Goal: Task Accomplishment & Management: Complete application form

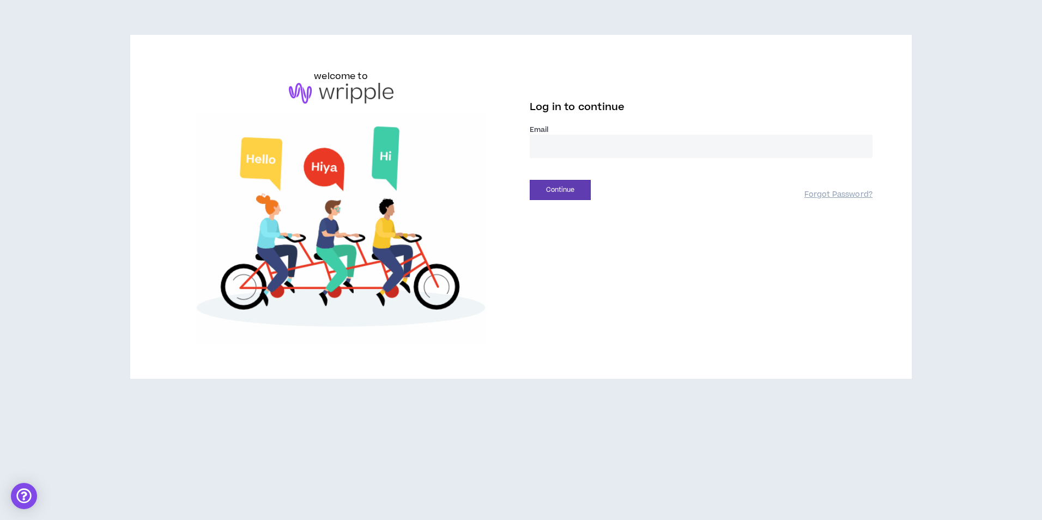
click at [575, 137] on input "email" at bounding box center [701, 146] width 343 height 23
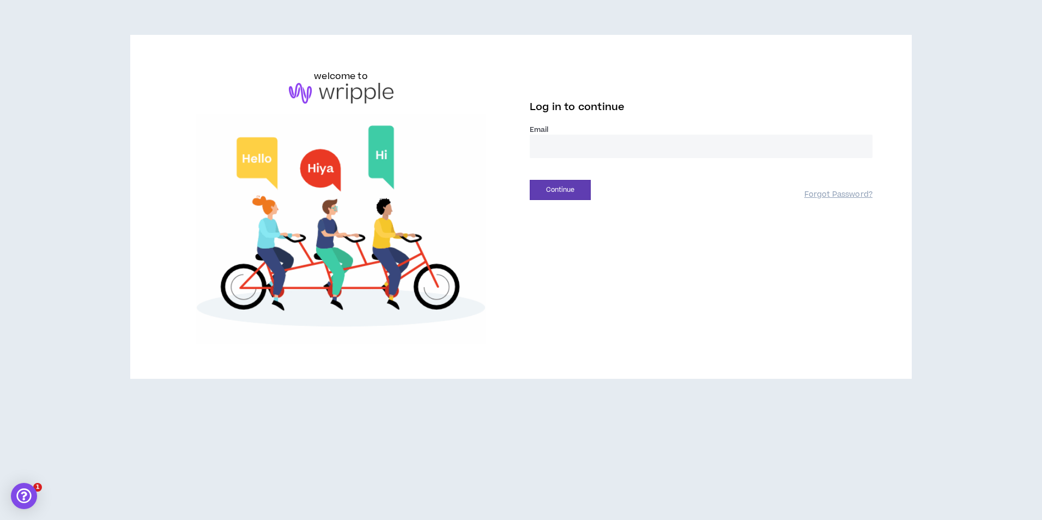
type input "**********"
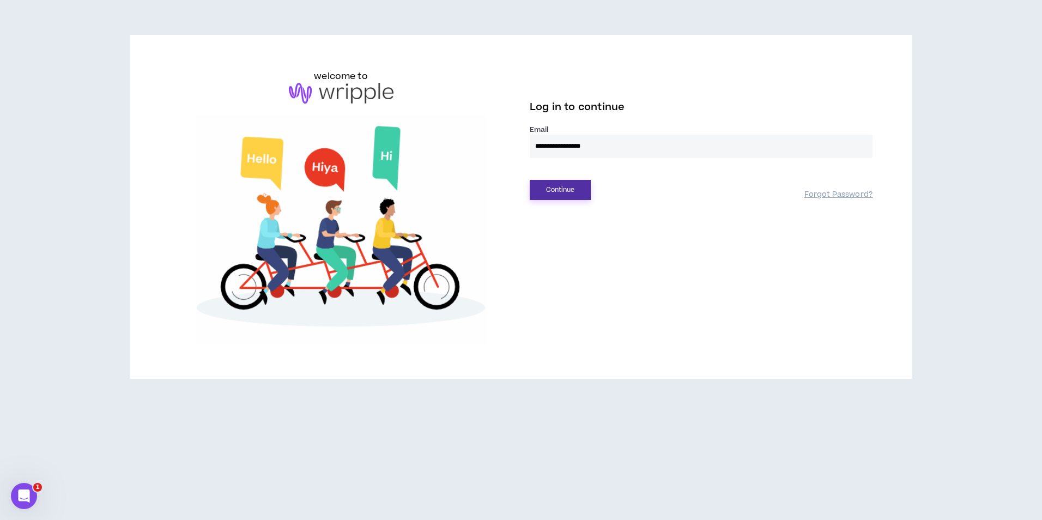
click at [568, 195] on button "Continue" at bounding box center [560, 190] width 61 height 20
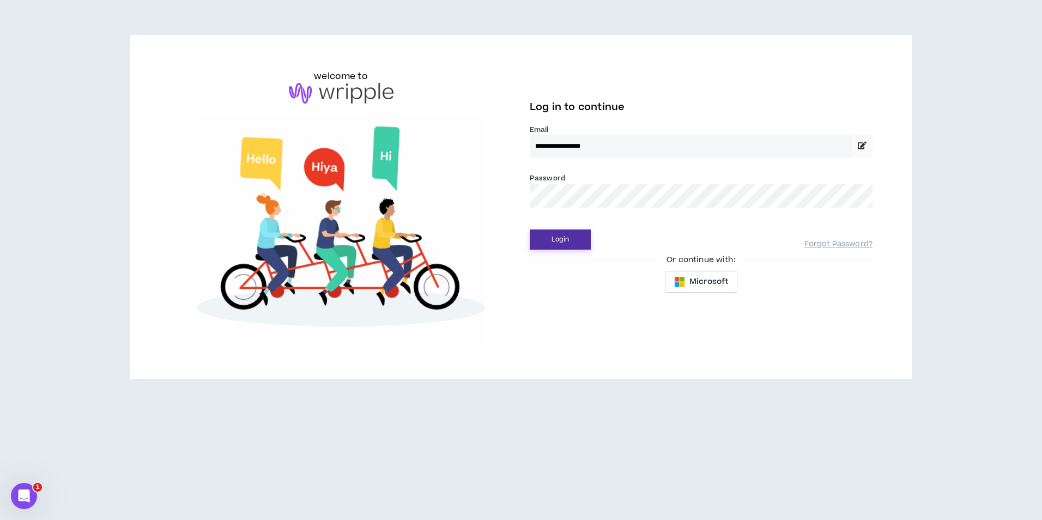
click at [565, 230] on button "Login" at bounding box center [560, 240] width 61 height 20
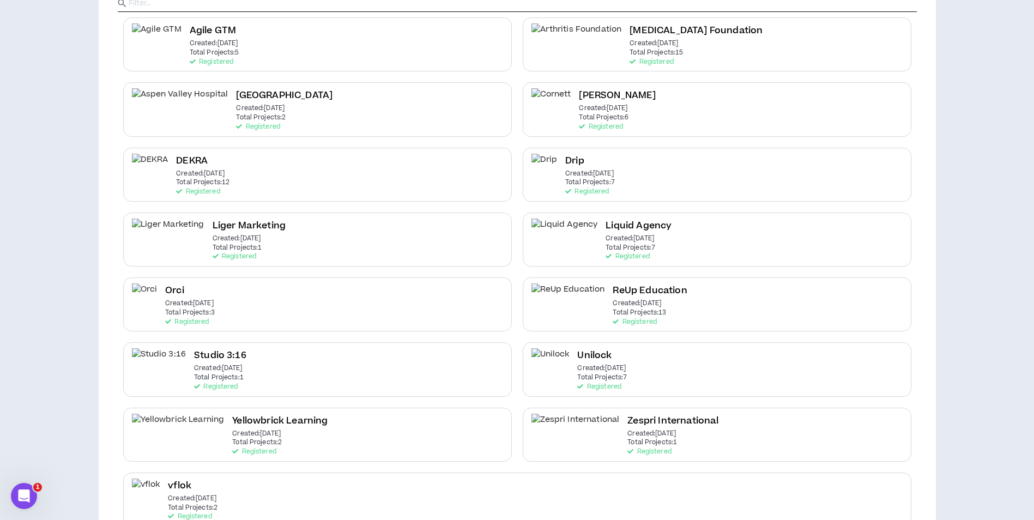
scroll to position [150, 0]
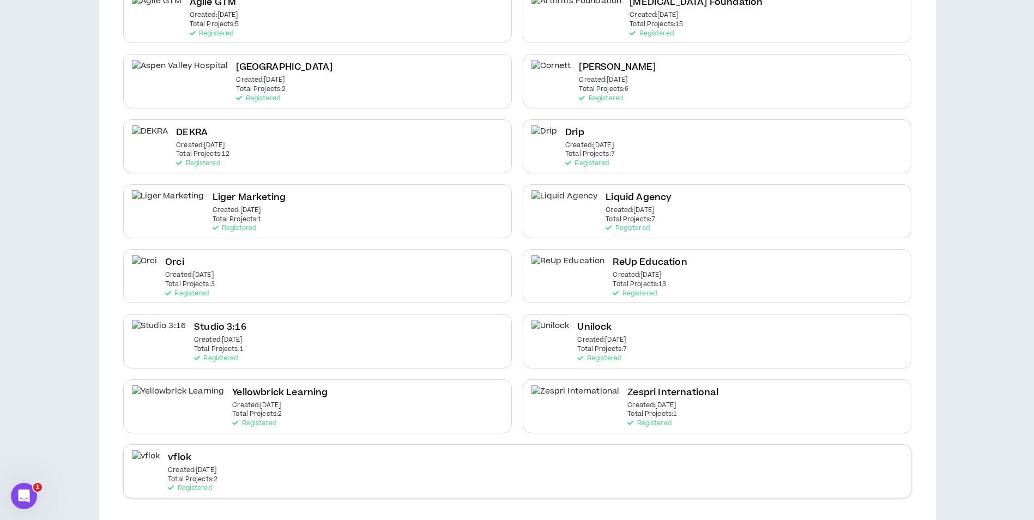
click at [338, 473] on div "vflok Created: Feb 24 2025 Total Projects: 2 Registered" at bounding box center [517, 471] width 788 height 54
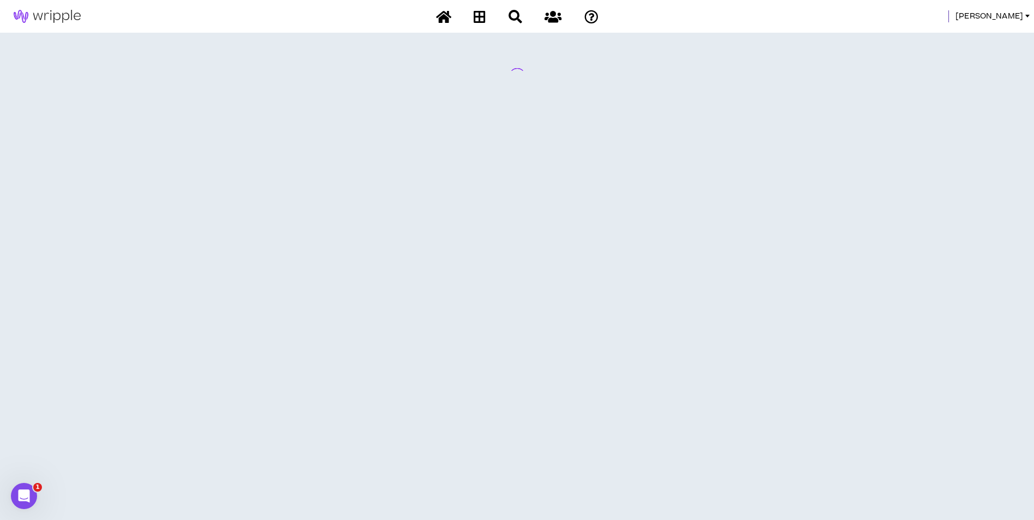
scroll to position [0, 0]
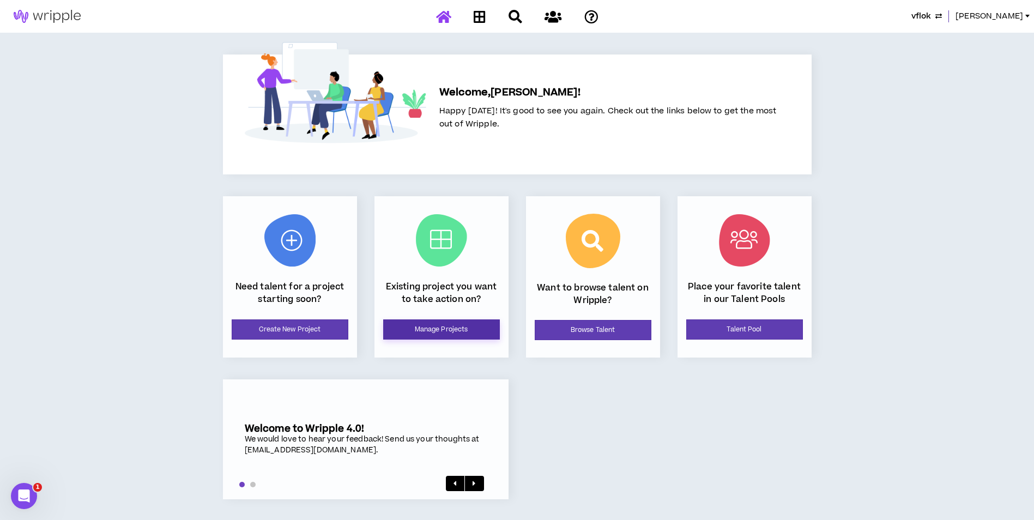
click at [468, 329] on link "Manage Projects" at bounding box center [441, 329] width 117 height 20
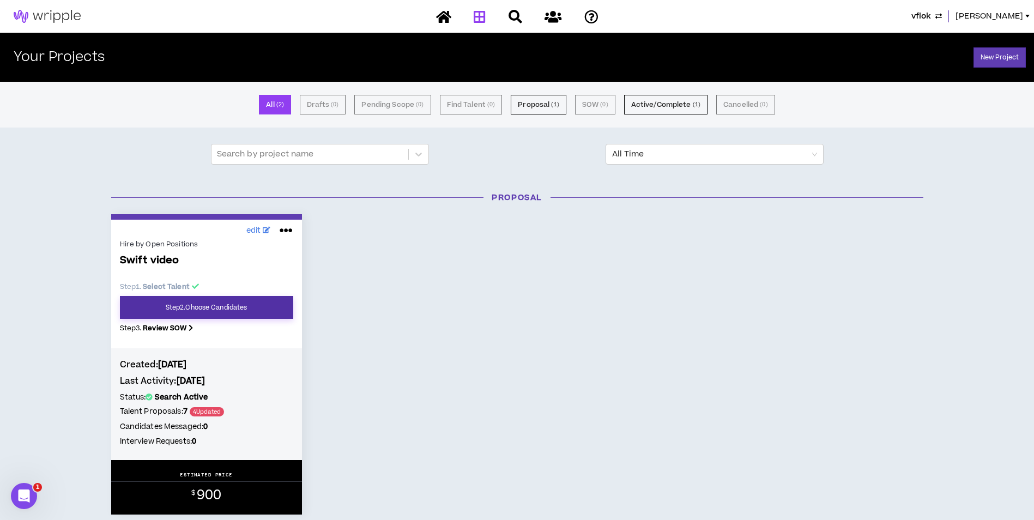
click at [276, 297] on link "Step 2 . Choose Candidates" at bounding box center [206, 307] width 173 height 23
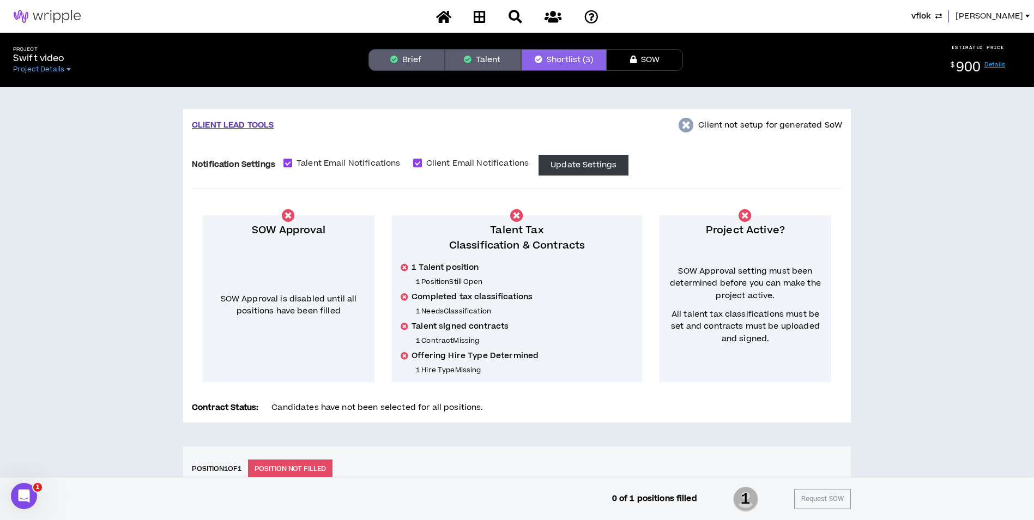
click at [1012, 20] on span "Mason" at bounding box center [990, 16] width 68 height 12
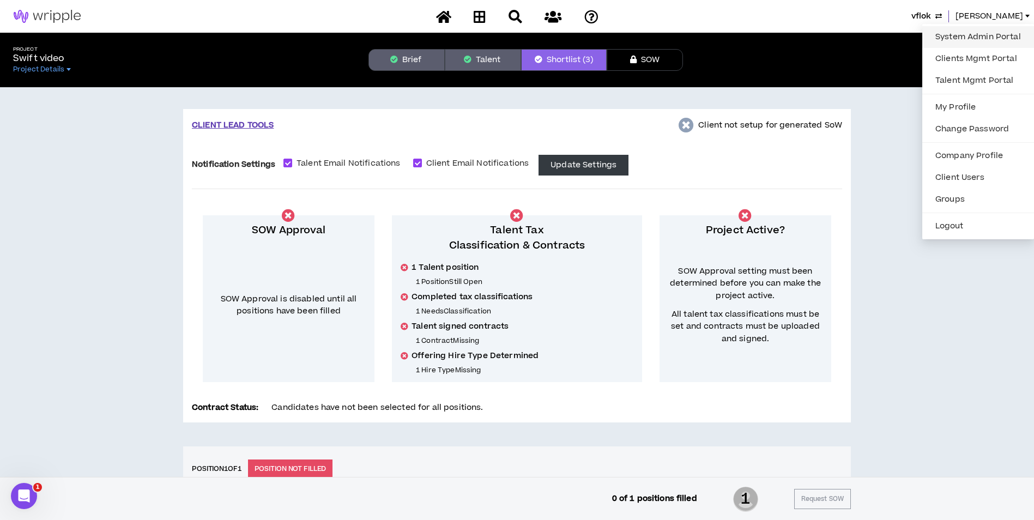
click at [1002, 34] on link "System Admin Portal" at bounding box center [978, 37] width 99 height 16
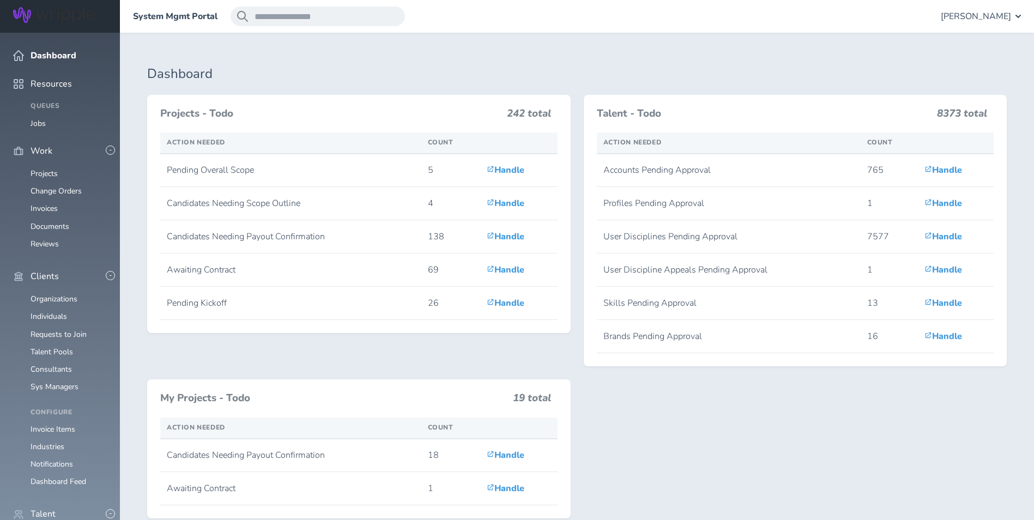
scroll to position [164, 0]
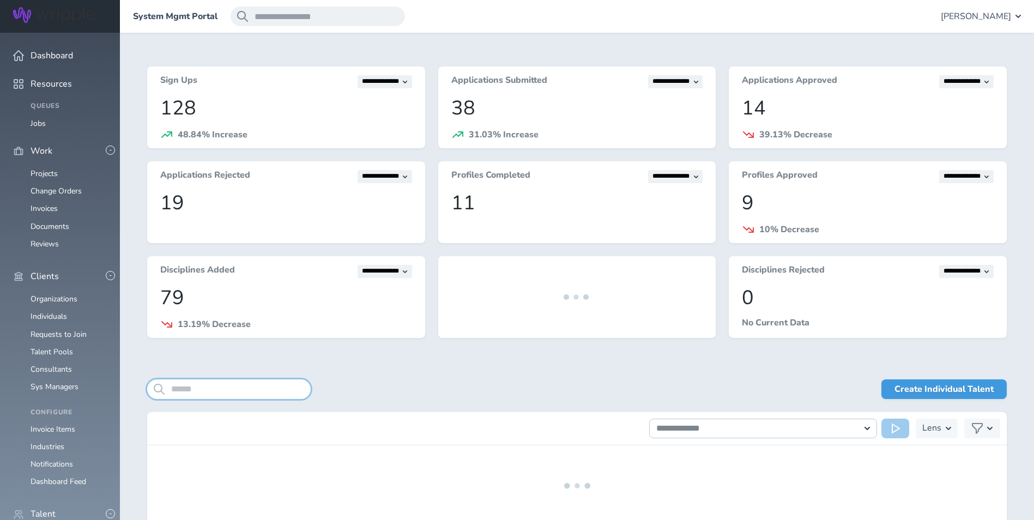
click at [198, 394] on input "search" at bounding box center [229, 389] width 164 height 20
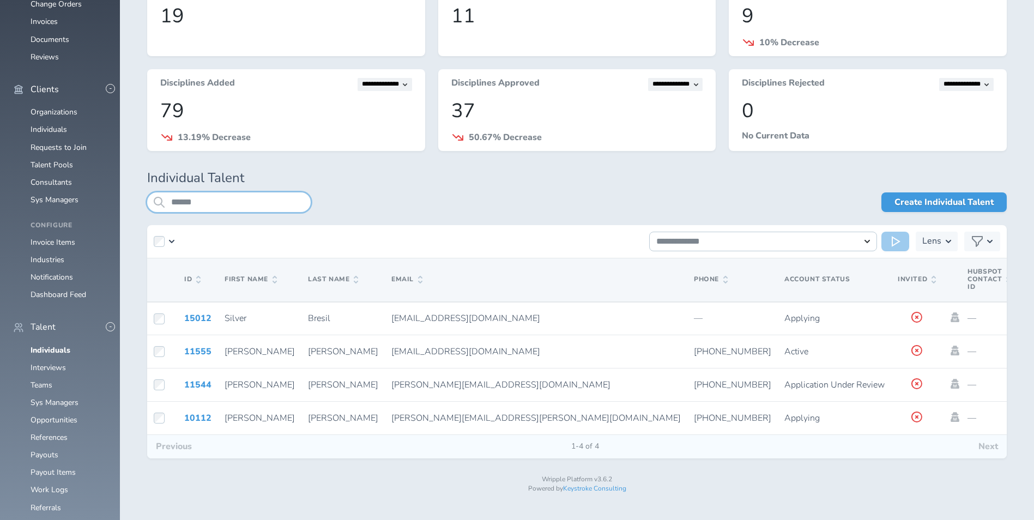
scroll to position [188, 0]
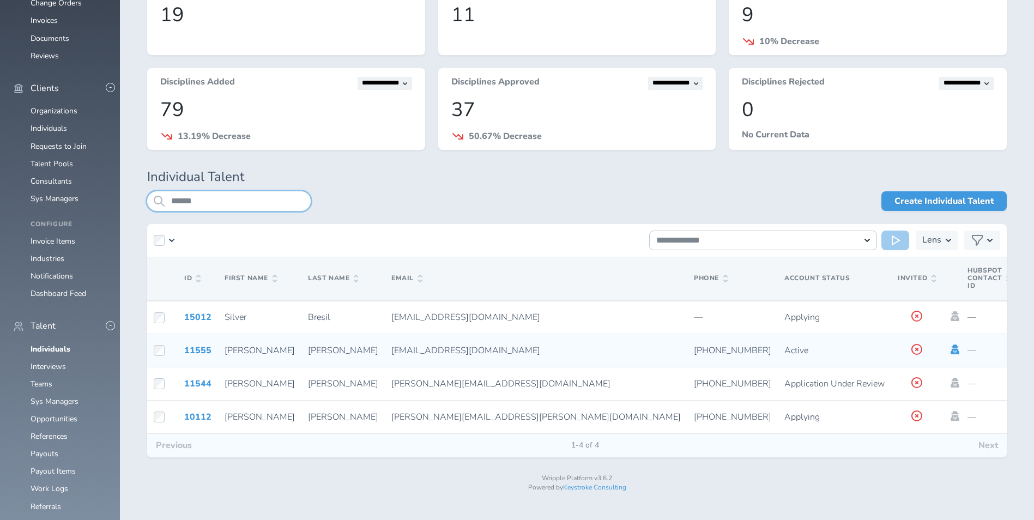
type input "******"
click at [951, 349] on icon at bounding box center [955, 350] width 9 height 10
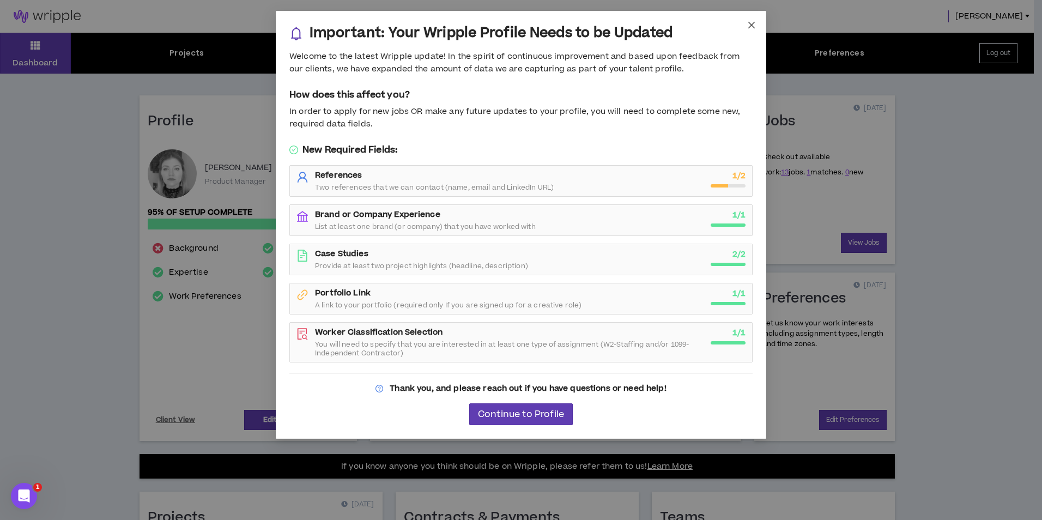
click at [745, 27] on span "Close" at bounding box center [751, 25] width 29 height 29
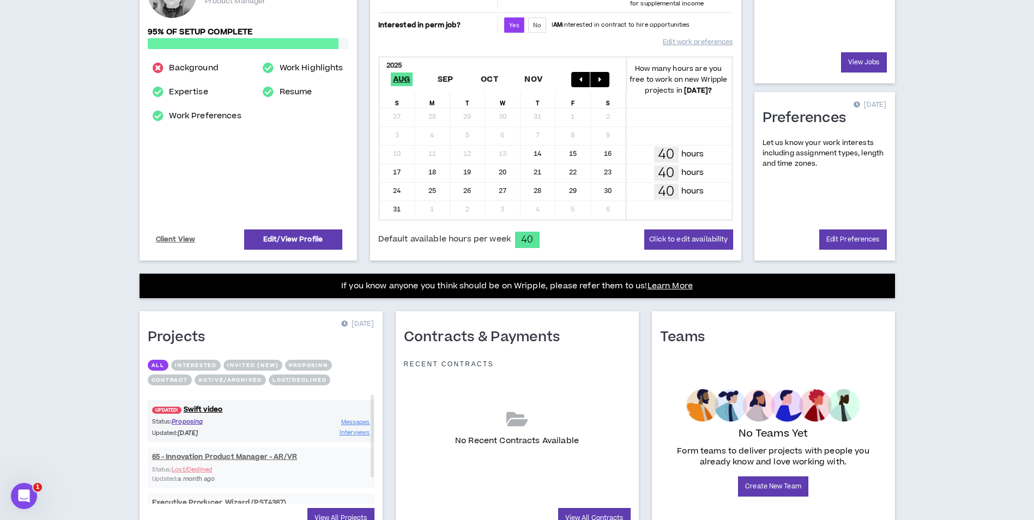
scroll to position [234, 0]
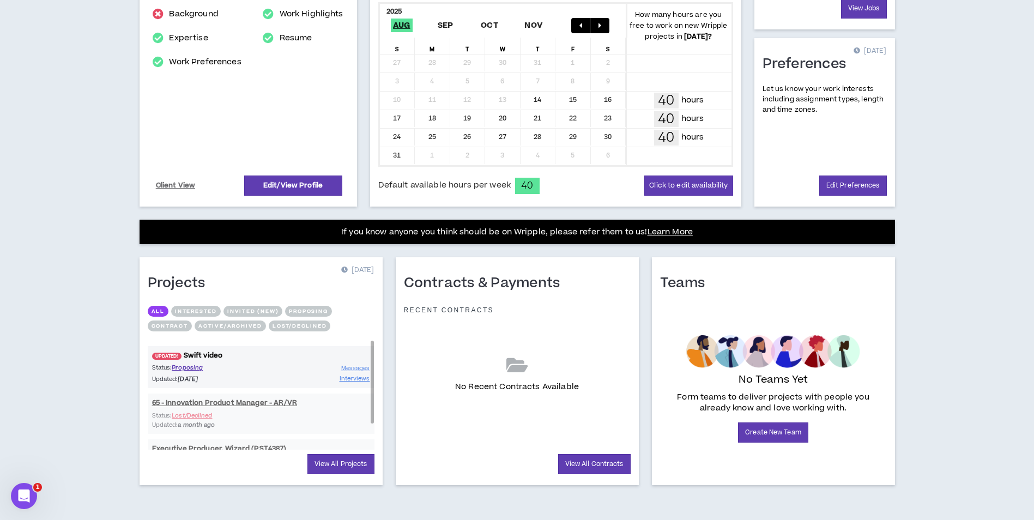
click at [218, 357] on link "UPDATED! Swift video" at bounding box center [261, 356] width 227 height 10
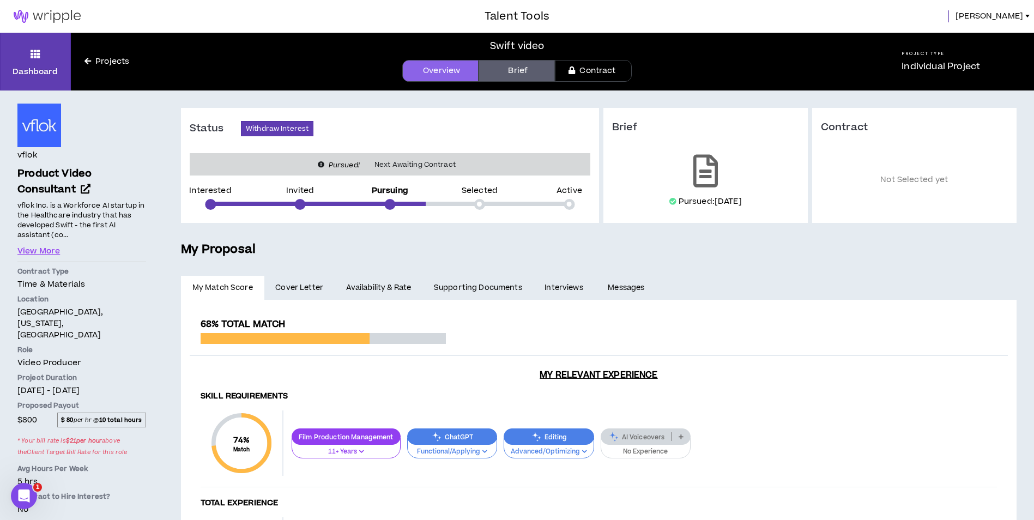
click at [307, 288] on span "Cover Letter" at bounding box center [299, 288] width 48 height 12
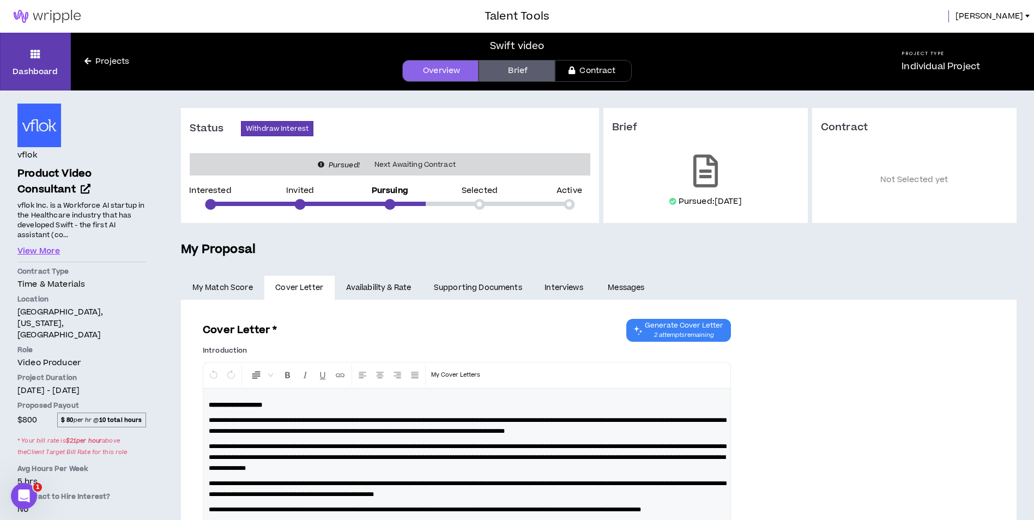
click at [399, 286] on link "Availability & Rate" at bounding box center [379, 288] width 88 height 24
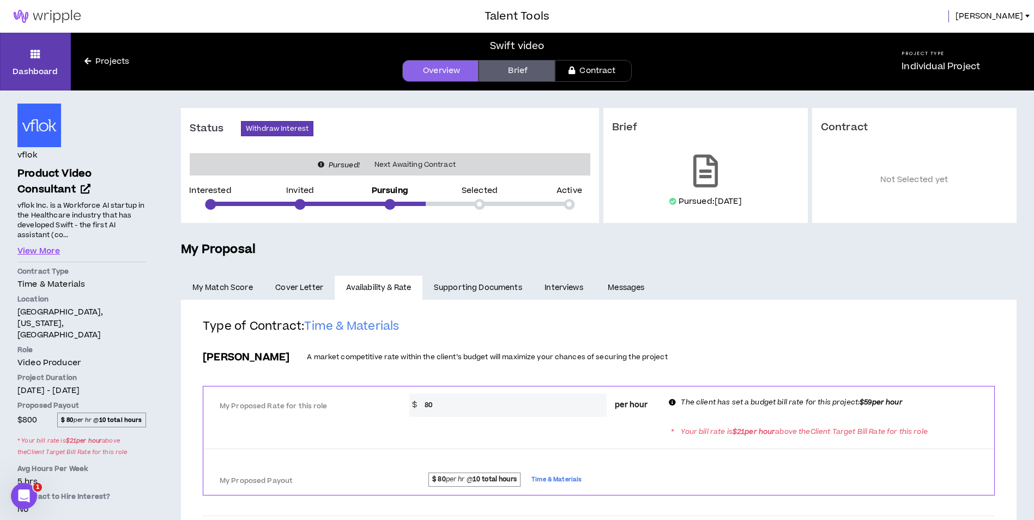
click at [498, 403] on input "80" at bounding box center [513, 405] width 188 height 23
type input "8"
type input "59"
click at [582, 345] on div "Bill Rate A market competitive rate within the client’s budget will maximize yo…" at bounding box center [599, 360] width 792 height 34
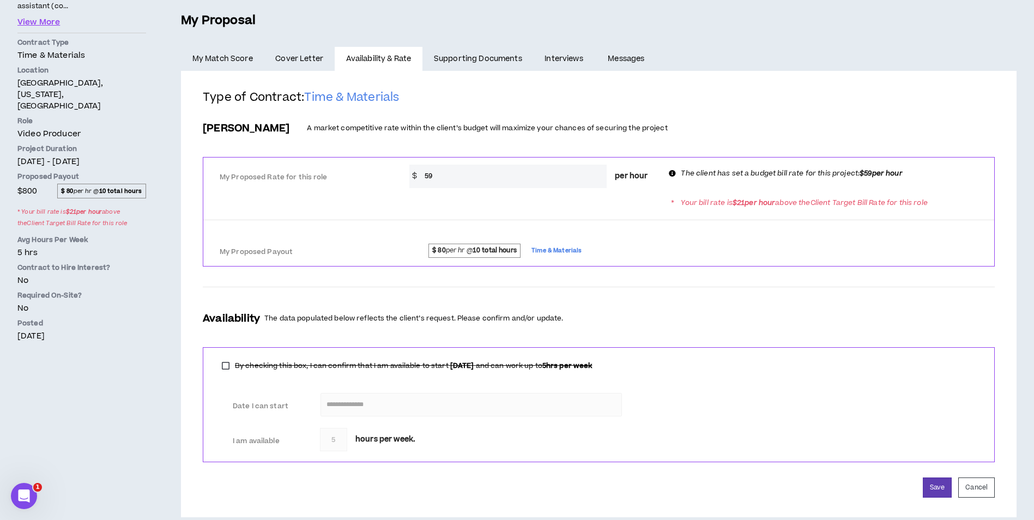
scroll to position [244, 0]
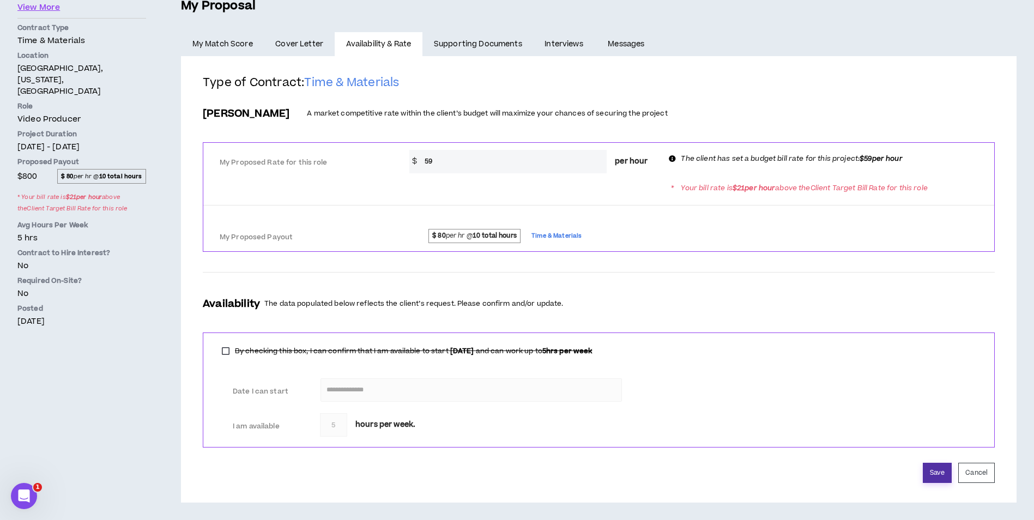
click at [933, 470] on button "Save" at bounding box center [937, 473] width 29 height 20
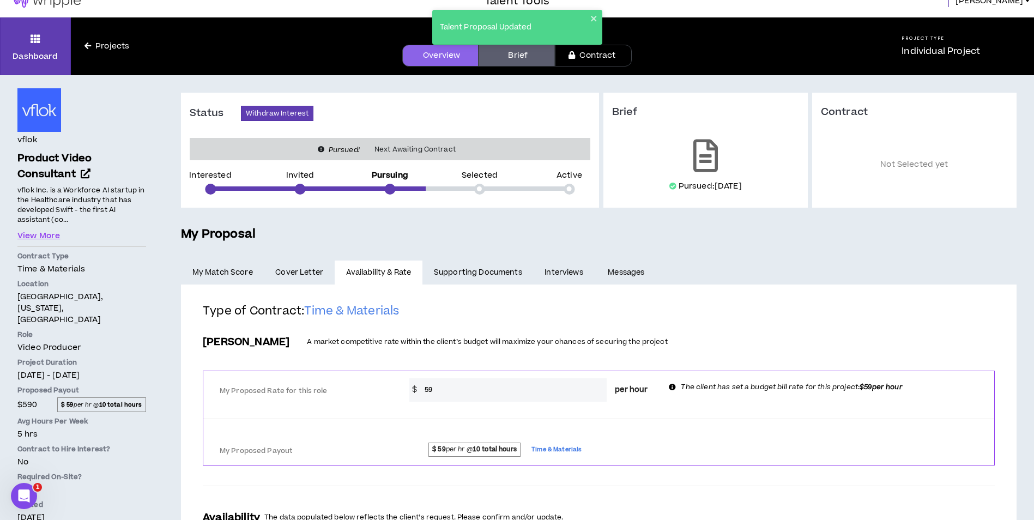
scroll to position [0, 0]
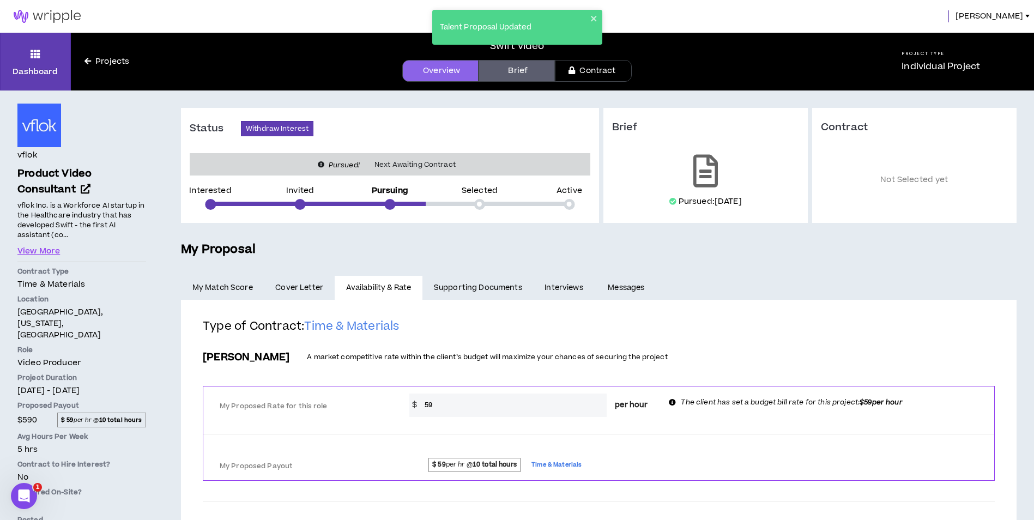
click at [505, 76] on link "Brief" at bounding box center [517, 71] width 76 height 22
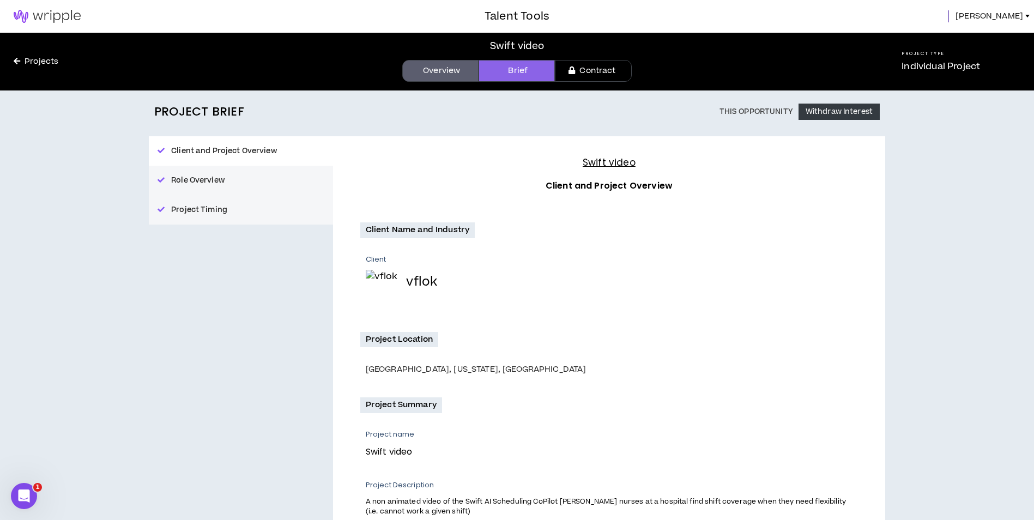
click at [1007, 17] on span "Brandy" at bounding box center [990, 16] width 68 height 12
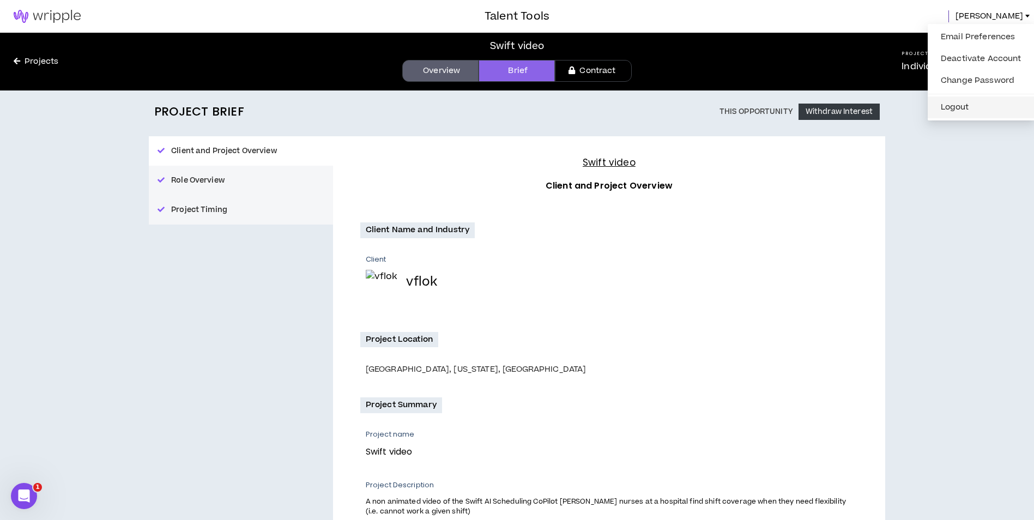
click at [992, 110] on button "Logout" at bounding box center [981, 107] width 94 height 16
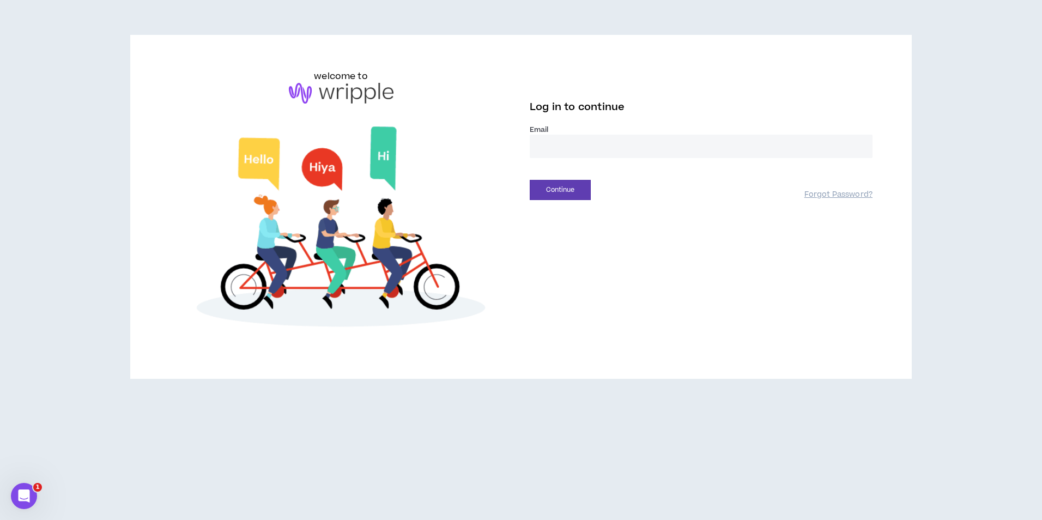
click at [565, 145] on input "email" at bounding box center [701, 146] width 343 height 23
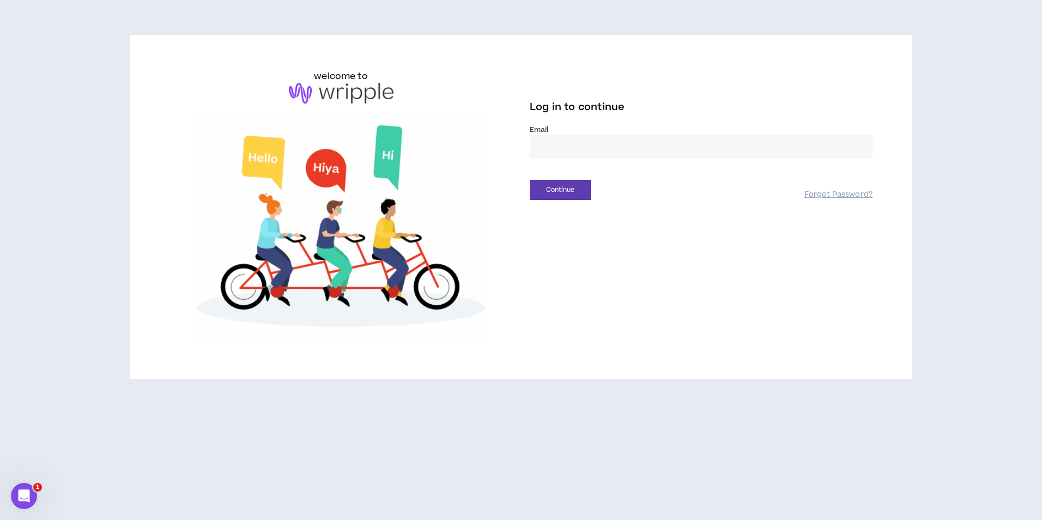
type input "**********"
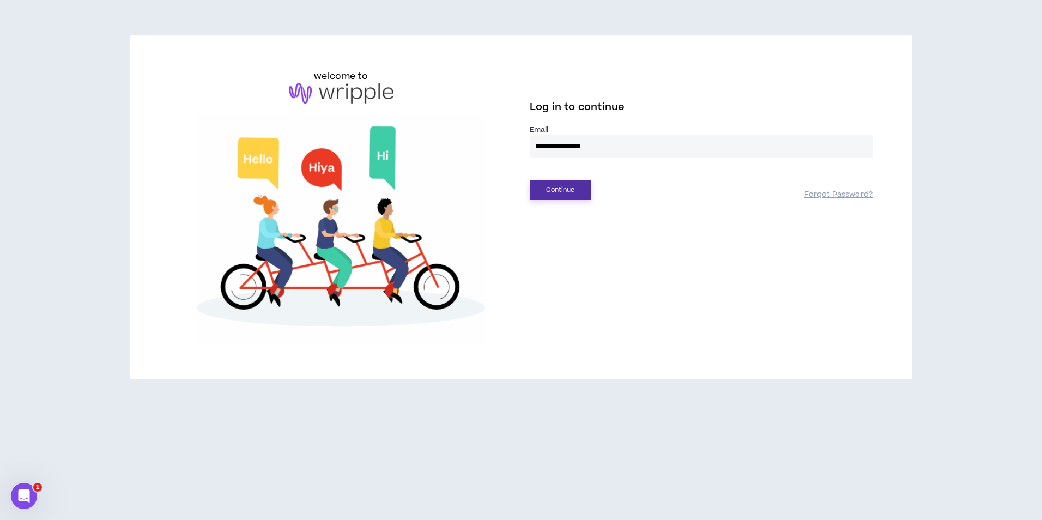
click at [573, 187] on button "Continue" at bounding box center [560, 190] width 61 height 20
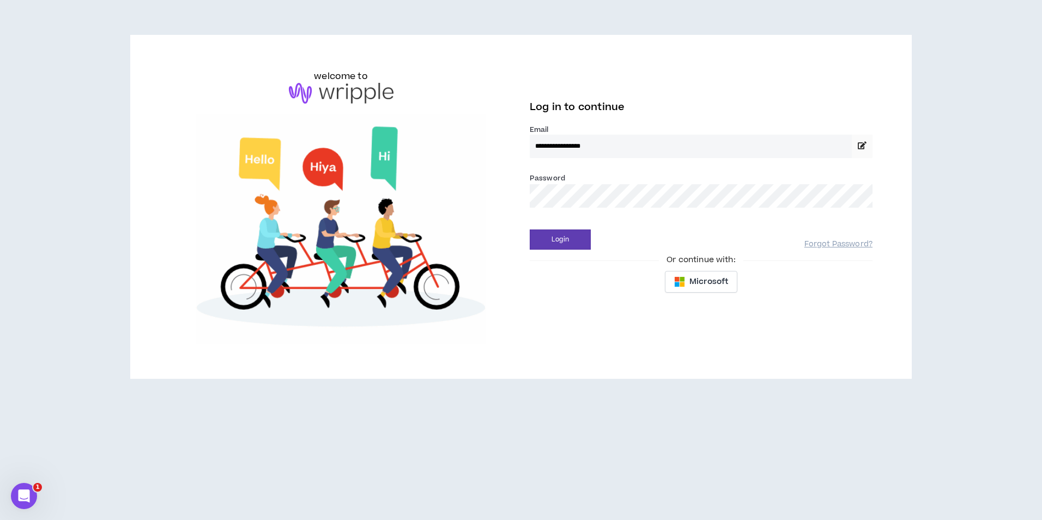
click at [578, 228] on div "Login Forgot Password?" at bounding box center [701, 236] width 343 height 28
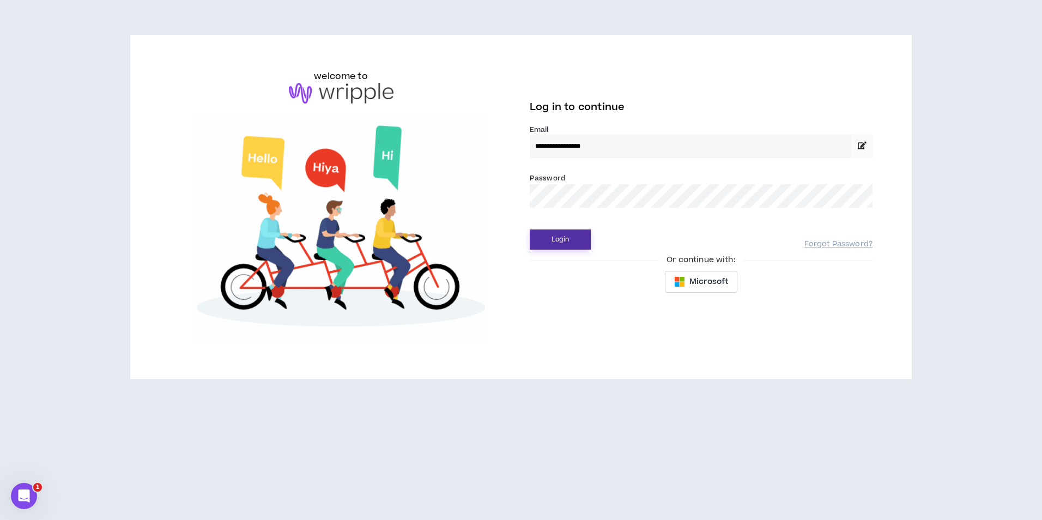
click at [580, 238] on button "Login" at bounding box center [560, 240] width 61 height 20
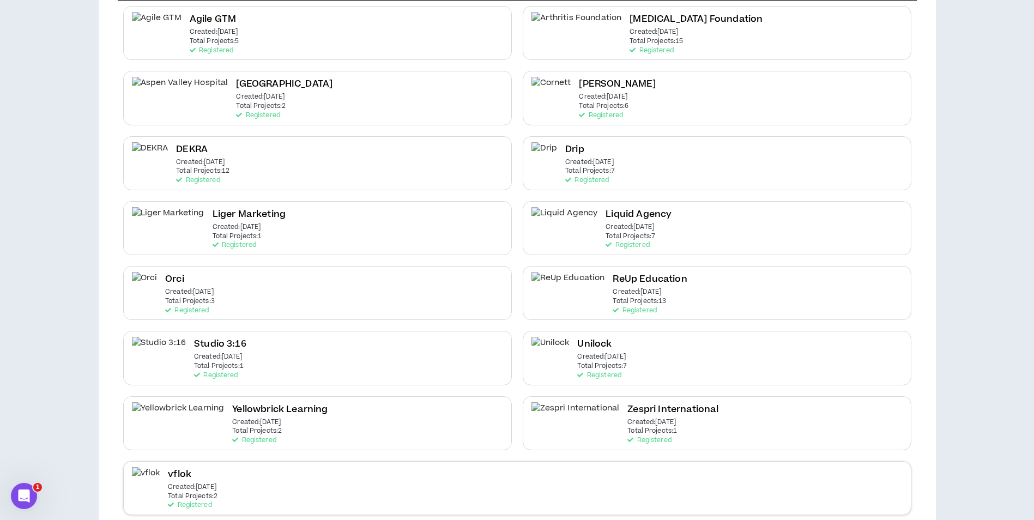
scroll to position [150, 0]
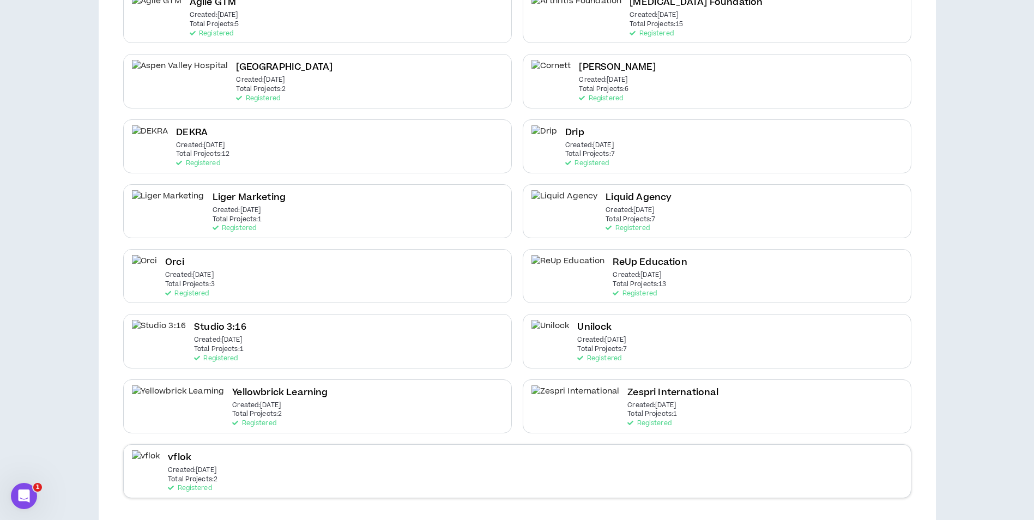
click at [347, 489] on div "vflok Created: Feb 24 2025 Total Projects: 2 Registered" at bounding box center [517, 471] width 788 height 54
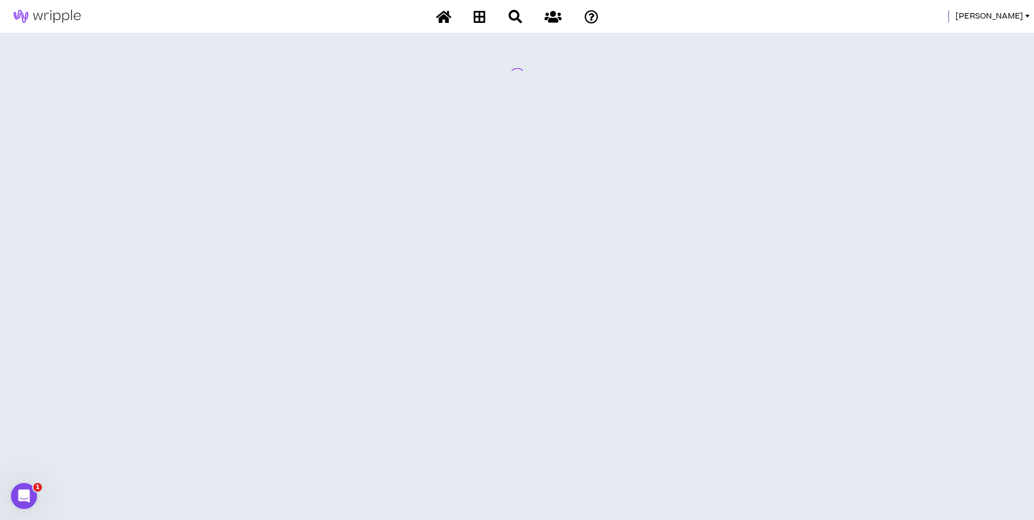
scroll to position [0, 0]
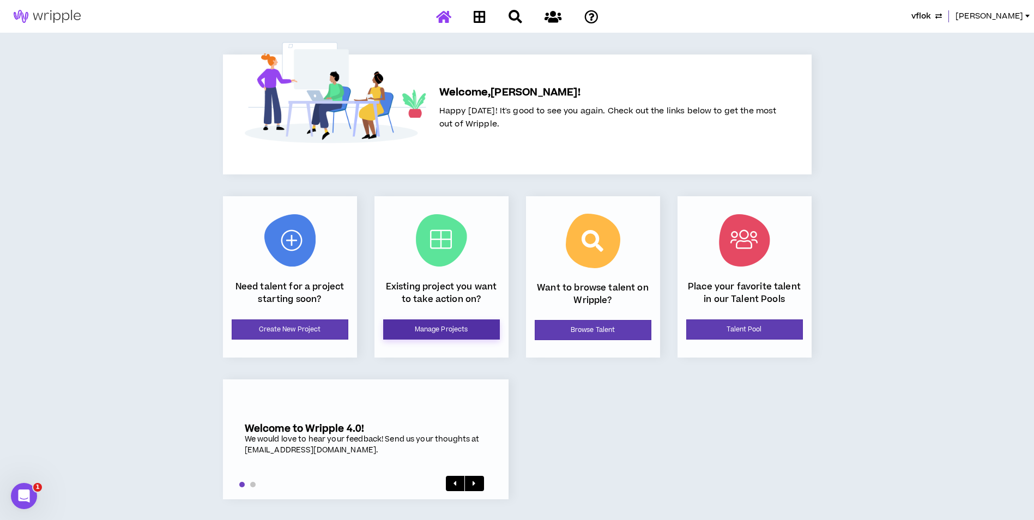
click at [443, 322] on link "Manage Projects" at bounding box center [441, 329] width 117 height 20
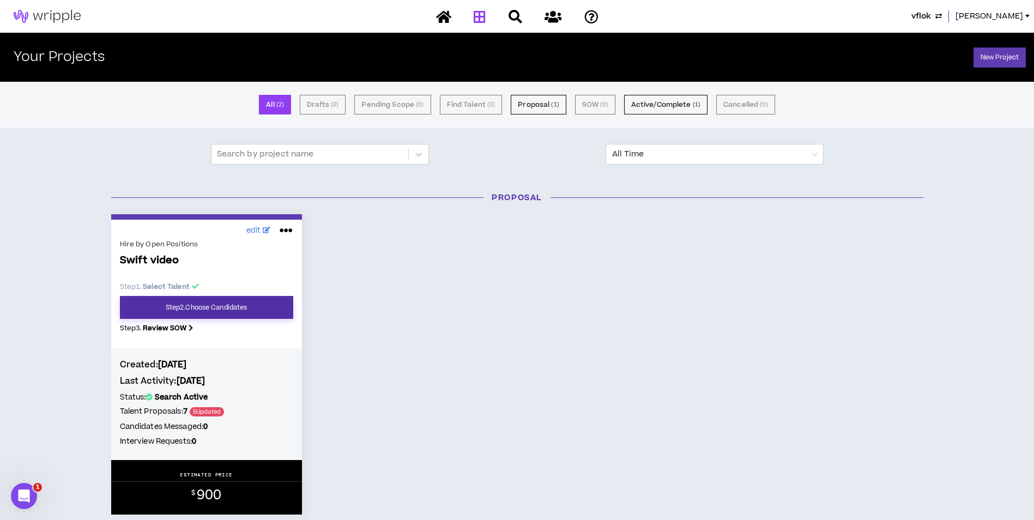
click at [266, 316] on link "Step 2 . Choose Candidates" at bounding box center [206, 307] width 173 height 23
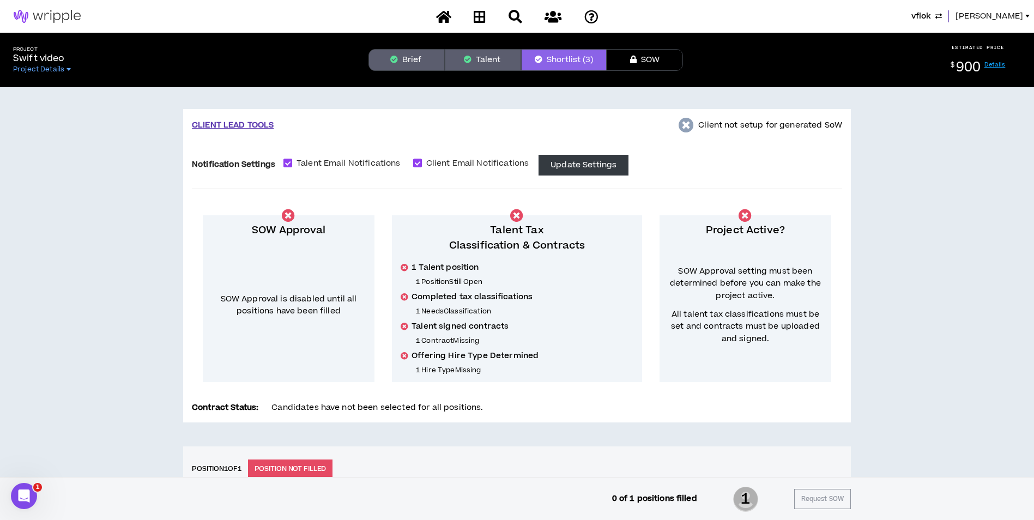
click at [1013, 19] on span "Mason" at bounding box center [990, 16] width 68 height 12
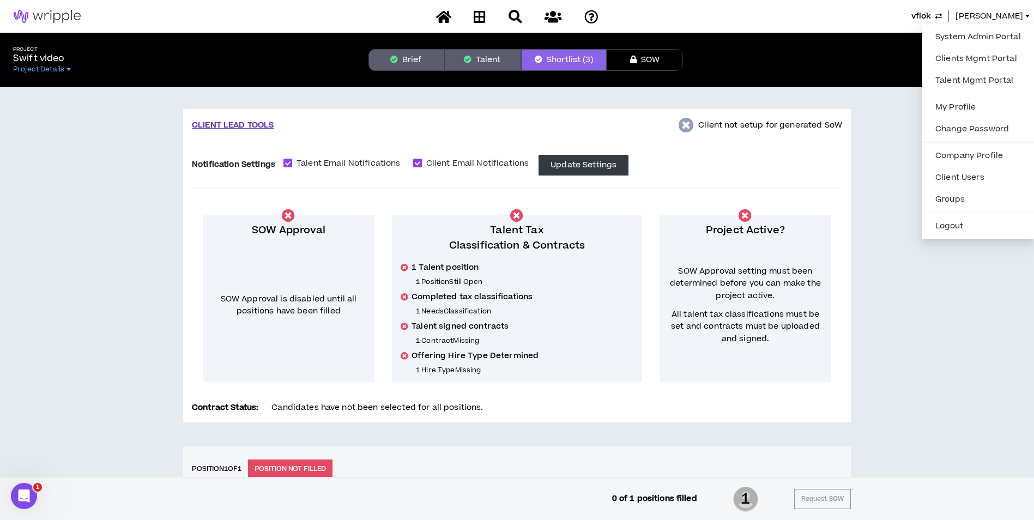
click at [798, 108] on div "CLIENT LEAD TOOLS Client not setup for generated SoW Notification Settings Tale…" at bounding box center [517, 497] width 1034 height 820
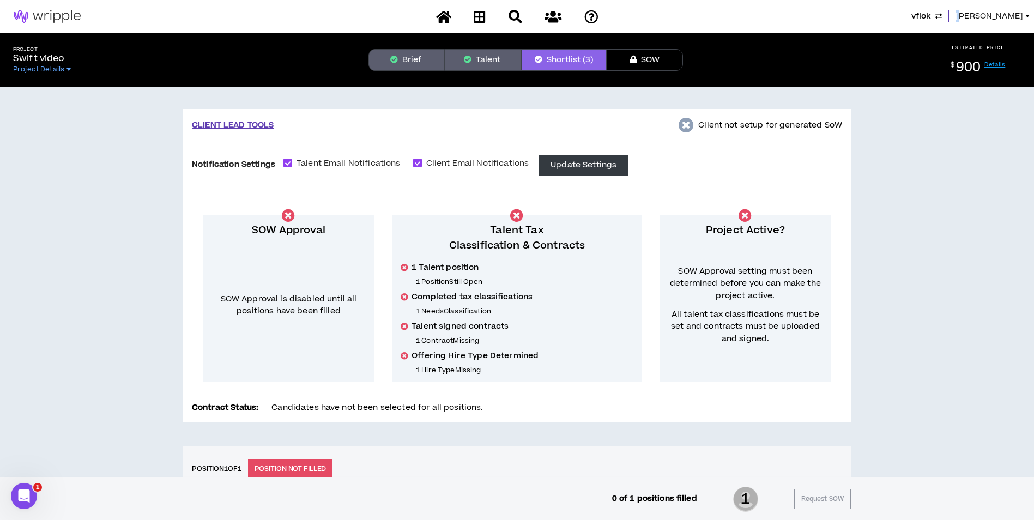
click at [1000, 20] on span "Mason" at bounding box center [990, 16] width 68 height 12
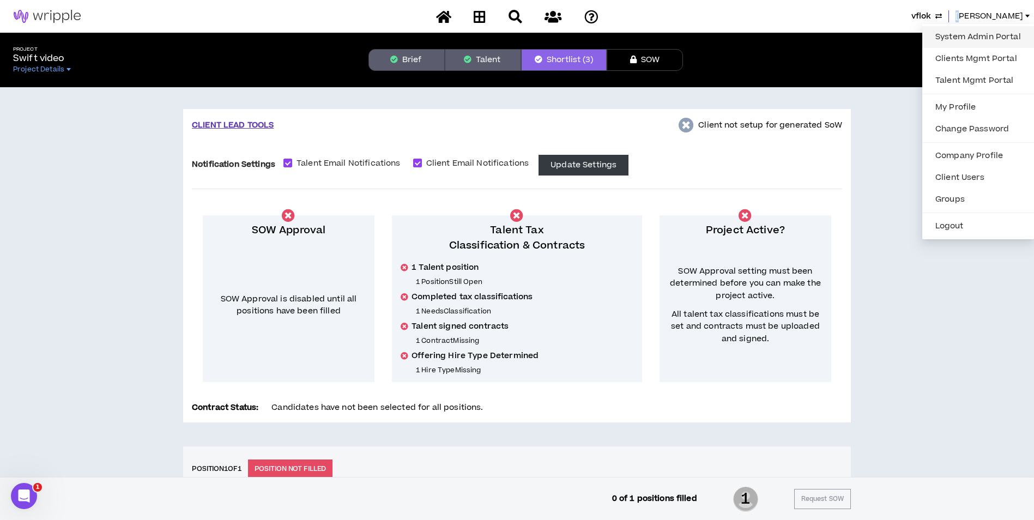
drag, startPoint x: 1000, startPoint y: 20, endPoint x: 978, endPoint y: 36, distance: 26.9
click at [978, 36] on link "System Admin Portal" at bounding box center [978, 37] width 99 height 16
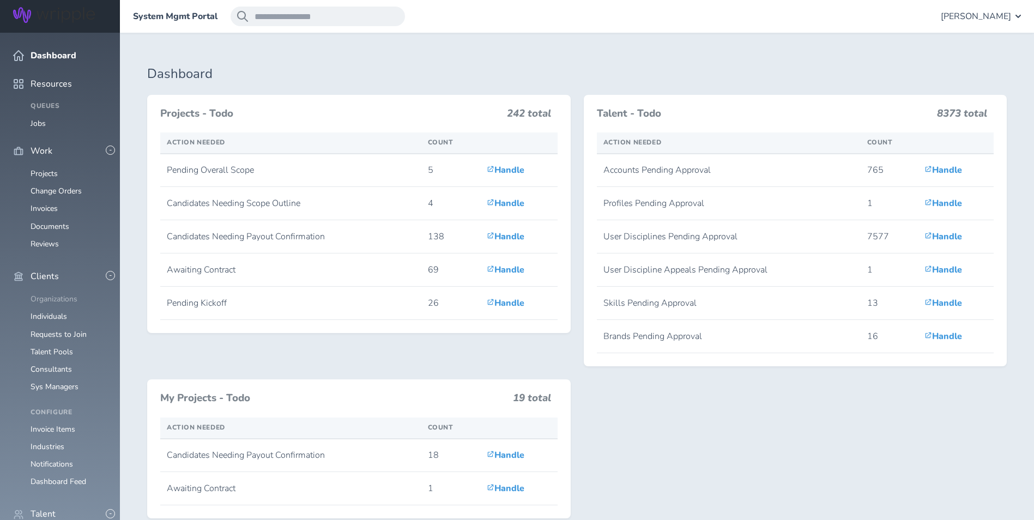
click at [55, 294] on link "Organizations" at bounding box center [54, 299] width 47 height 10
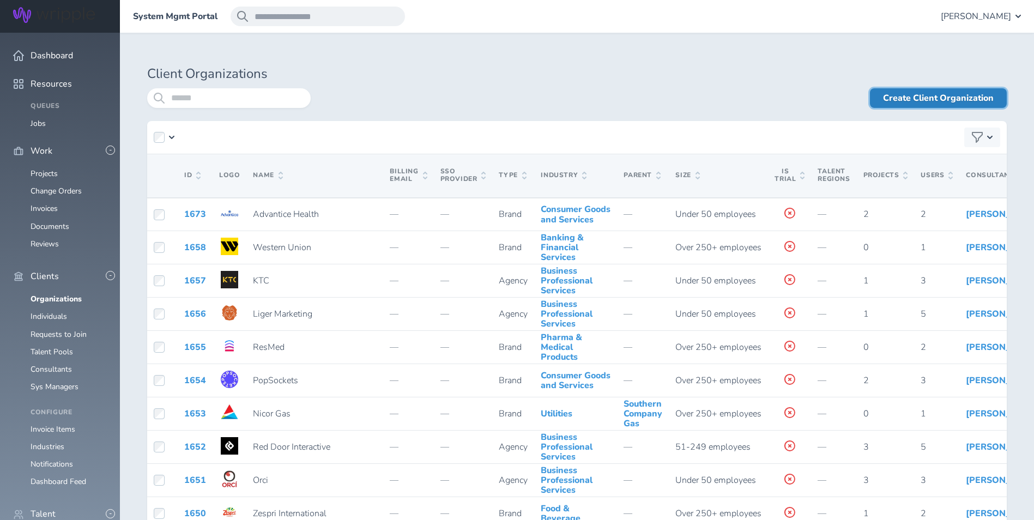
click at [923, 102] on link "Create Client Organization" at bounding box center [938, 98] width 137 height 20
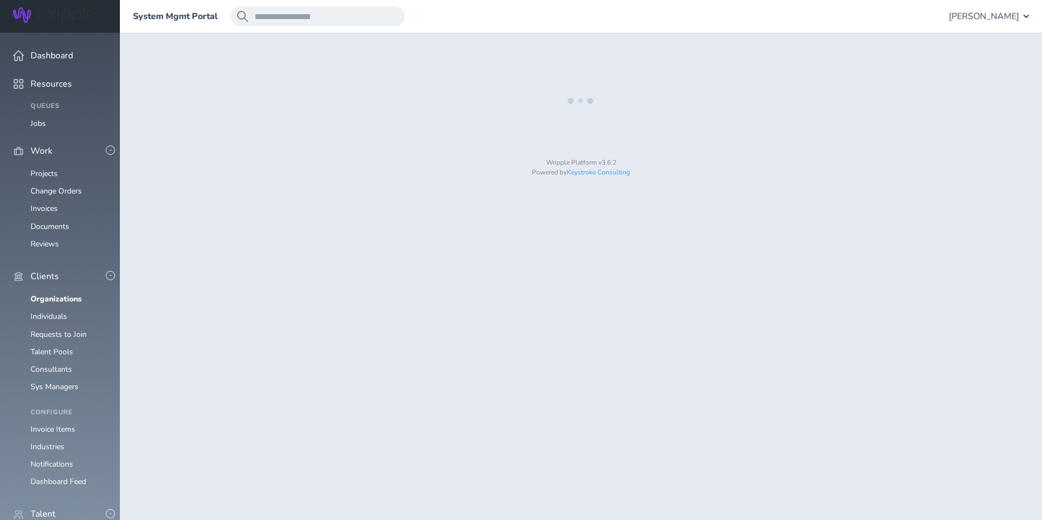
select select "*"
select select "**"
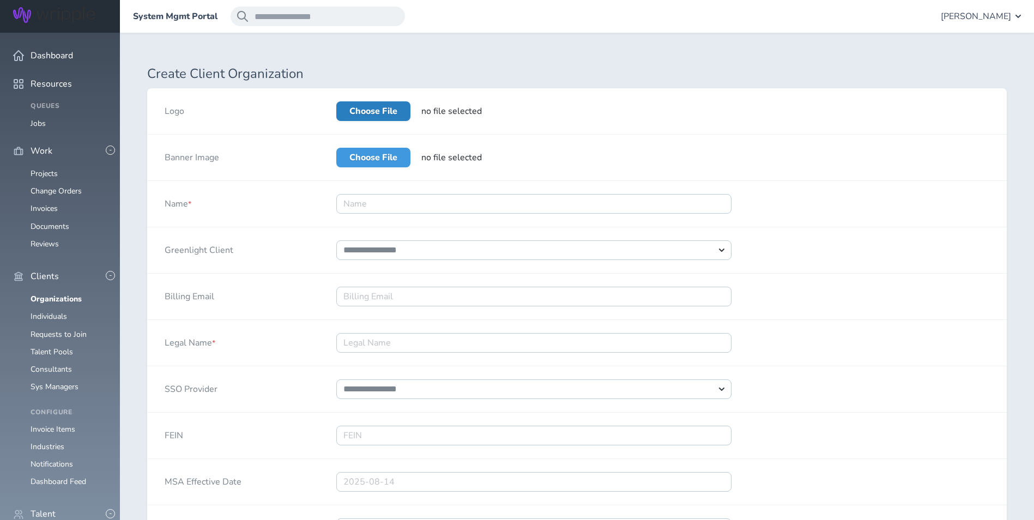
click at [346, 113] on label "Choose File" at bounding box center [373, 111] width 74 height 20
click at [336, 101] on input "Choose File" at bounding box center [336, 101] width 0 height 0
type input "**********"
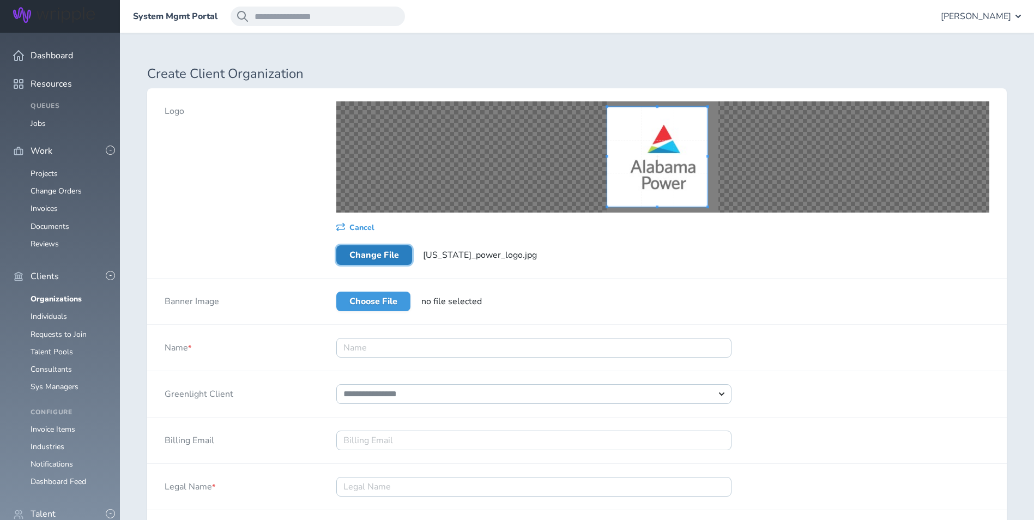
click at [602, 99] on div "Cancel Change File alabama_power_logo.jpg" at bounding box center [663, 183] width 688 height 190
click at [613, 99] on div "Cancel Change File alabama_power_logo.jpg" at bounding box center [663, 183] width 688 height 190
click at [662, 96] on div "Cancel Change File alabama_power_logo.jpg" at bounding box center [663, 183] width 688 height 190
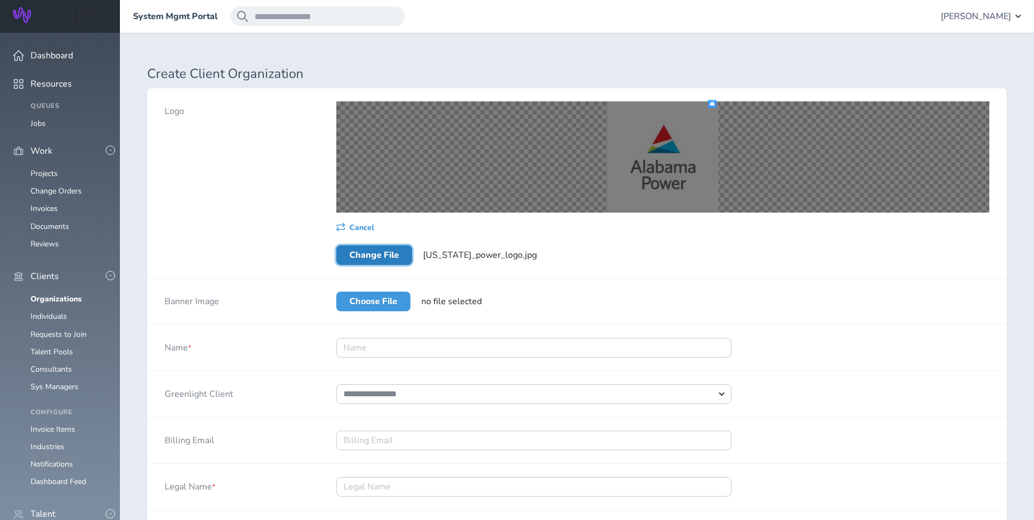
click at [729, 99] on div "Cancel Change File alabama_power_logo.jpg" at bounding box center [663, 183] width 688 height 190
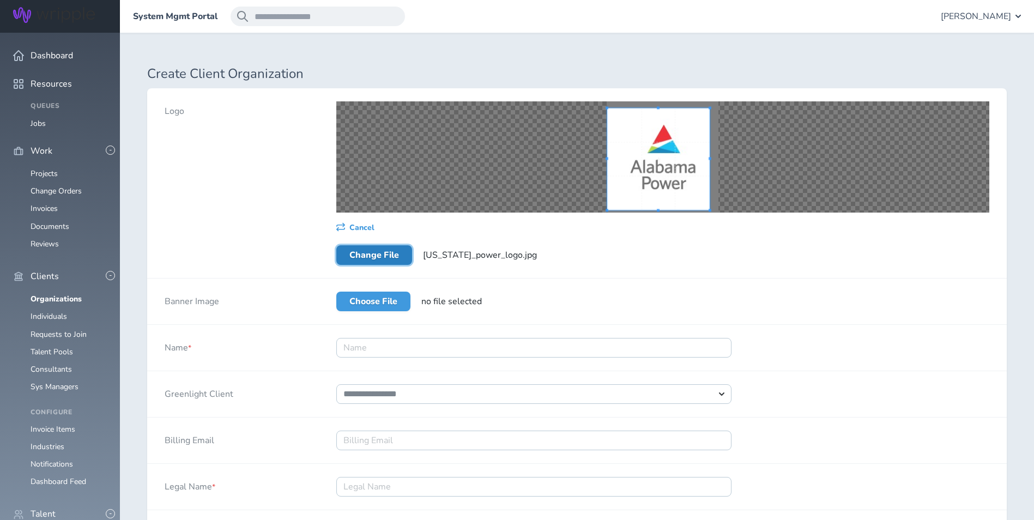
click at [591, 176] on div at bounding box center [662, 156] width 653 height 111
click at [739, 95] on div "Cancel Change File alabama_power_logo.jpg" at bounding box center [663, 183] width 688 height 190
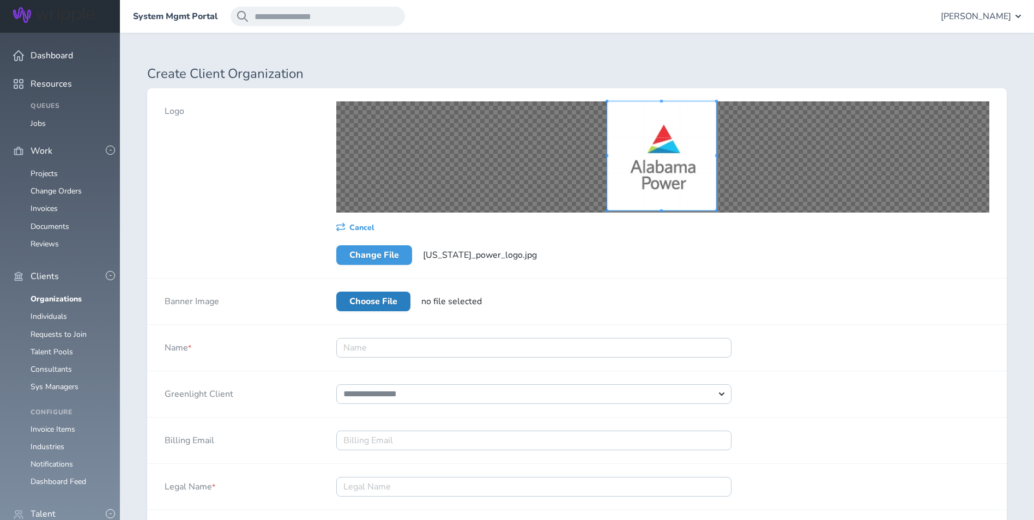
click at [369, 295] on label "Choose File" at bounding box center [373, 302] width 74 height 20
click at [336, 292] on input "Choose File" at bounding box center [336, 292] width 0 height 0
click at [385, 290] on div "Choose File no file selected" at bounding box center [663, 302] width 688 height 46
click at [385, 297] on label "Choose File" at bounding box center [373, 302] width 74 height 20
click at [336, 292] on input "Choose File" at bounding box center [336, 292] width 0 height 0
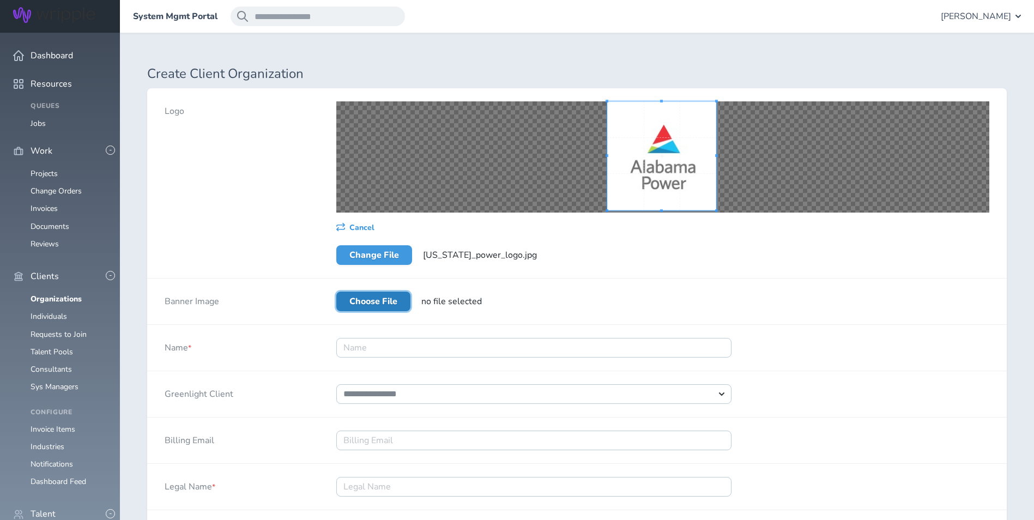
type input "**********"
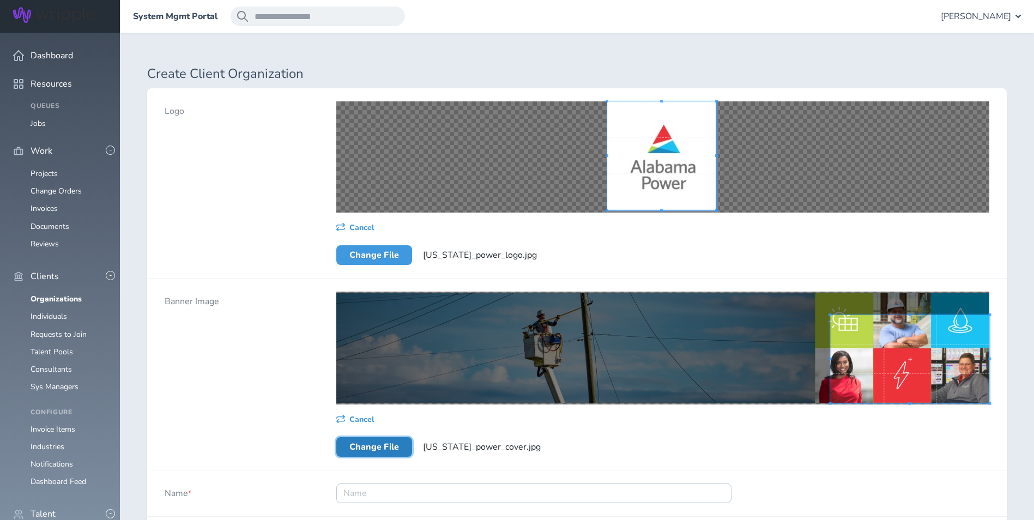
click at [934, 357] on span at bounding box center [910, 359] width 159 height 88
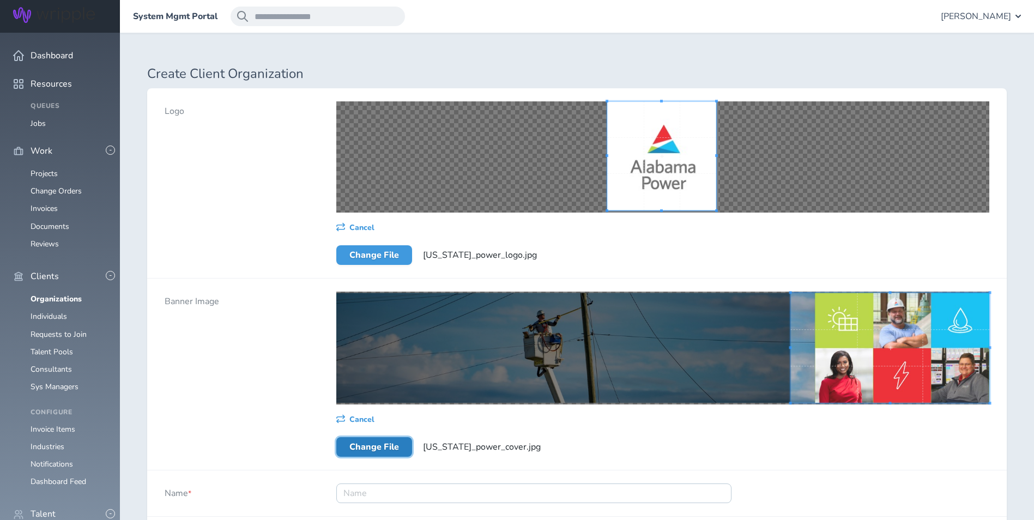
click at [799, 280] on div "Cancel Change File alabama_power_cover.jpg" at bounding box center [663, 374] width 688 height 191
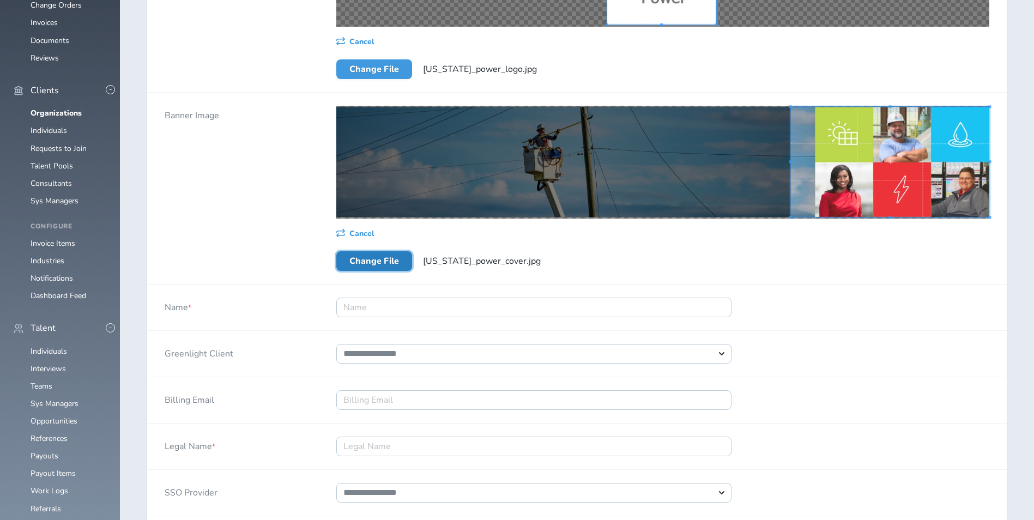
scroll to position [218, 0]
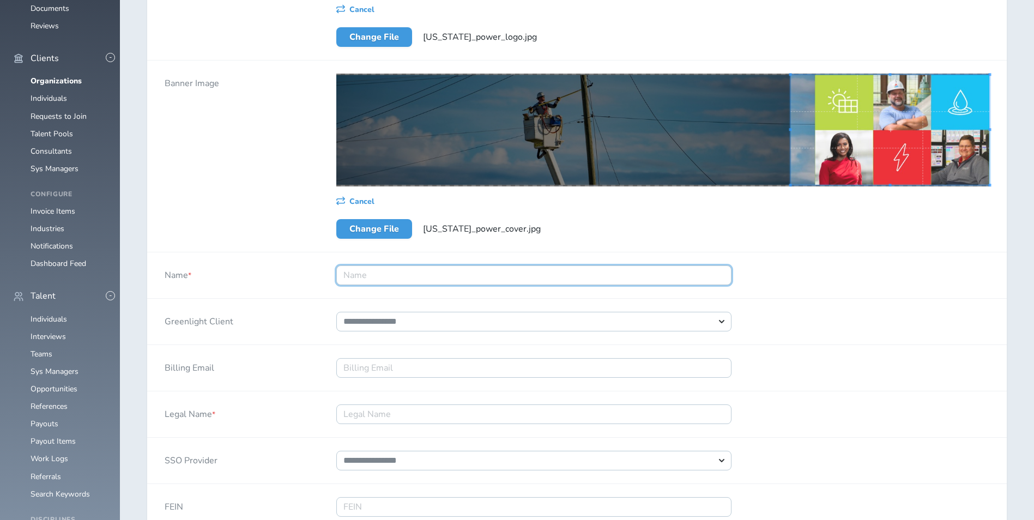
click at [411, 279] on input "Name *" at bounding box center [533, 276] width 395 height 20
type input "[US_STATE] Power"
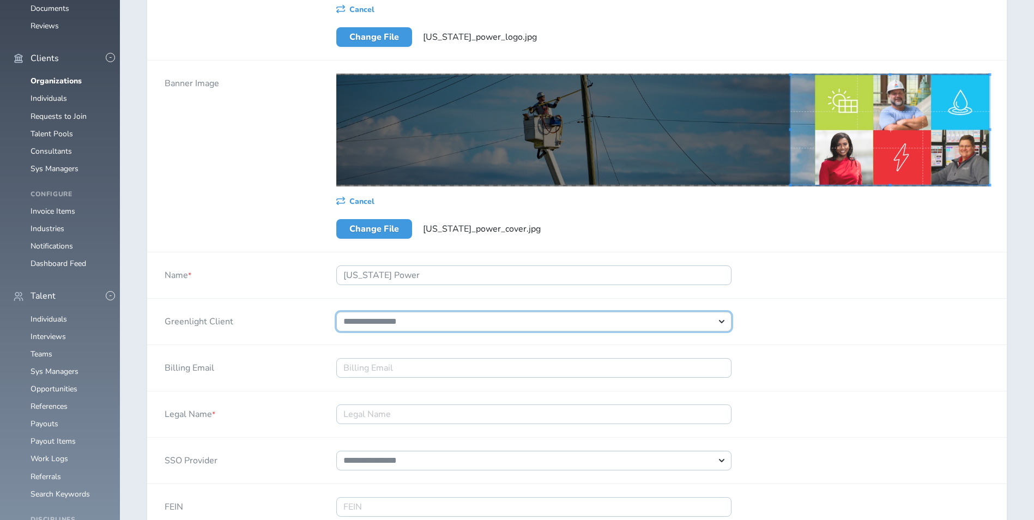
click at [484, 328] on select "**********" at bounding box center [533, 322] width 395 height 20
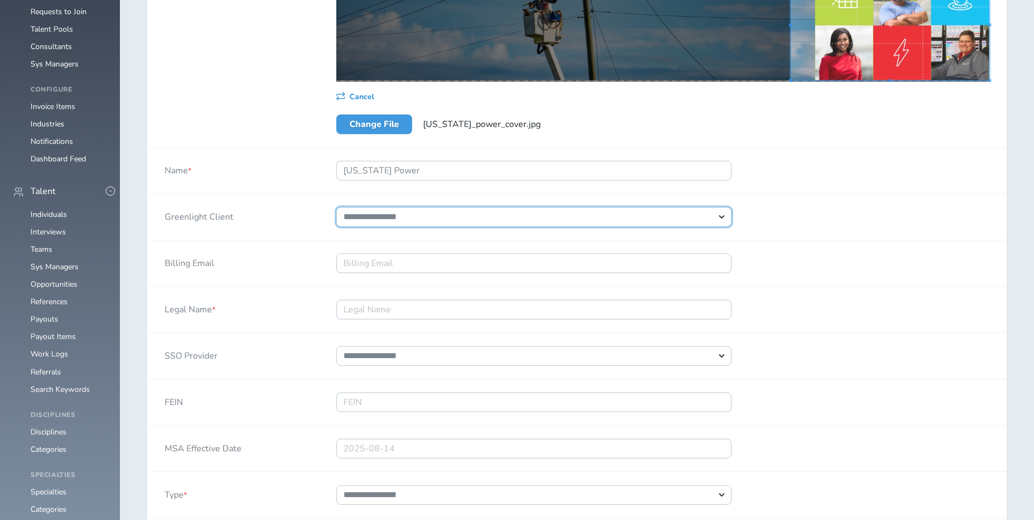
scroll to position [327, 0]
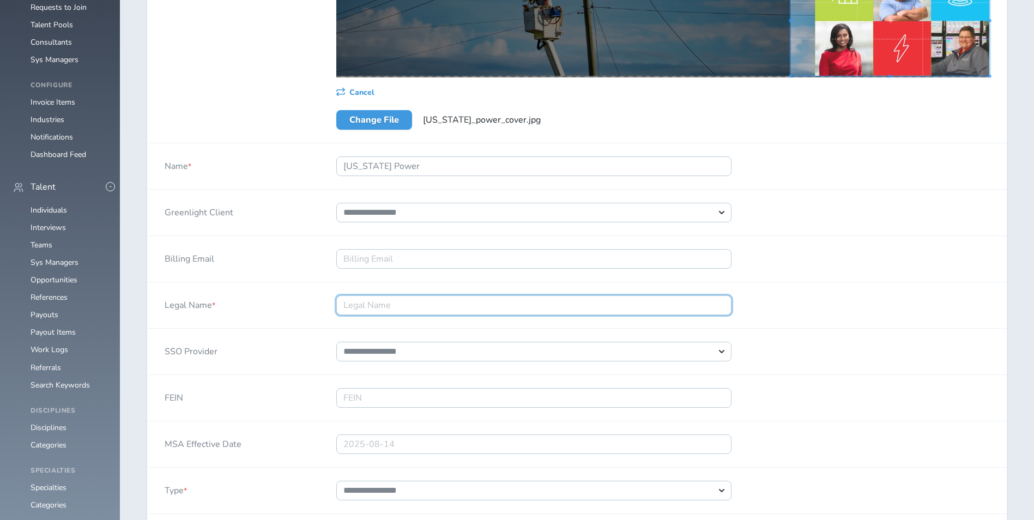
click at [450, 297] on input "Legal Name *" at bounding box center [533, 305] width 395 height 20
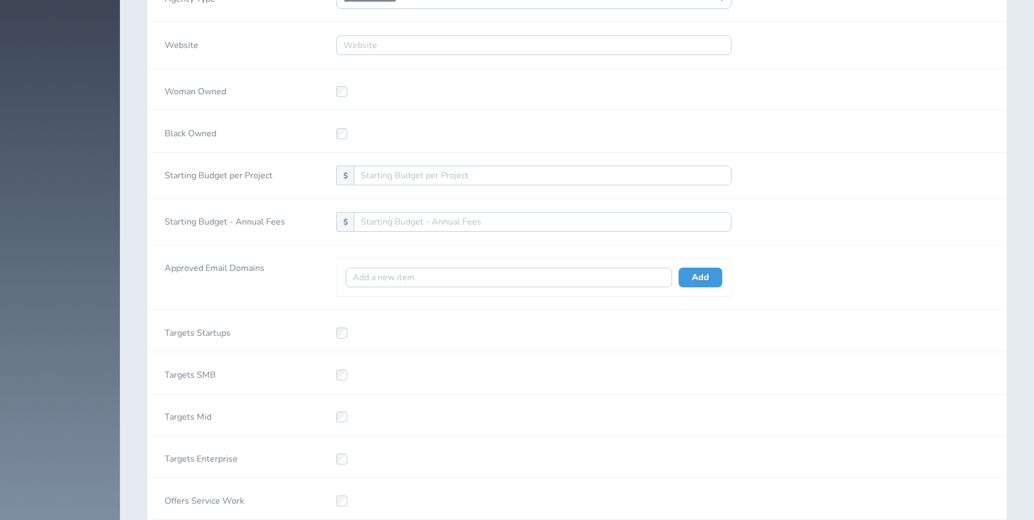
scroll to position [2024, 0]
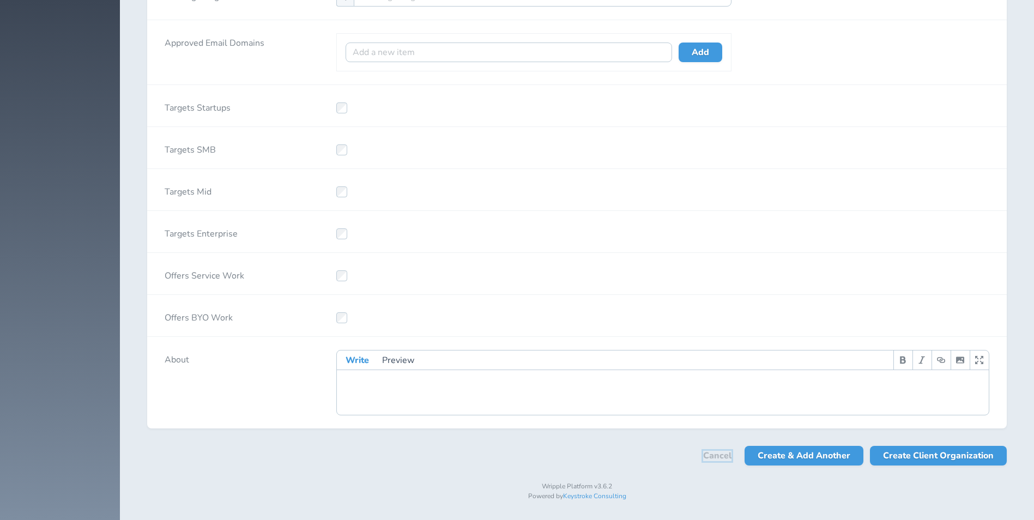
click at [713, 452] on link "Cancel" at bounding box center [717, 456] width 28 height 10
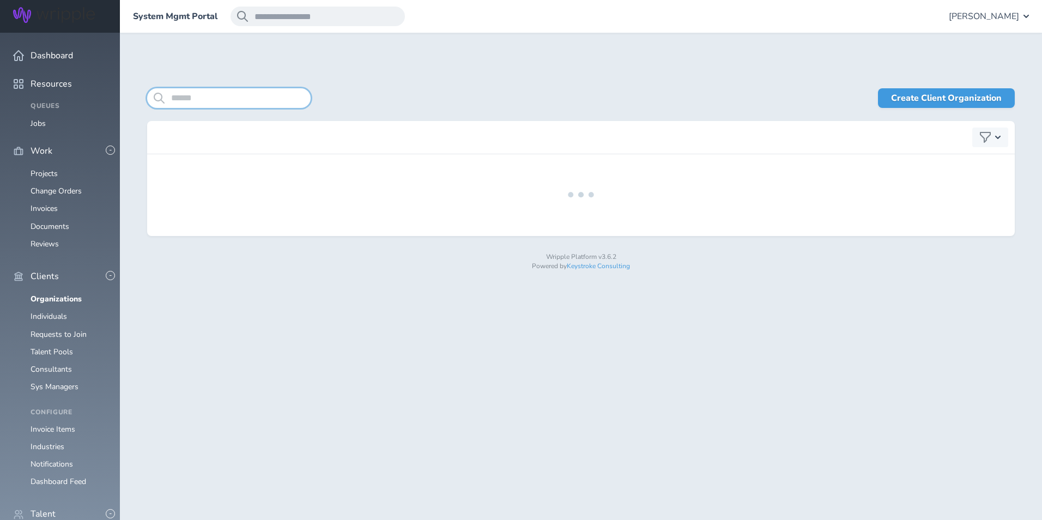
click at [203, 98] on input "search" at bounding box center [229, 98] width 164 height 20
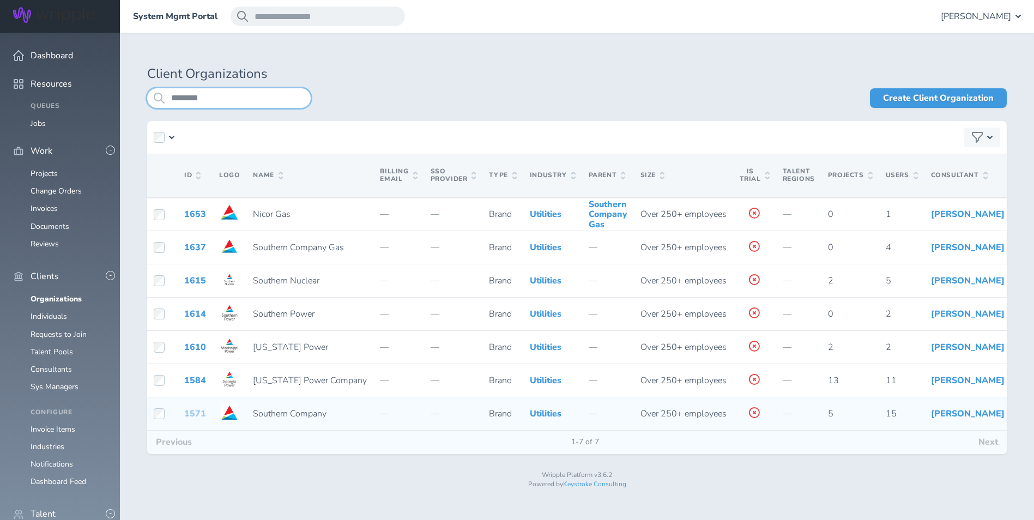
type input "********"
click at [192, 420] on link "1571" at bounding box center [195, 414] width 22 height 12
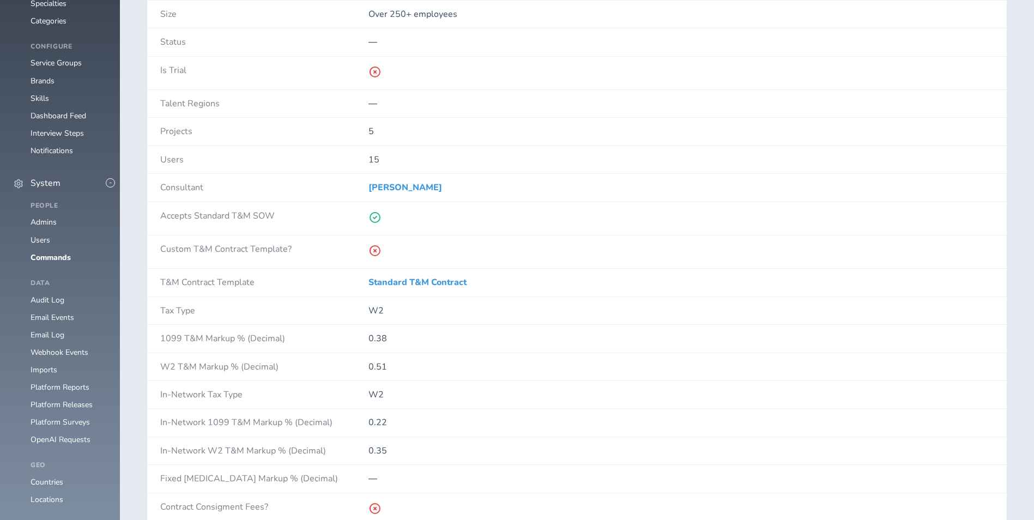
scroll to position [927, 0]
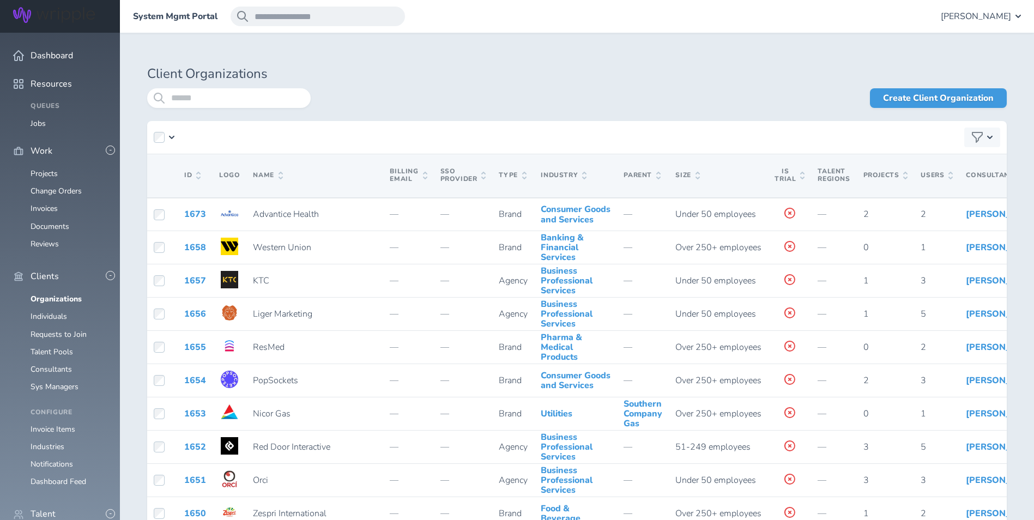
click at [906, 107] on link "Create Client Organization" at bounding box center [938, 98] width 137 height 20
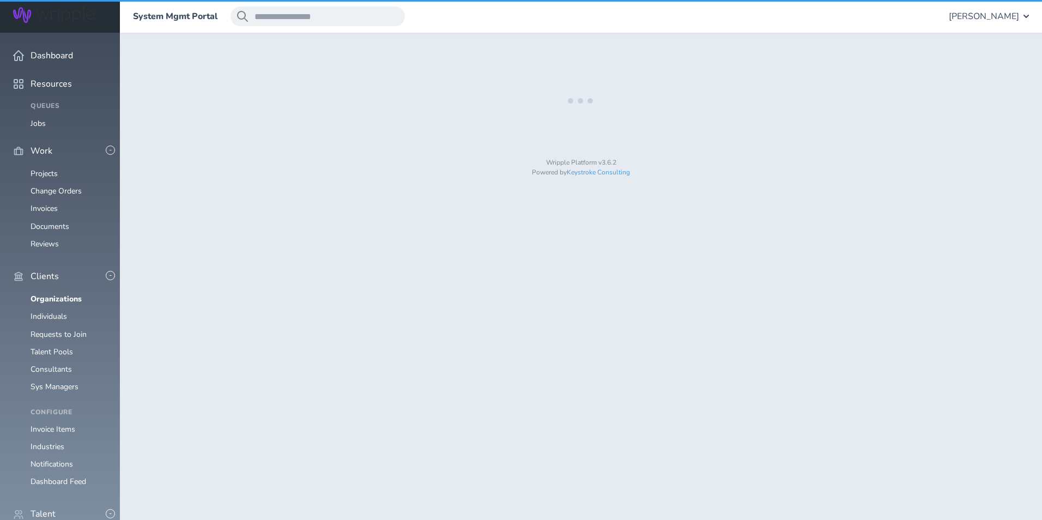
select select "*"
select select "**"
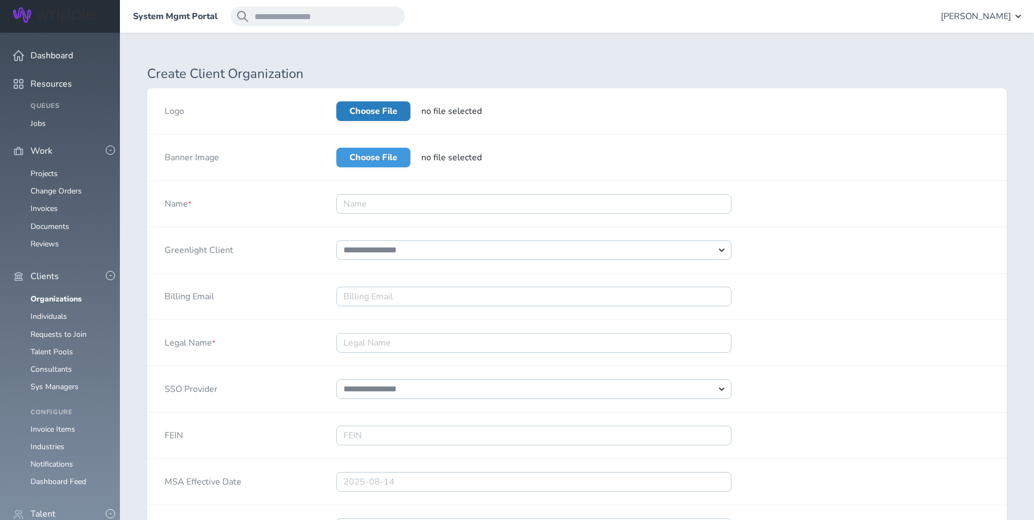
click at [360, 113] on label "Choose File" at bounding box center [373, 111] width 74 height 20
click at [336, 101] on input "Choose File" at bounding box center [336, 101] width 0 height 0
type input "**********"
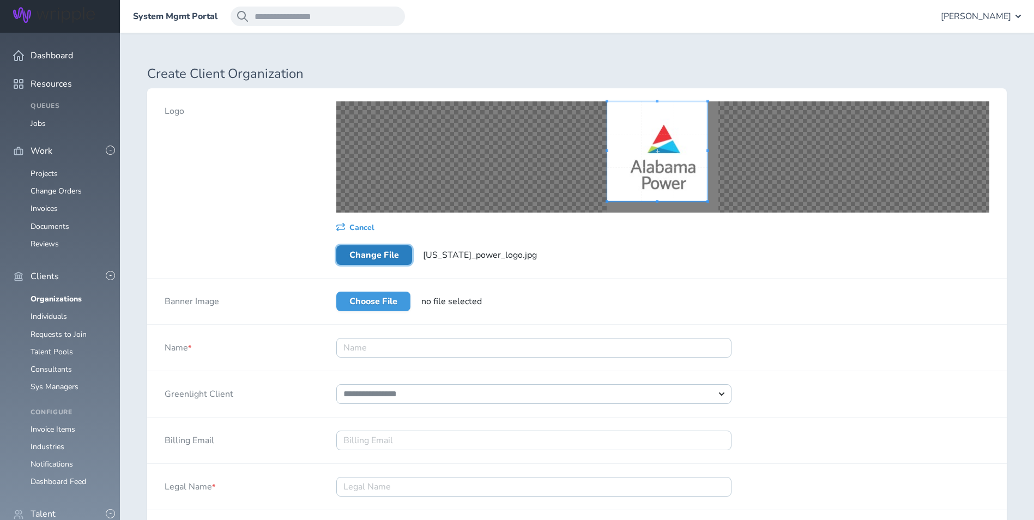
click at [605, 96] on div "Cancel Change File alabama_power_logo.jpg" at bounding box center [663, 183] width 688 height 190
click at [738, 226] on div "Cancel Change File alabama_power_logo.jpg" at bounding box center [663, 183] width 688 height 190
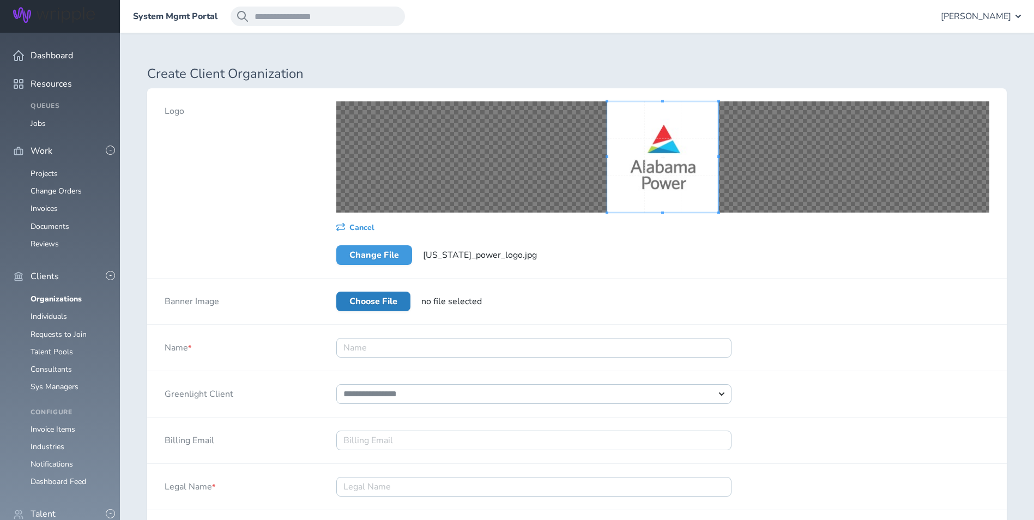
click at [383, 298] on label "Choose File" at bounding box center [373, 302] width 74 height 20
click at [336, 292] on input "Choose File" at bounding box center [336, 292] width 0 height 0
type input "**********"
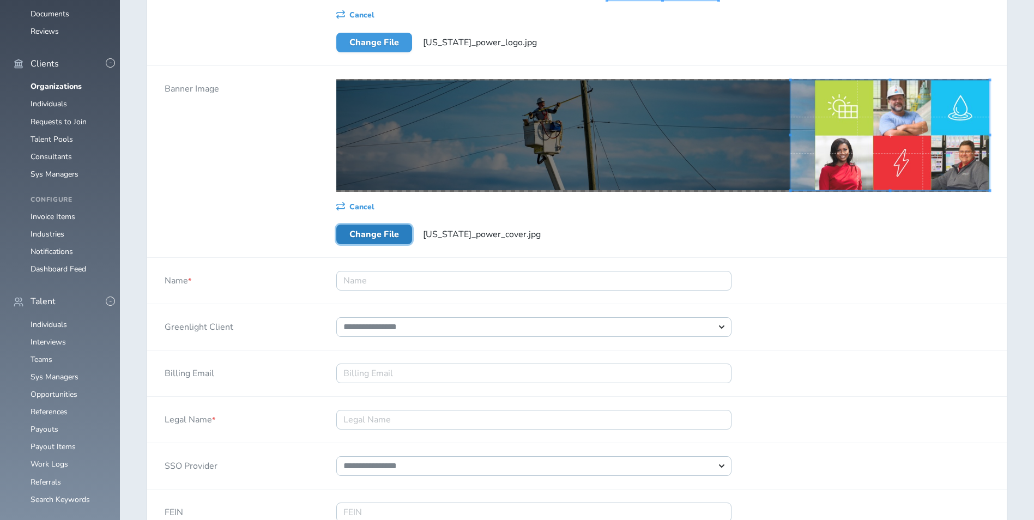
scroll to position [218, 0]
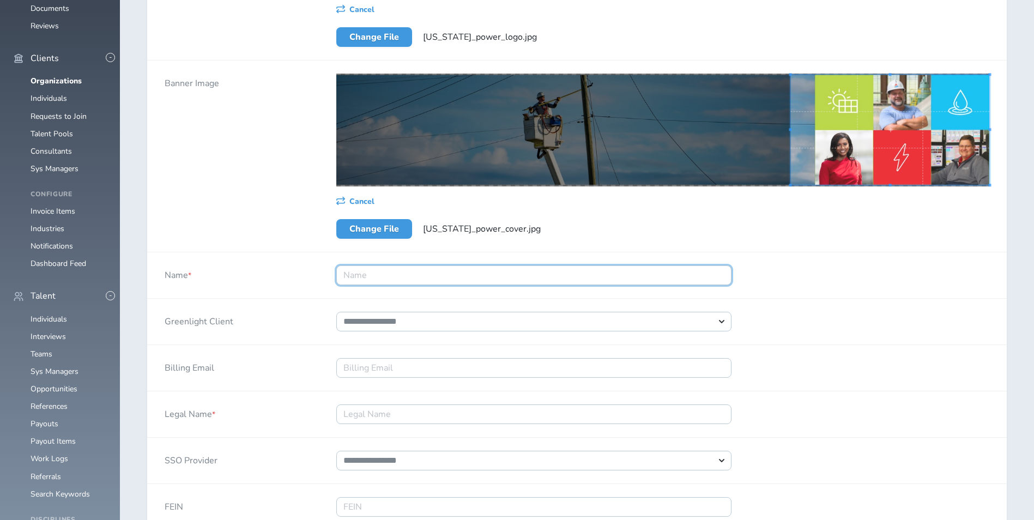
click at [430, 280] on input "Name *" at bounding box center [533, 276] width 395 height 20
type input "[US_STATE] Power"
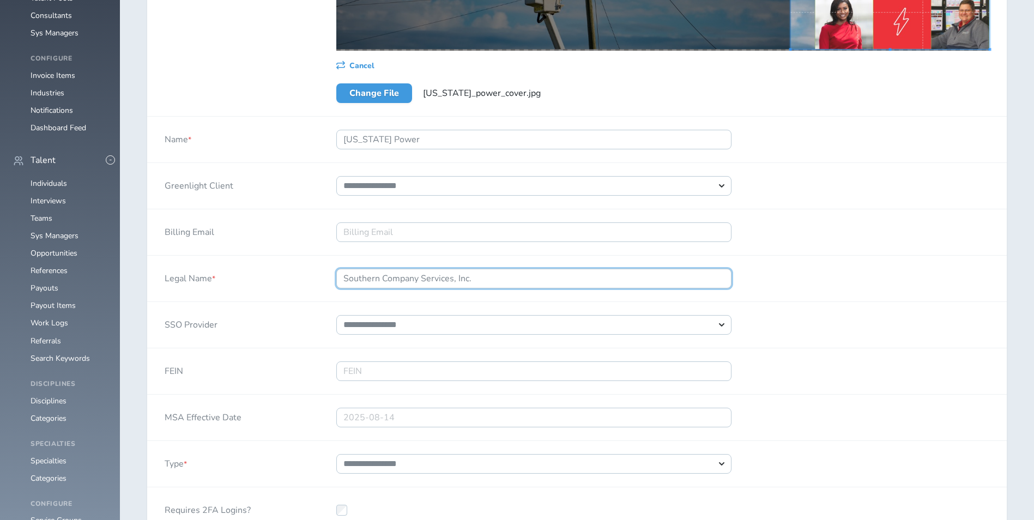
scroll to position [382, 0]
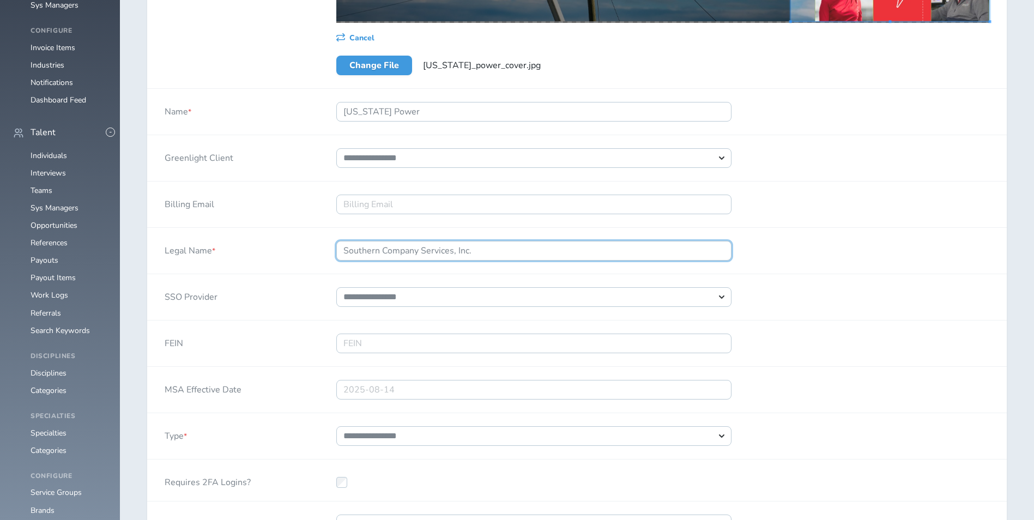
type input "Southern Company Services, Inc."
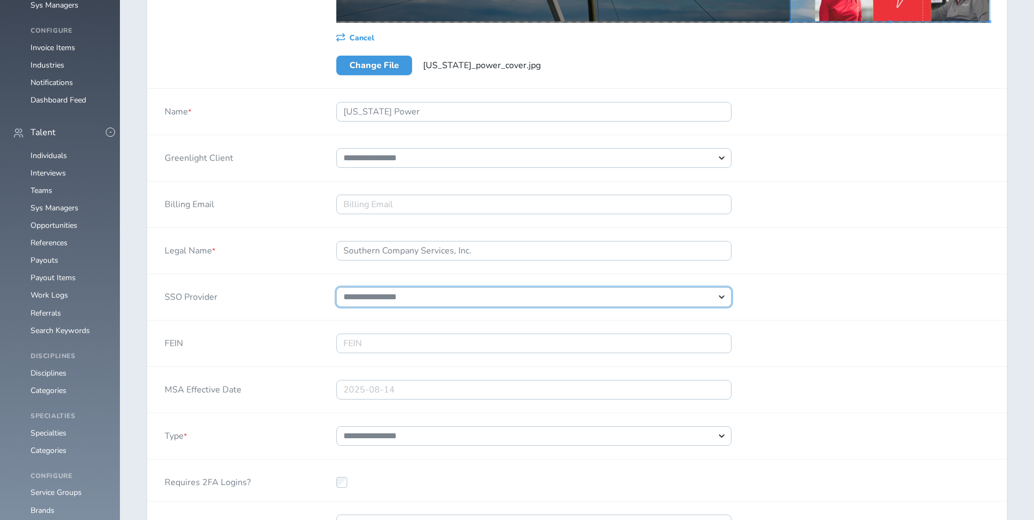
click at [412, 300] on select "**********" at bounding box center [533, 297] width 395 height 20
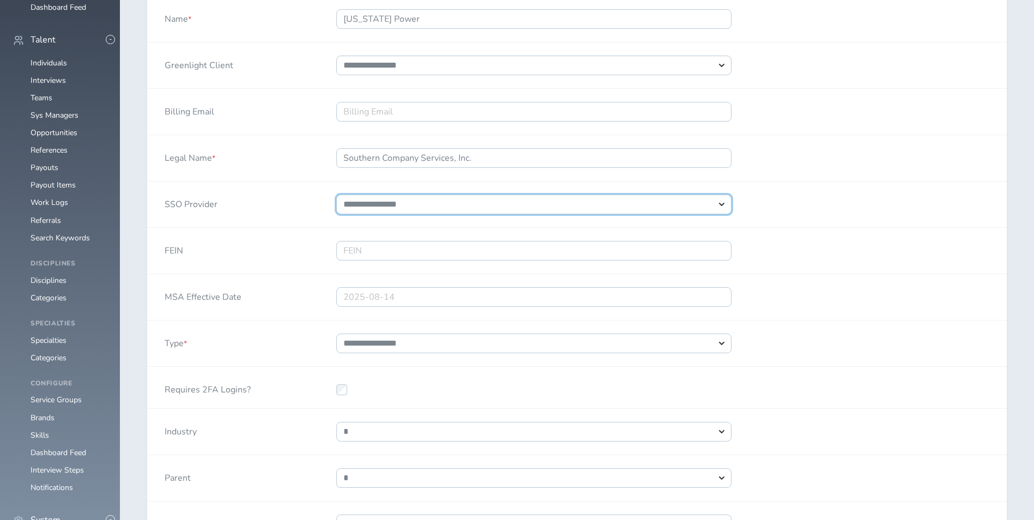
scroll to position [491, 0]
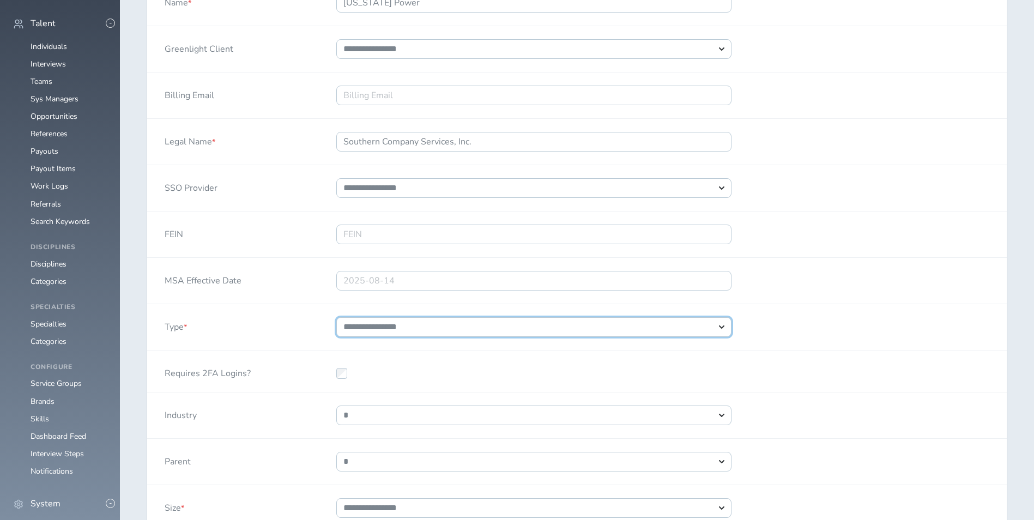
click at [416, 330] on select "**********" at bounding box center [533, 327] width 395 height 20
select select "*"
click at [336, 317] on select "**********" at bounding box center [533, 327] width 395 height 20
click at [253, 366] on div "Requires 2FA Logins?" at bounding box center [233, 371] width 172 height 41
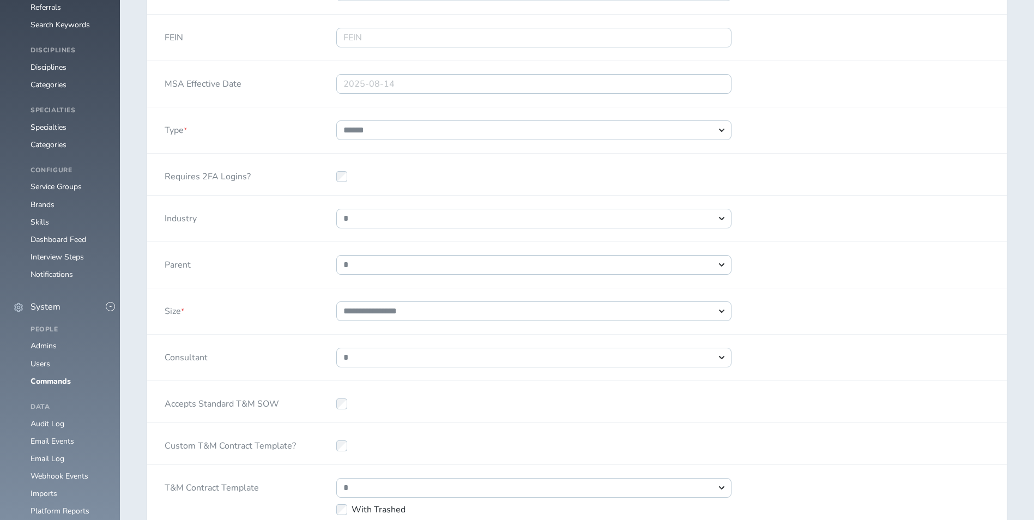
scroll to position [709, 0]
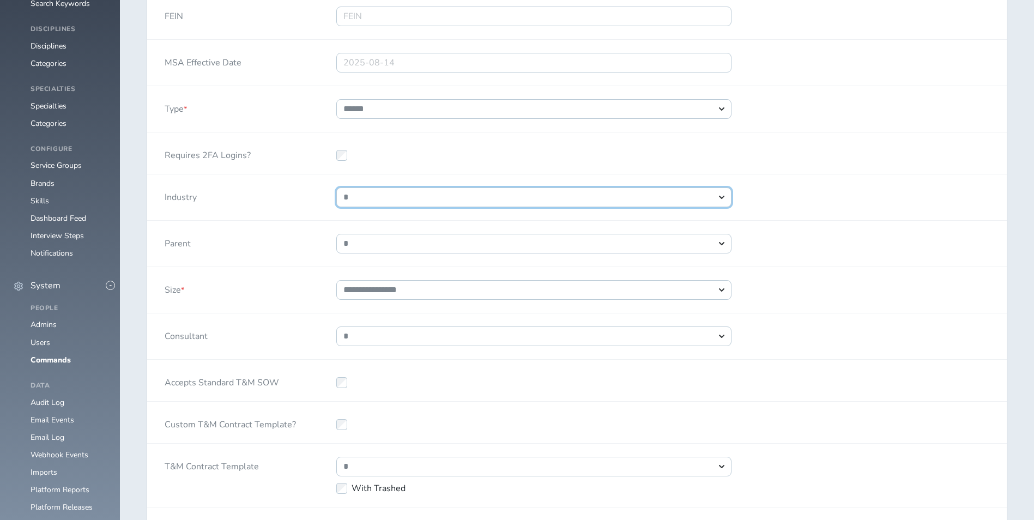
click at [396, 197] on select "**********" at bounding box center [533, 198] width 395 height 20
select select "*"
click at [336, 188] on select "**********" at bounding box center [533, 198] width 395 height 20
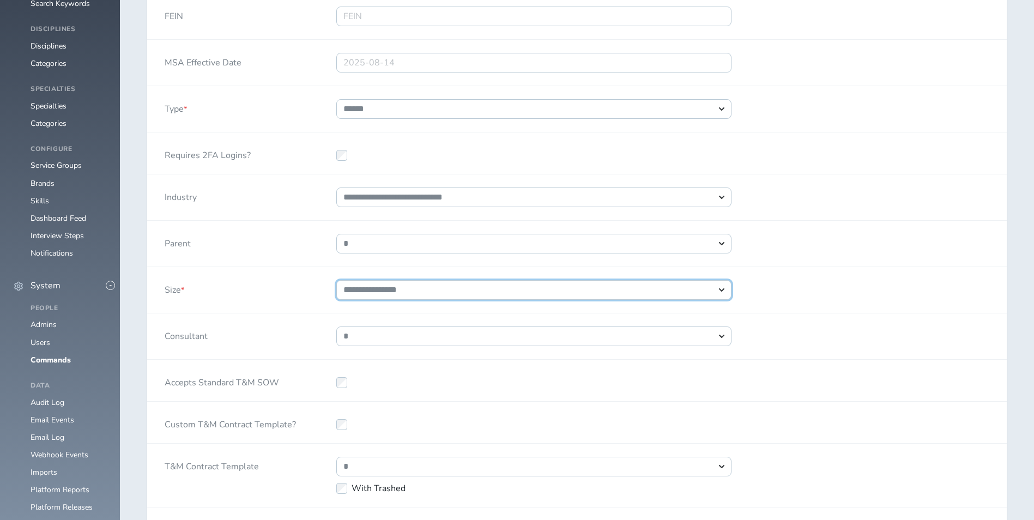
click at [399, 287] on select "**********" at bounding box center [533, 290] width 395 height 20
select select "*"
click at [336, 280] on select "**********" at bounding box center [533, 290] width 395 height 20
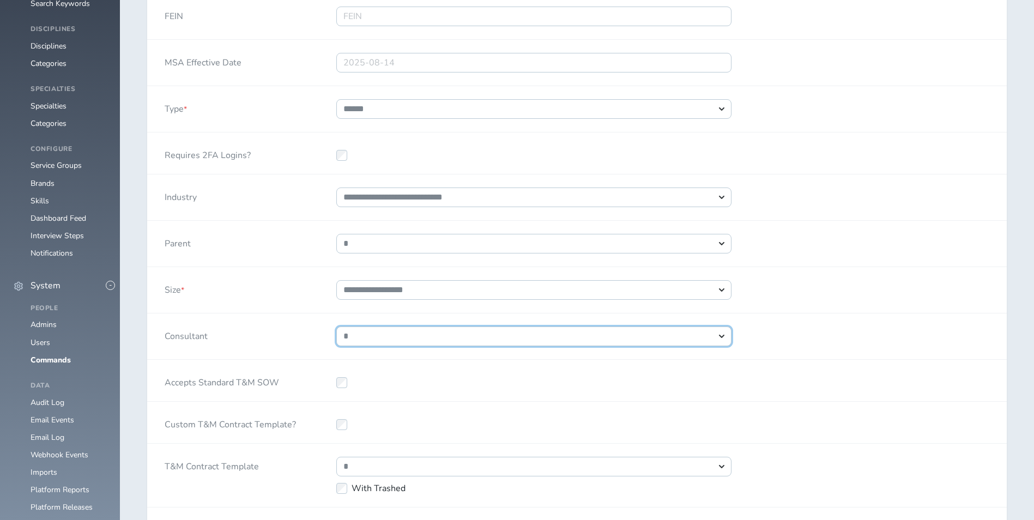
click at [475, 338] on select "**********" at bounding box center [533, 337] width 395 height 20
select select "****"
click at [336, 327] on select "**********" at bounding box center [533, 337] width 395 height 20
click at [256, 339] on div "Consultant" at bounding box center [233, 336] width 172 height 46
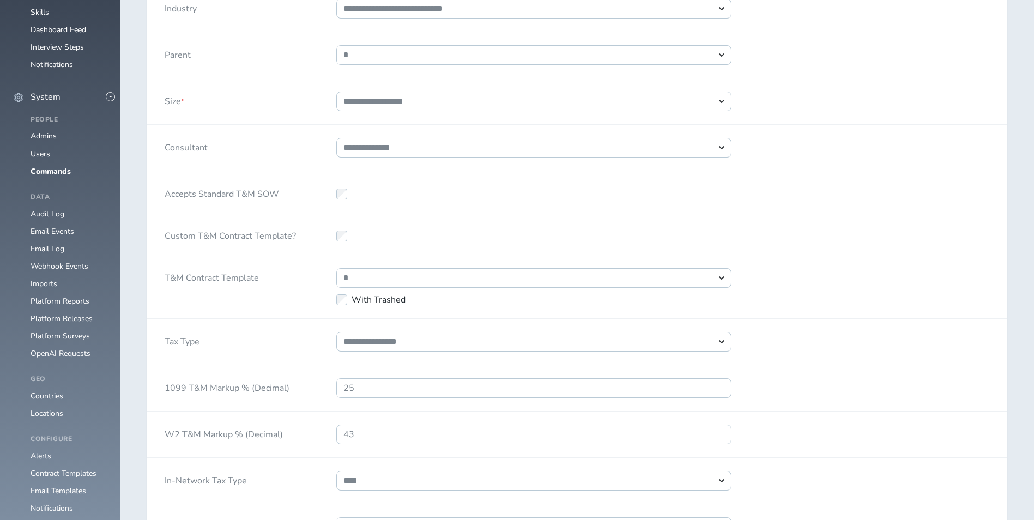
scroll to position [927, 0]
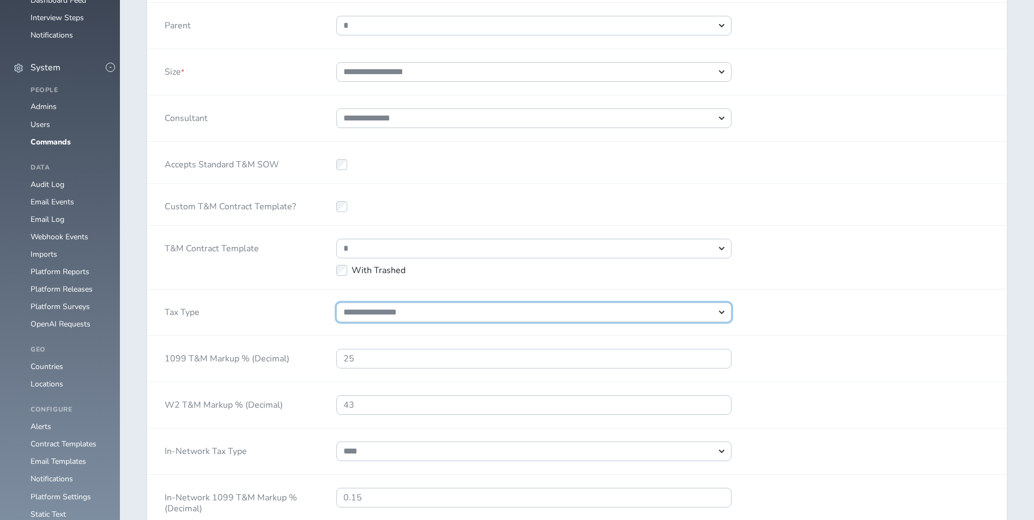
click at [441, 312] on select "**********" at bounding box center [533, 313] width 395 height 20
select select "*"
click at [336, 303] on select "**********" at bounding box center [533, 313] width 395 height 20
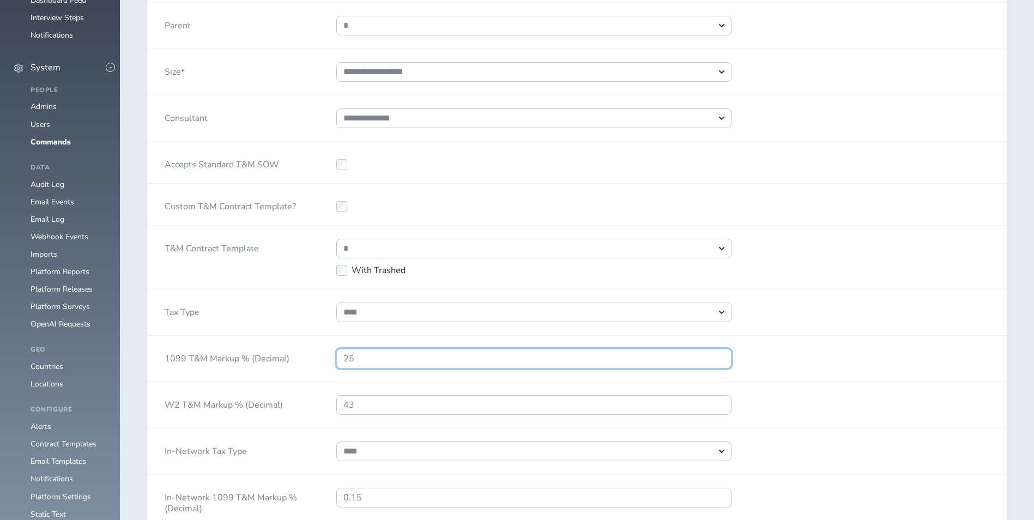
click at [426, 361] on input "25" at bounding box center [533, 359] width 395 height 20
type input "2"
type input ".38"
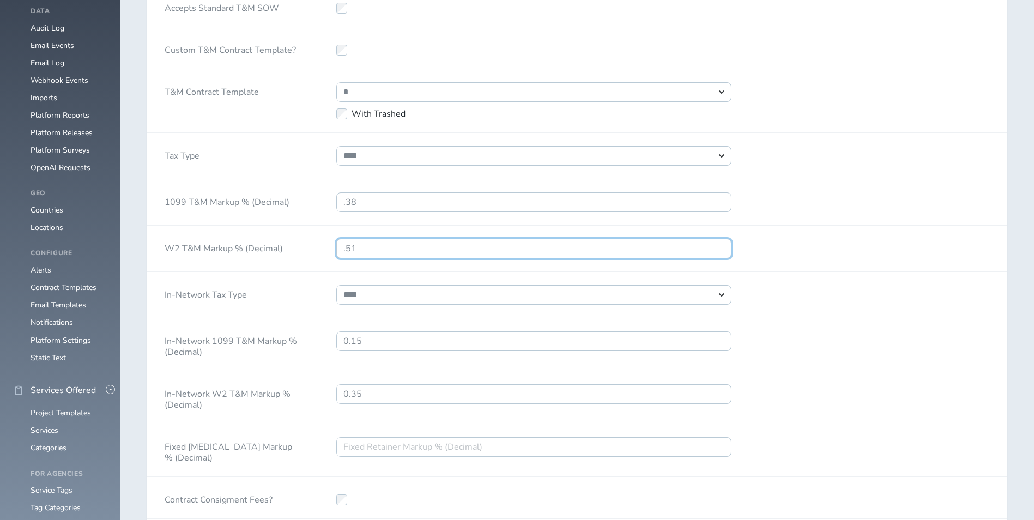
scroll to position [1090, 0]
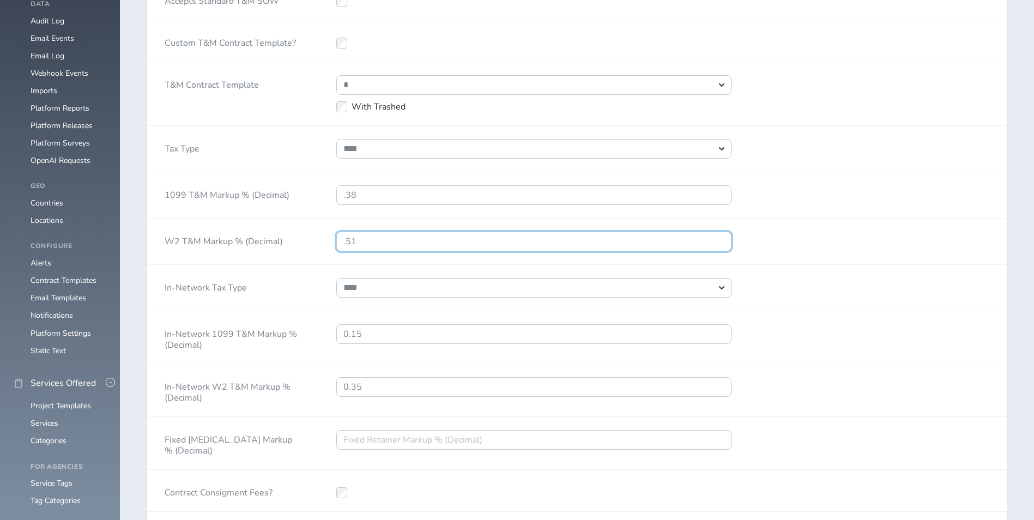
type input ".51"
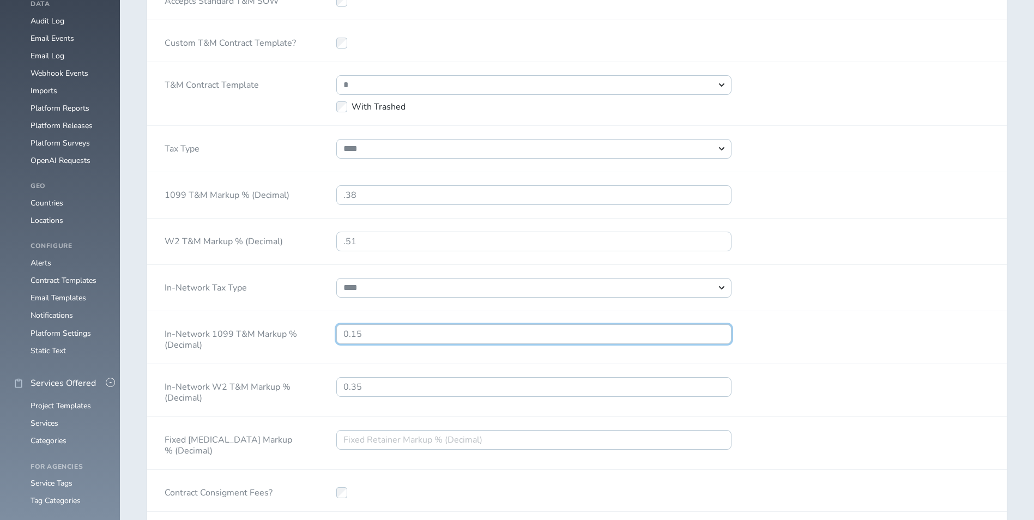
click at [410, 333] on input "0.15" at bounding box center [533, 334] width 395 height 20
type input "0.22"
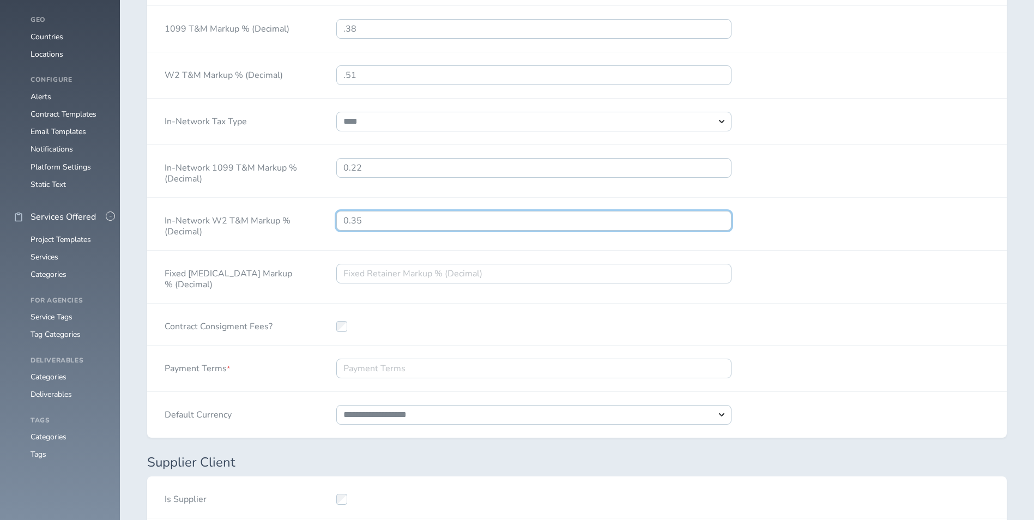
scroll to position [1308, 0]
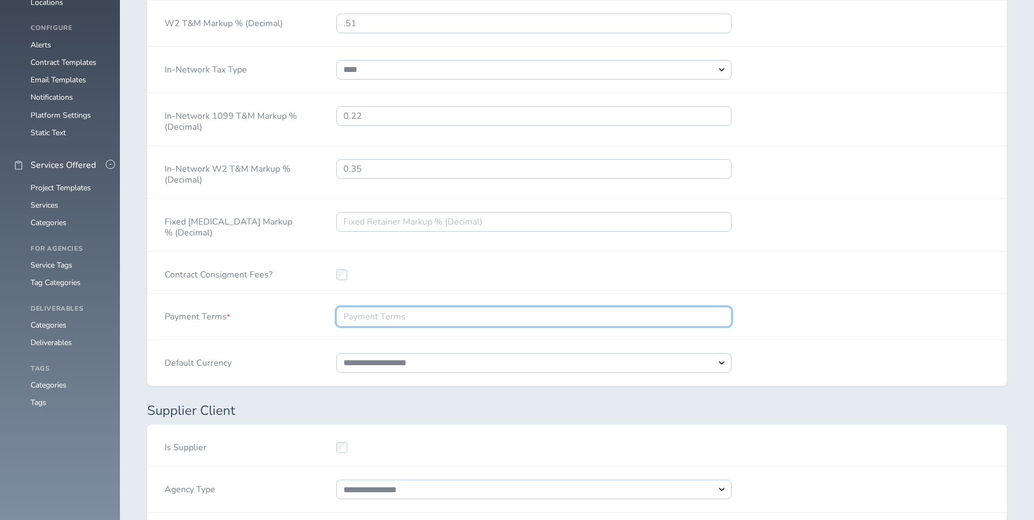
click at [377, 317] on input "Payment Terms *" at bounding box center [533, 317] width 395 height 20
click at [406, 323] on input "Payment Terms *" at bounding box center [533, 317] width 395 height 20
type input "30"
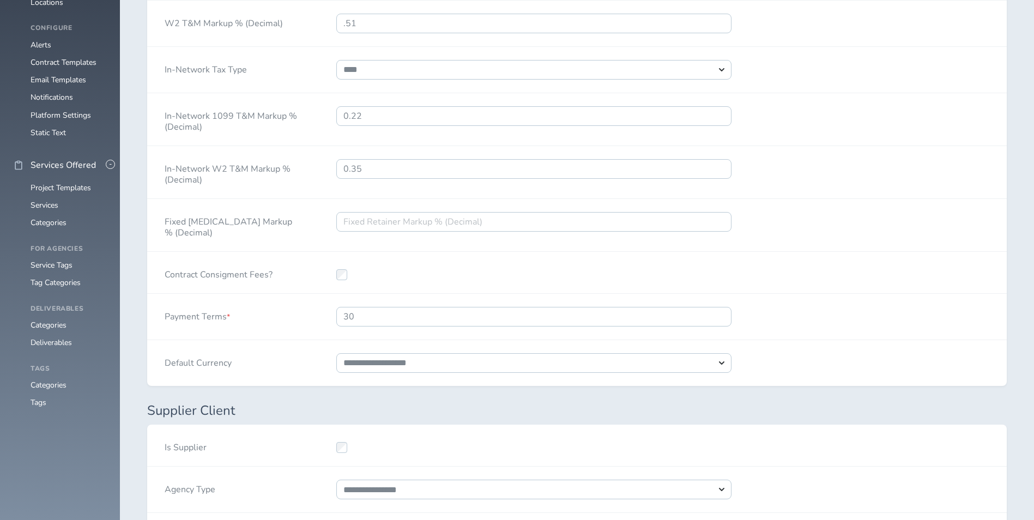
click at [835, 308] on div "Payment Terms * 30" at bounding box center [577, 317] width 860 height 46
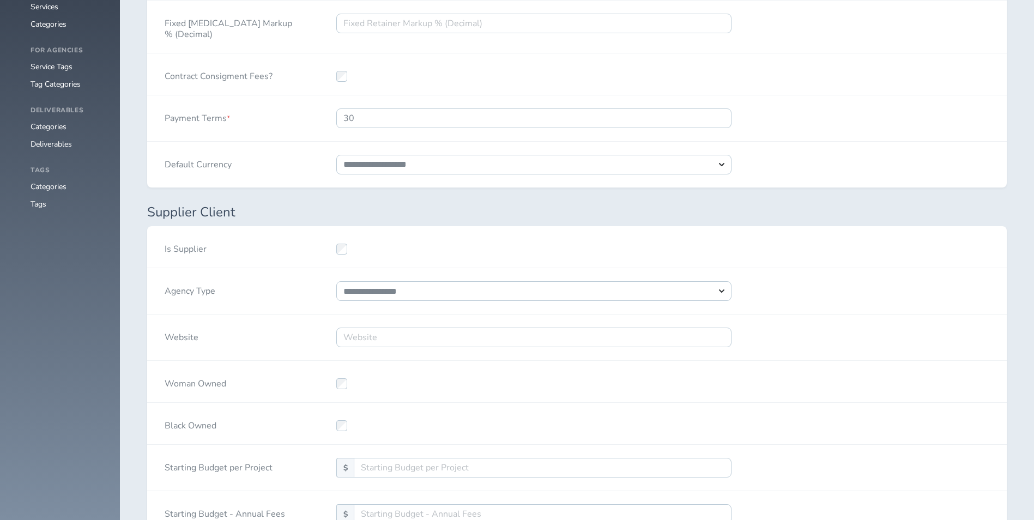
scroll to position [1526, 0]
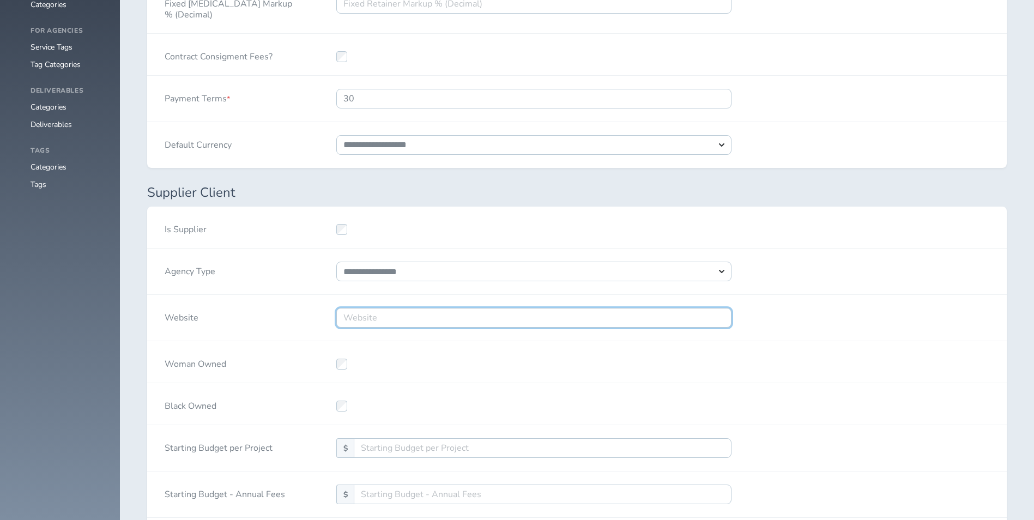
click at [524, 318] on input "Website" at bounding box center [533, 318] width 395 height 20
paste input "https://www.alabamapower.com/"
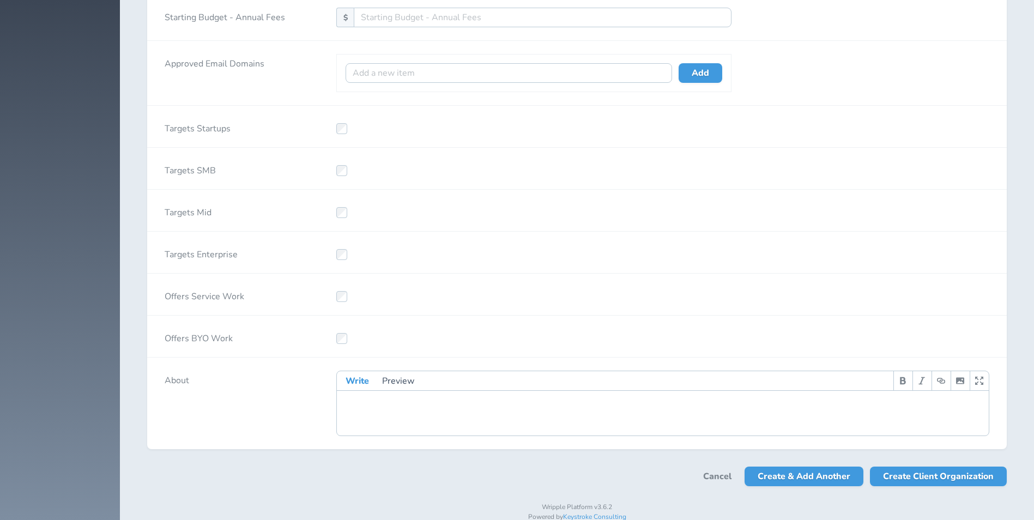
scroll to position [2024, 0]
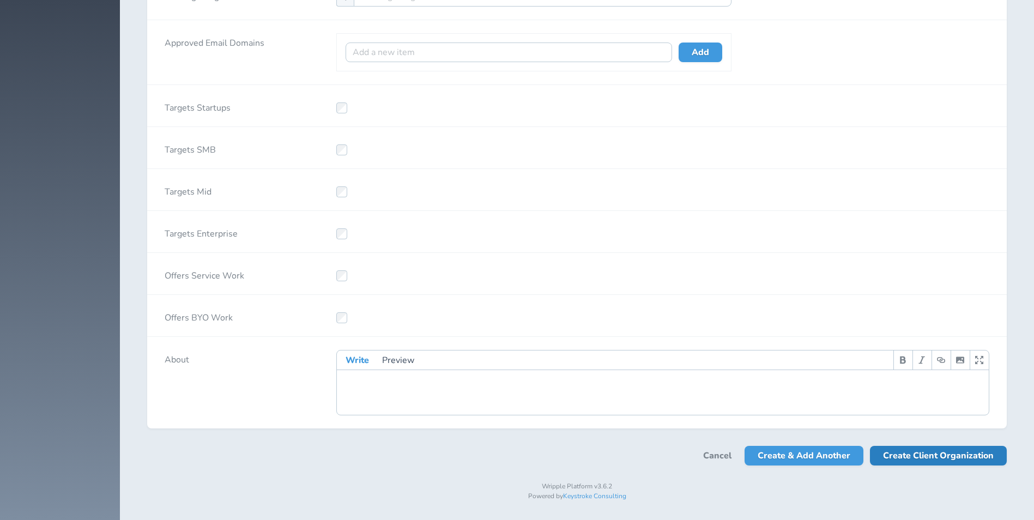
type input "https://www.alabamapower.com/"
click at [916, 456] on span "Create Client Organization" at bounding box center [938, 456] width 111 height 20
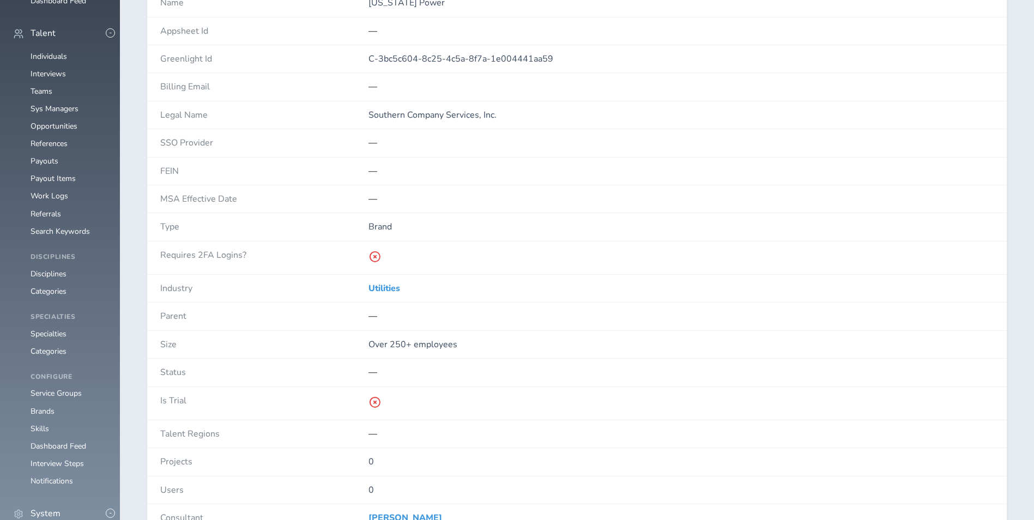
scroll to position [545, 0]
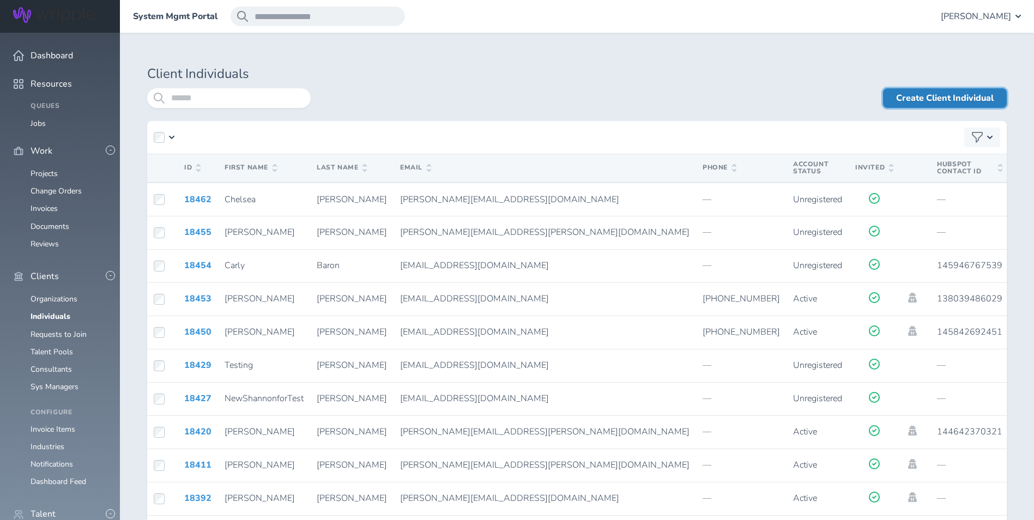
click at [945, 100] on link "Create Client Individual" at bounding box center [945, 98] width 124 height 20
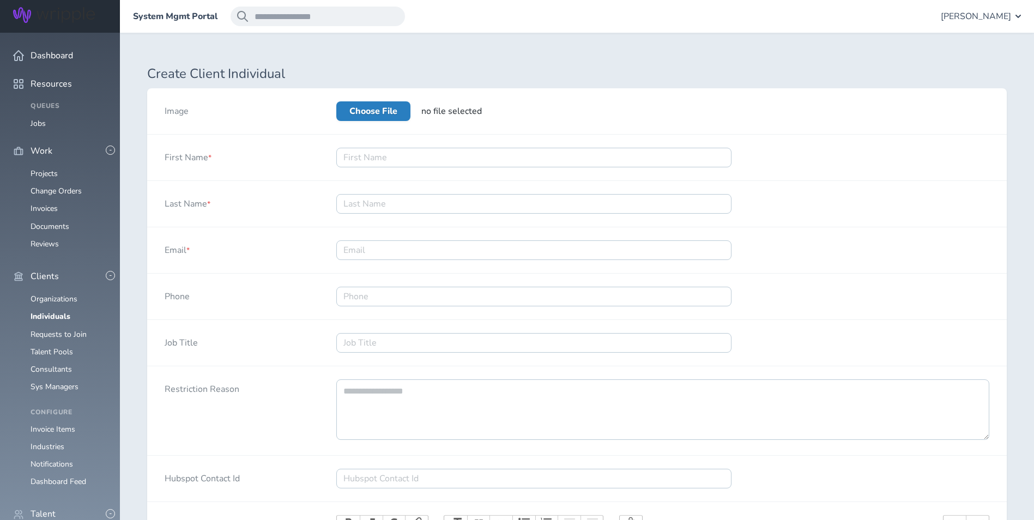
click at [394, 113] on label "Choose File" at bounding box center [373, 111] width 74 height 20
click at [336, 101] on input "Choose File" at bounding box center [336, 101] width 0 height 0
type input "**********"
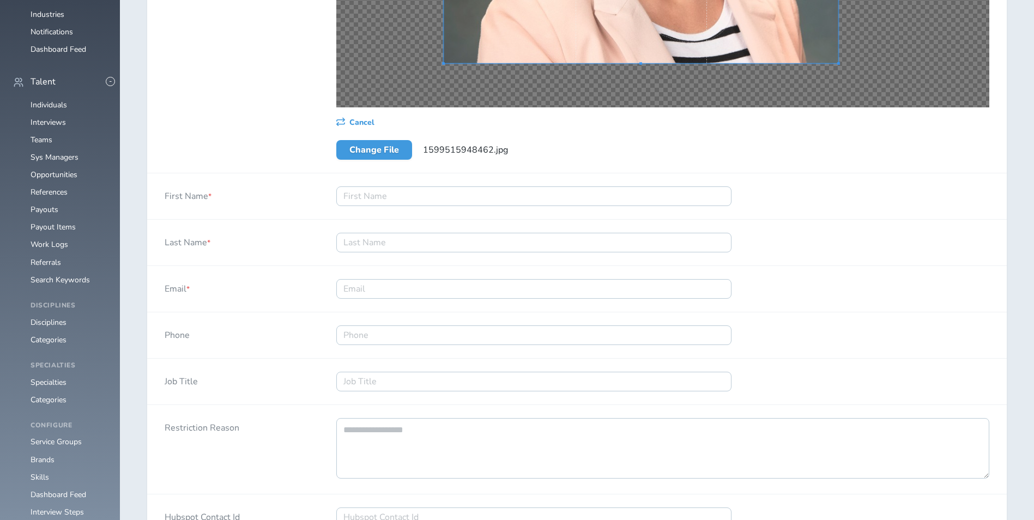
scroll to position [491, 0]
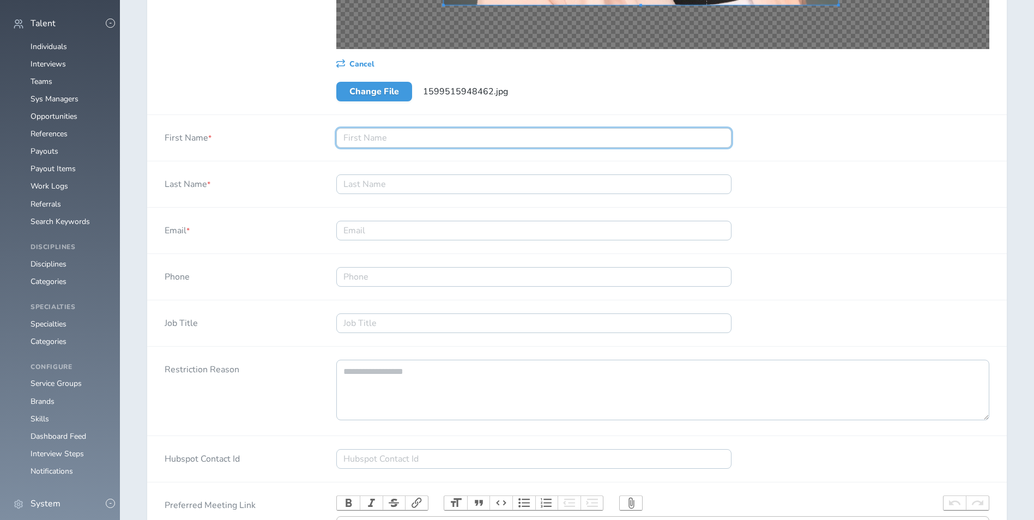
click at [391, 137] on input "First Name *" at bounding box center [533, 138] width 395 height 20
type input "[PERSON_NAME]"
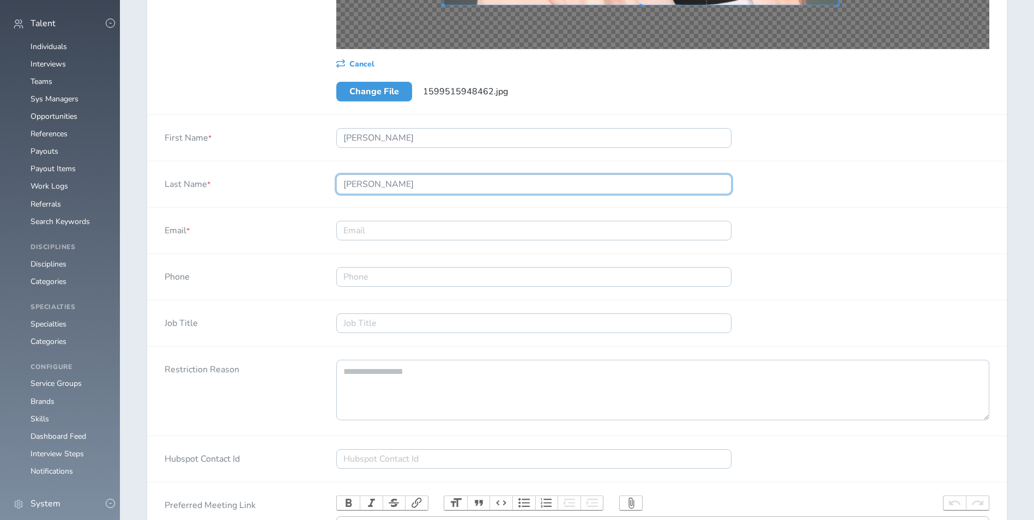
type input "[PERSON_NAME]"
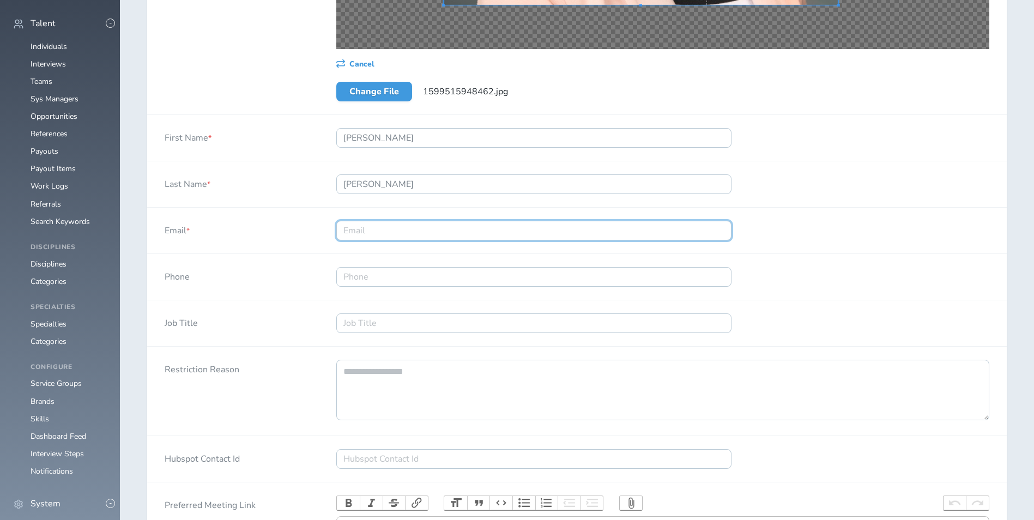
click at [392, 230] on input "Email *" at bounding box center [533, 231] width 395 height 20
click at [413, 225] on input "Email *" at bounding box center [533, 231] width 395 height 20
paste input "ESEARSON@SOUTHERNCO.COM"
type input "ESEARSON@SOUTHERNCO.COM"
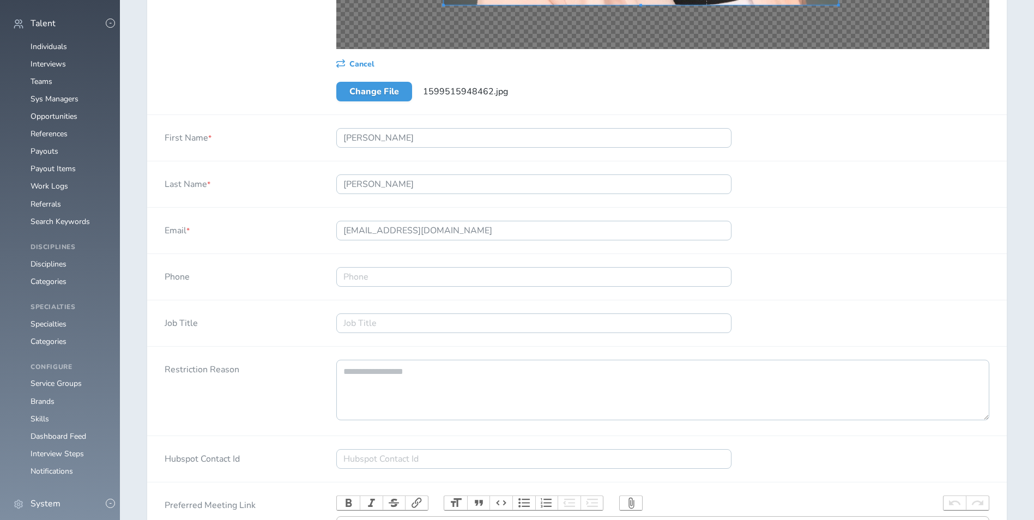
click at [408, 337] on div at bounding box center [534, 323] width 430 height 46
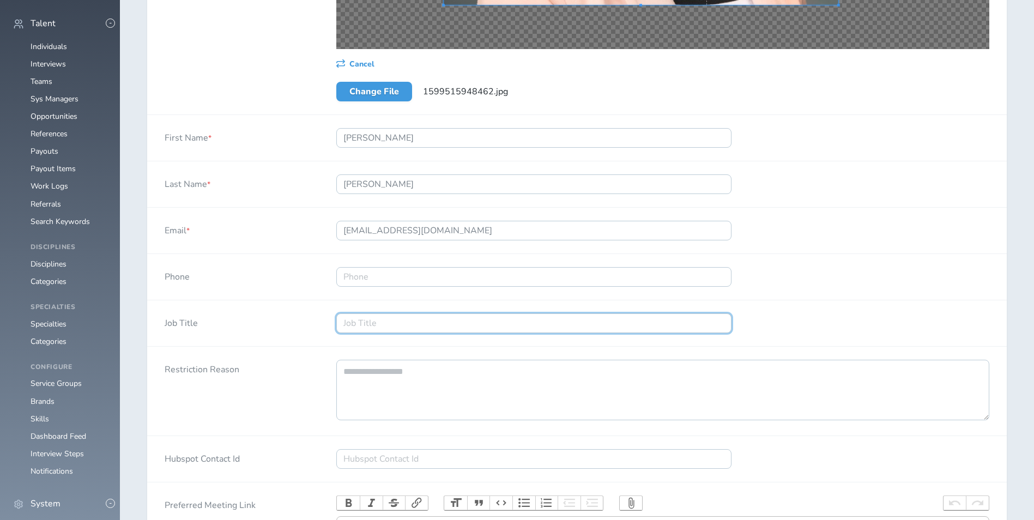
click at [418, 329] on input "Job Title" at bounding box center [533, 323] width 395 height 20
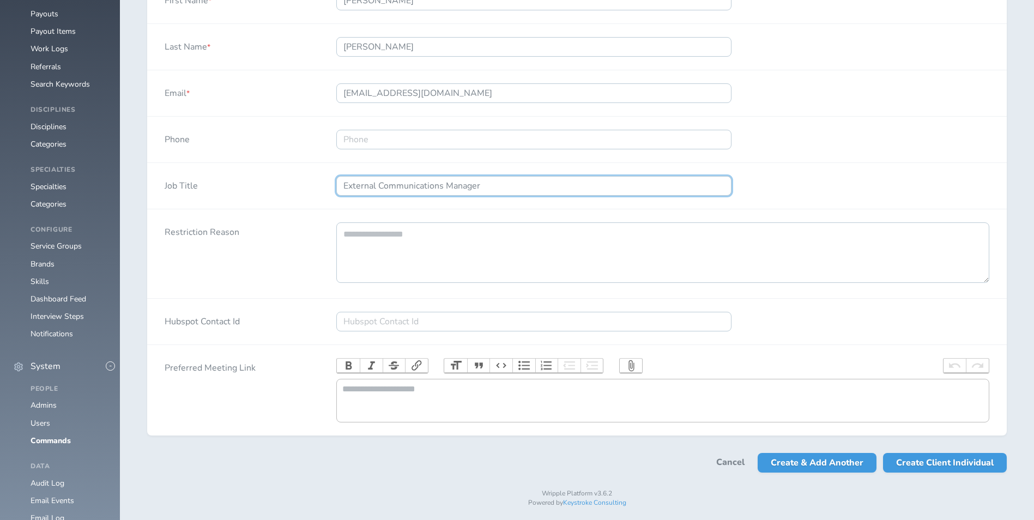
scroll to position [649, 0]
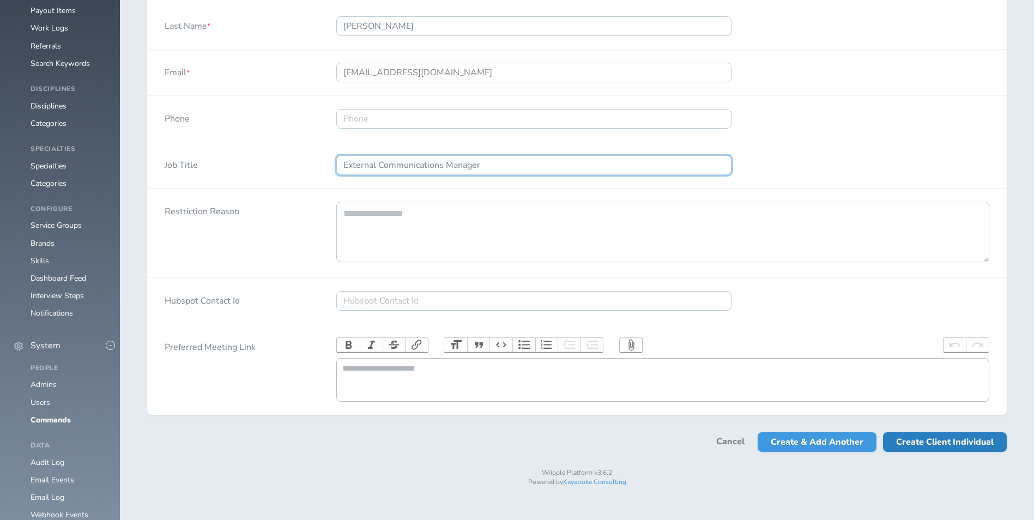
type input "External Communications Manager"
click at [981, 452] on span "Create Client Individual" at bounding box center [945, 442] width 98 height 20
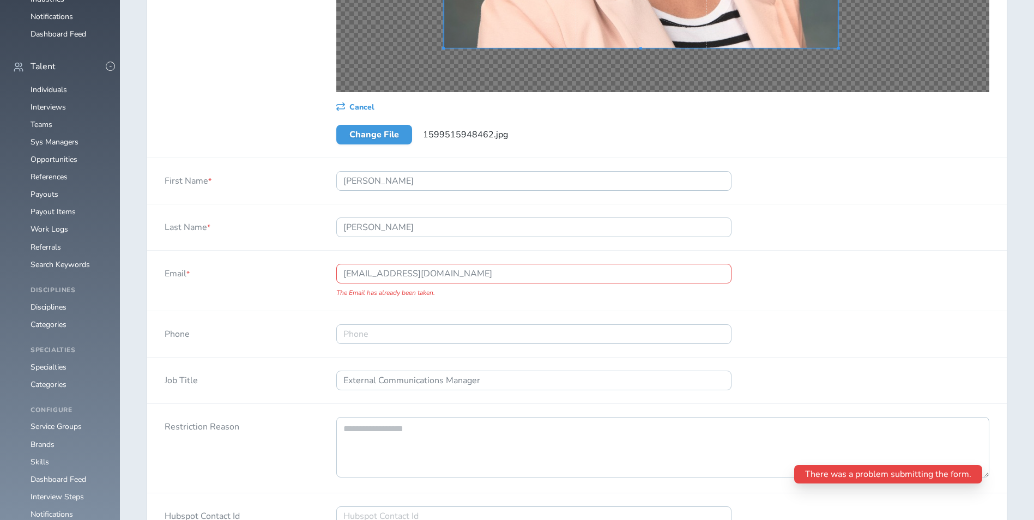
scroll to position [445, 0]
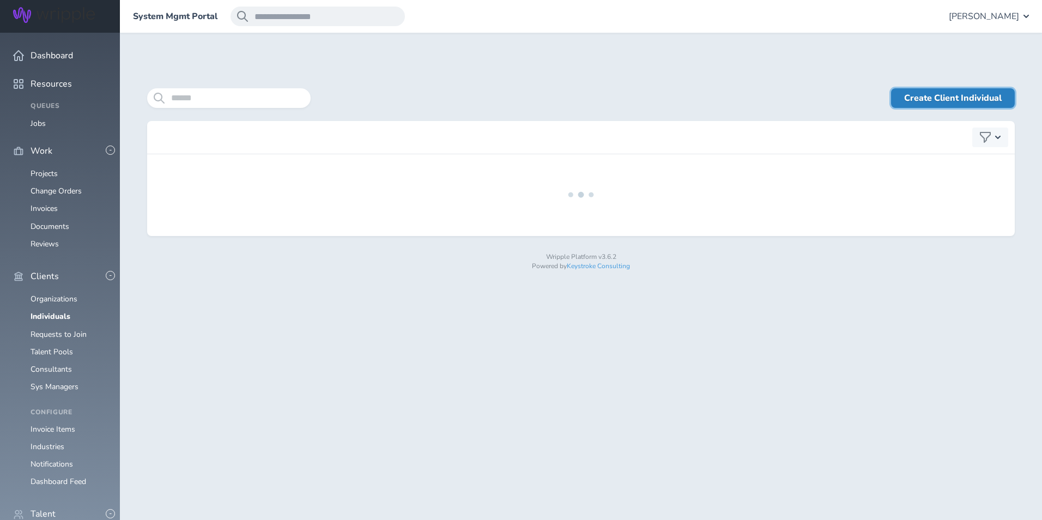
click at [915, 101] on link "Create Client Individual" at bounding box center [953, 98] width 124 height 20
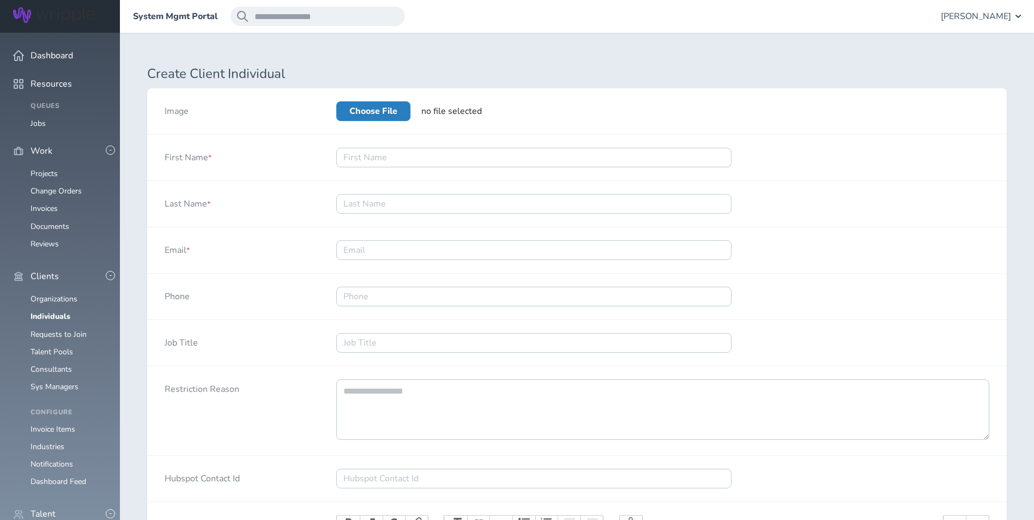
click at [372, 109] on label "Choose File" at bounding box center [373, 111] width 74 height 20
click at [336, 101] on input "Choose File" at bounding box center [336, 101] width 0 height 0
click at [393, 117] on label "Choose File" at bounding box center [373, 111] width 74 height 20
click at [336, 101] on input "Choose File" at bounding box center [336, 101] width 0 height 0
type input "**********"
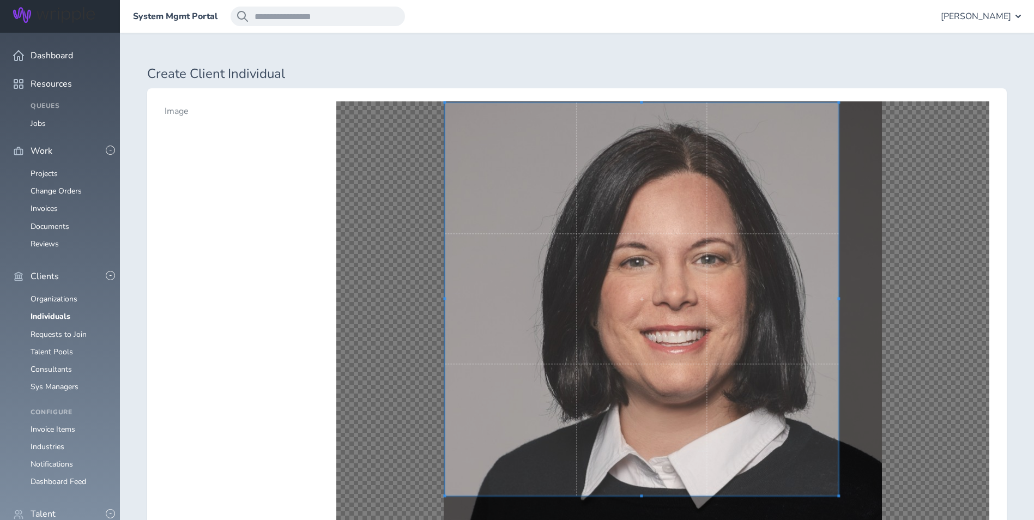
click at [426, 94] on div "Cancel Change File 1675826024853.jpg" at bounding box center [663, 346] width 688 height 517
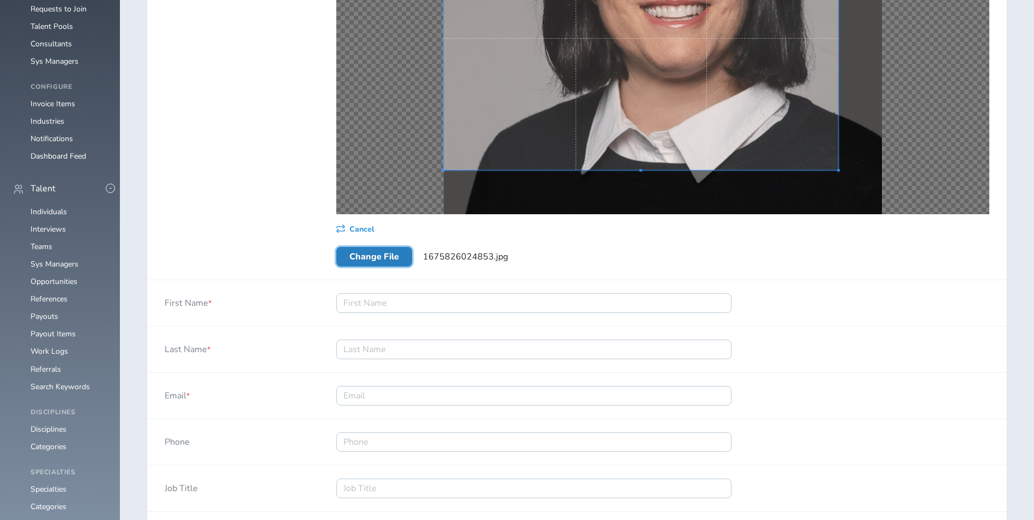
scroll to position [327, 0]
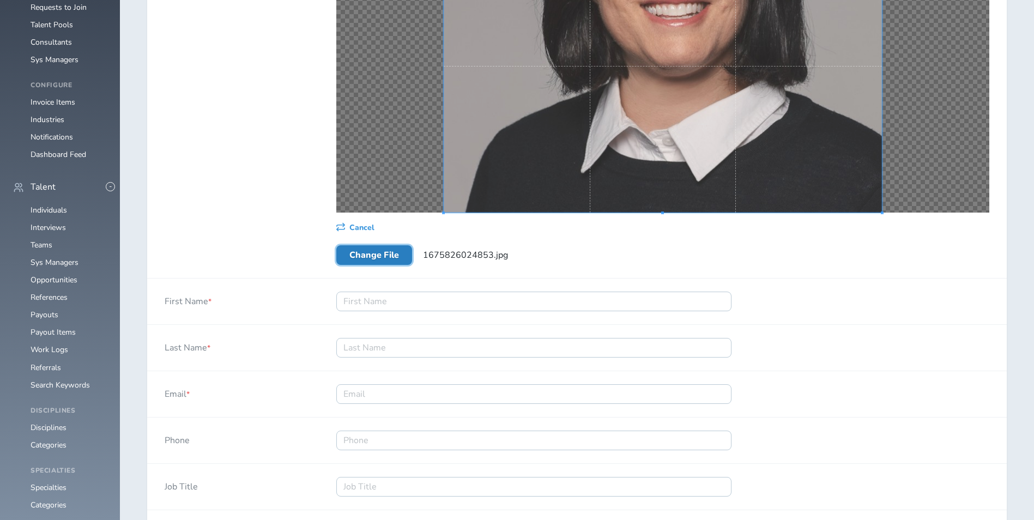
click at [886, 230] on div "Cancel Change File 1675826024853.jpg" at bounding box center [663, 19] width 688 height 517
click at [467, 292] on input "First Name *" at bounding box center [533, 302] width 395 height 20
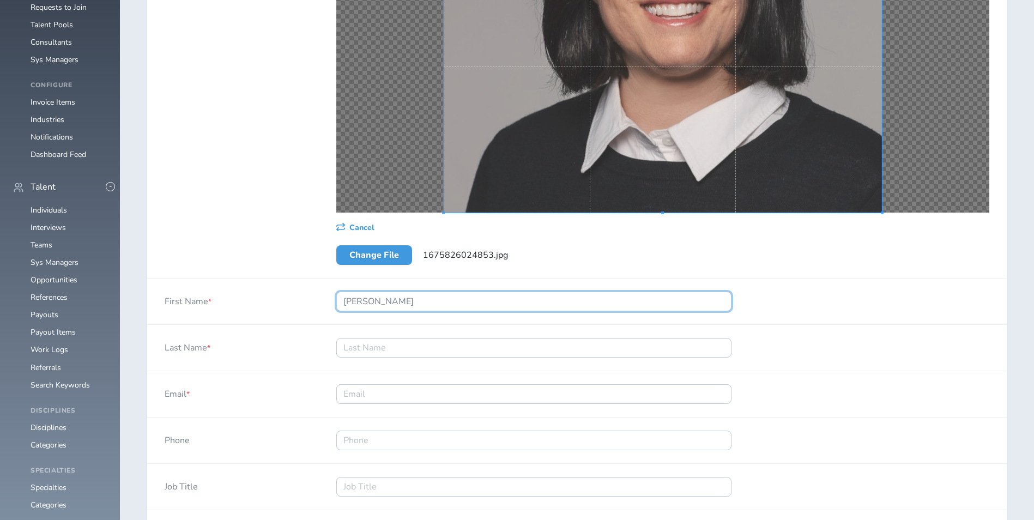
type input "[PERSON_NAME]"
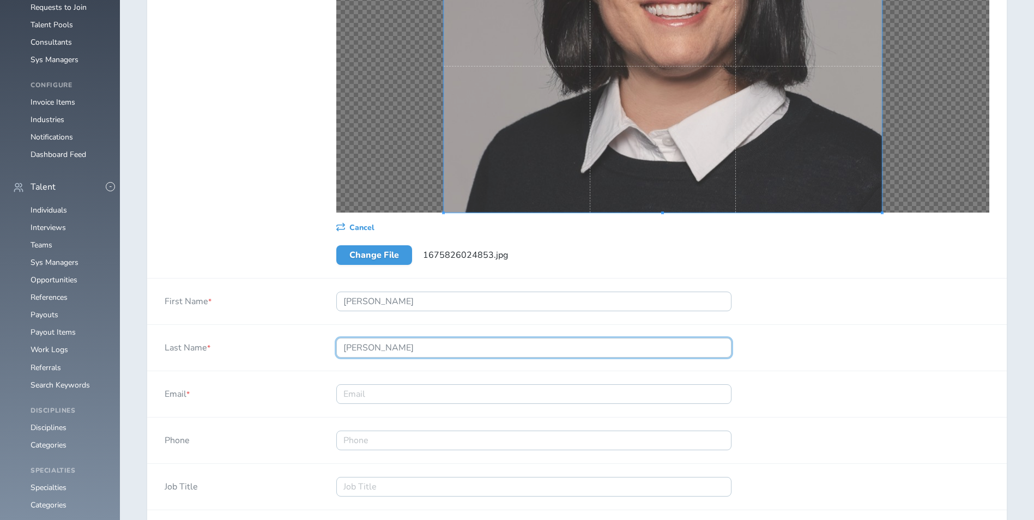
type input "[PERSON_NAME]"
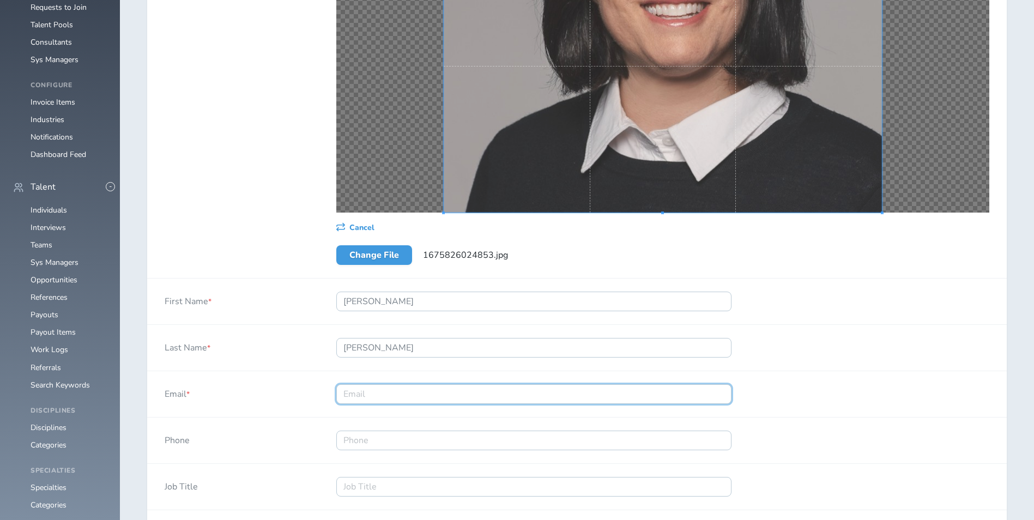
click at [423, 396] on input "Email *" at bounding box center [533, 394] width 395 height 20
paste input "DMCGOUGH@SOUTHERNCO.COM"
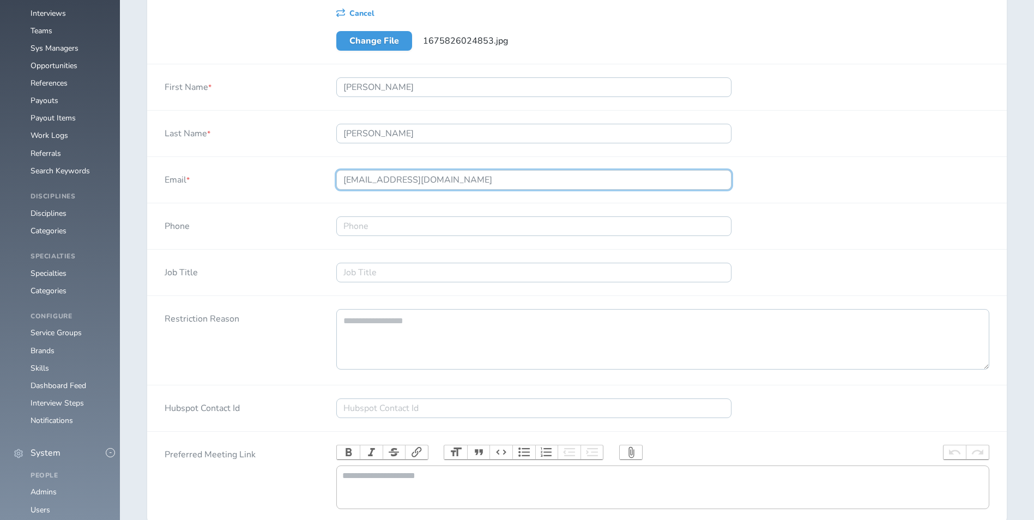
scroll to position [545, 0]
type input "DMCGOUGH@SOUTHERNCO.COM"
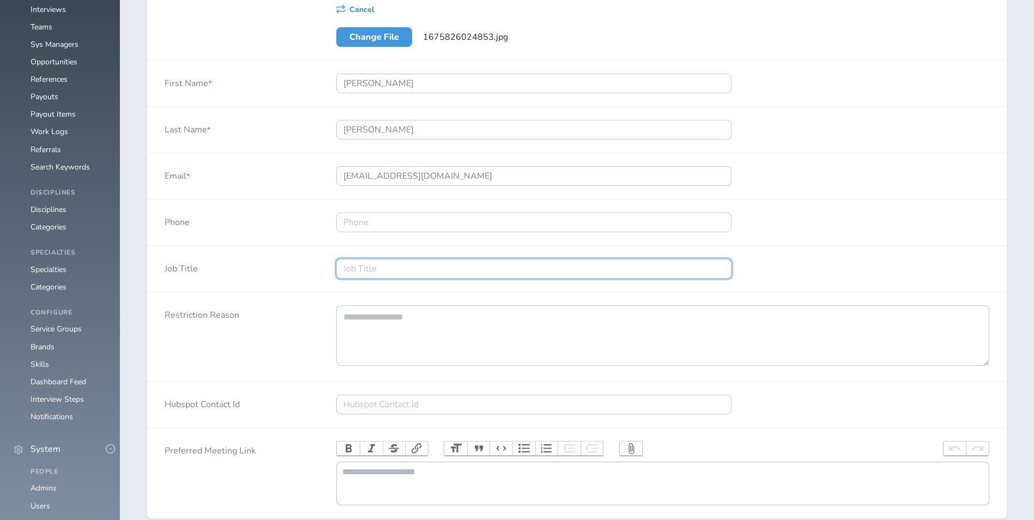
click at [394, 273] on input "Job Title" at bounding box center [533, 269] width 395 height 20
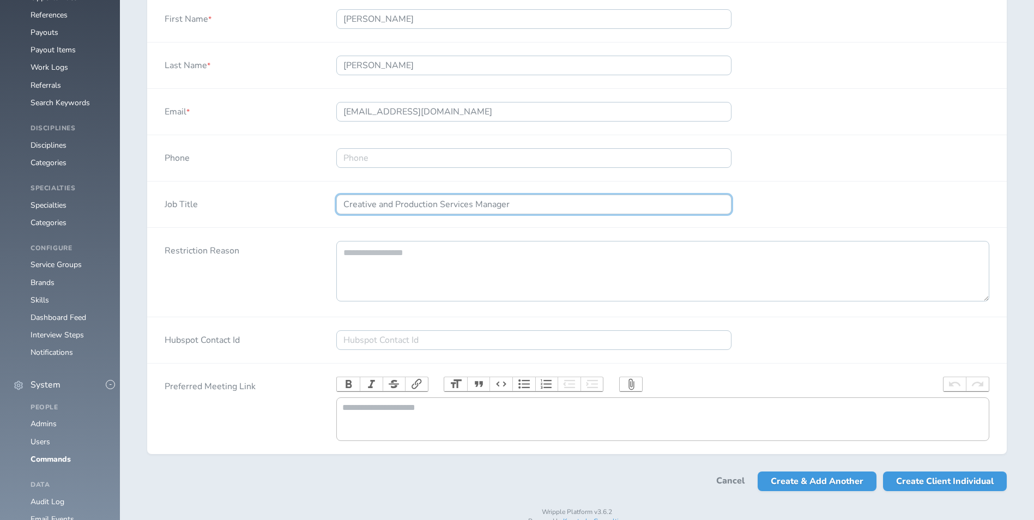
scroll to position [649, 0]
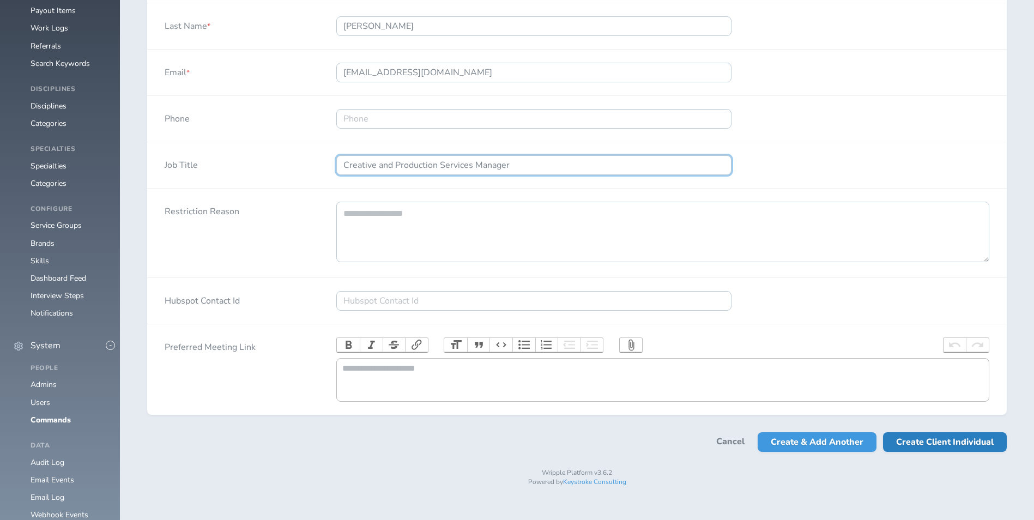
type input "Creative and Production Services Manager"
click at [969, 451] on span "Create Client Individual" at bounding box center [945, 442] width 98 height 20
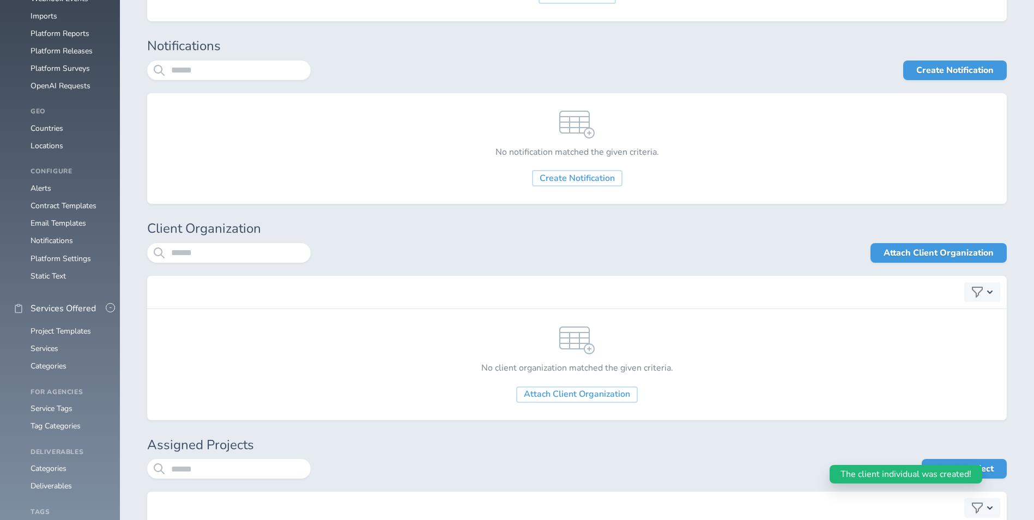
scroll to position [1199, 0]
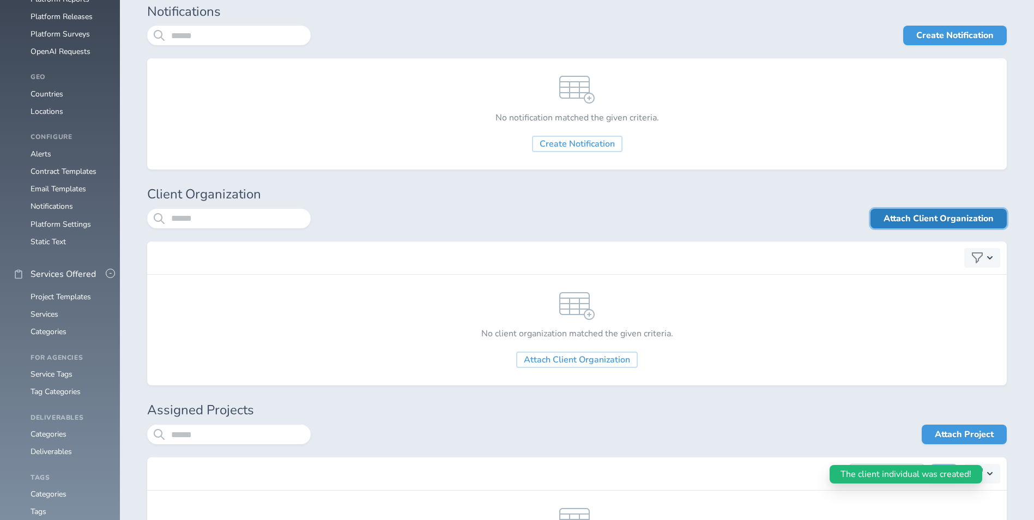
click at [914, 219] on link "Attach Client Organization" at bounding box center [939, 219] width 136 height 20
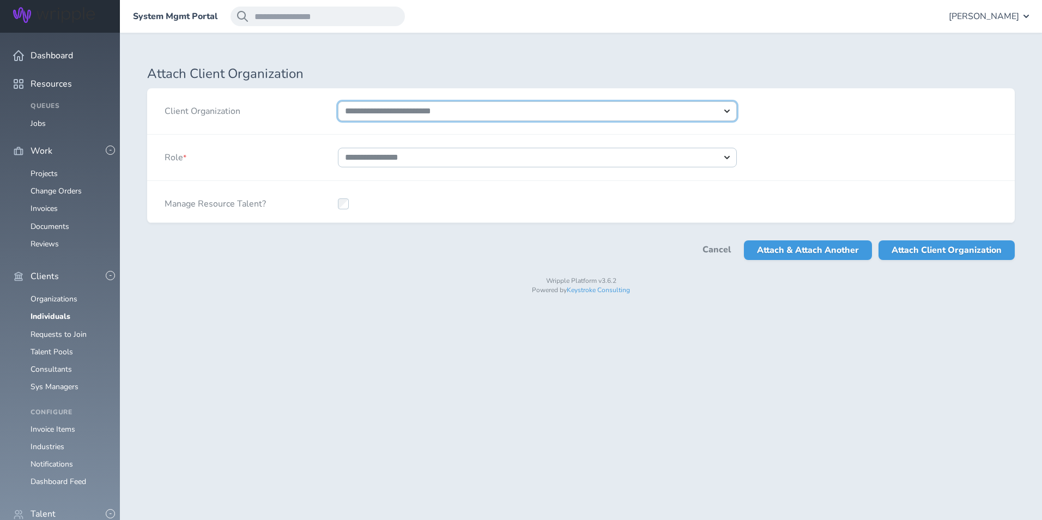
click at [461, 117] on select "**********" at bounding box center [537, 111] width 399 height 20
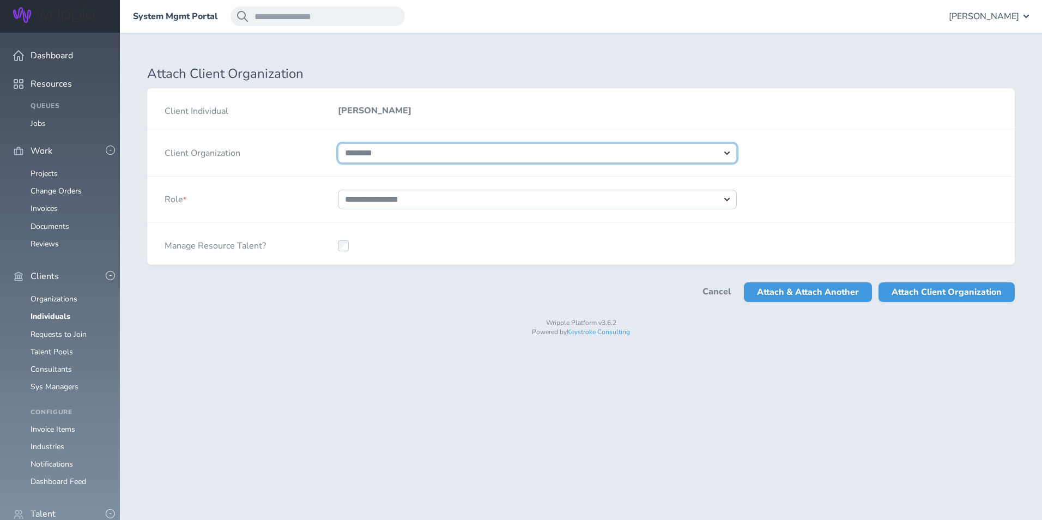
click at [338, 143] on select "**********" at bounding box center [537, 153] width 399 height 20
select select "****"
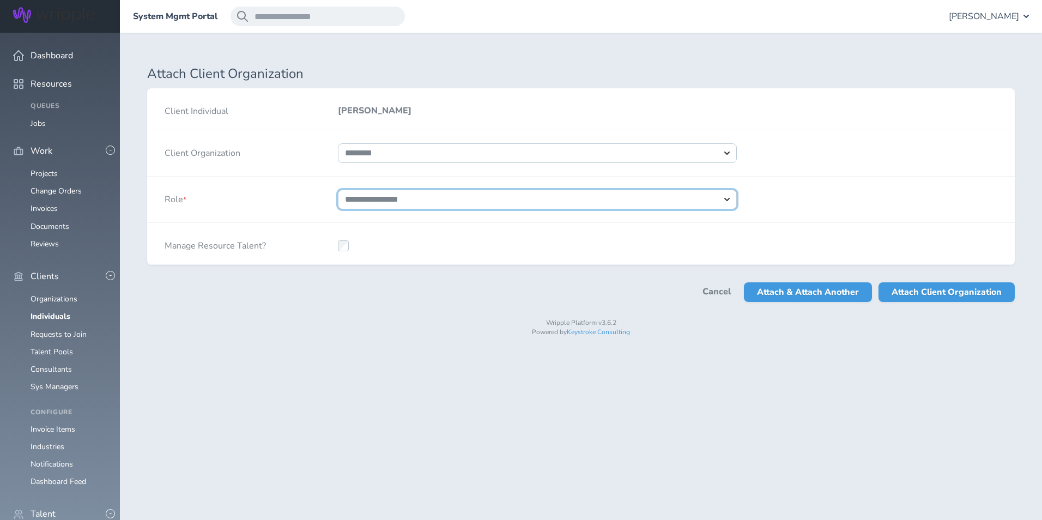
click at [427, 200] on select "**********" at bounding box center [537, 200] width 399 height 20
select select "*"
click at [338, 190] on select "**********" at bounding box center [537, 200] width 399 height 20
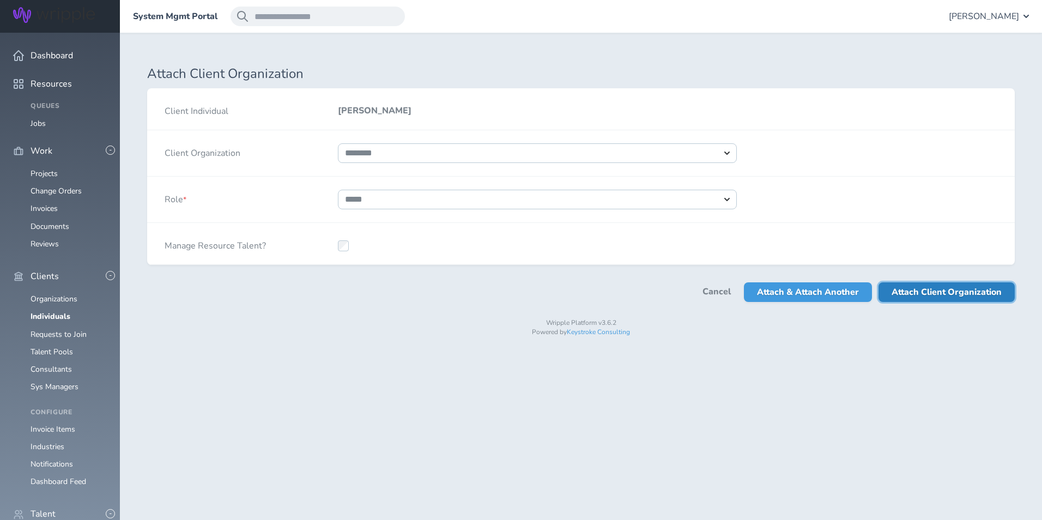
click at [948, 291] on span "Attach Client Organization" at bounding box center [947, 292] width 110 height 20
select select
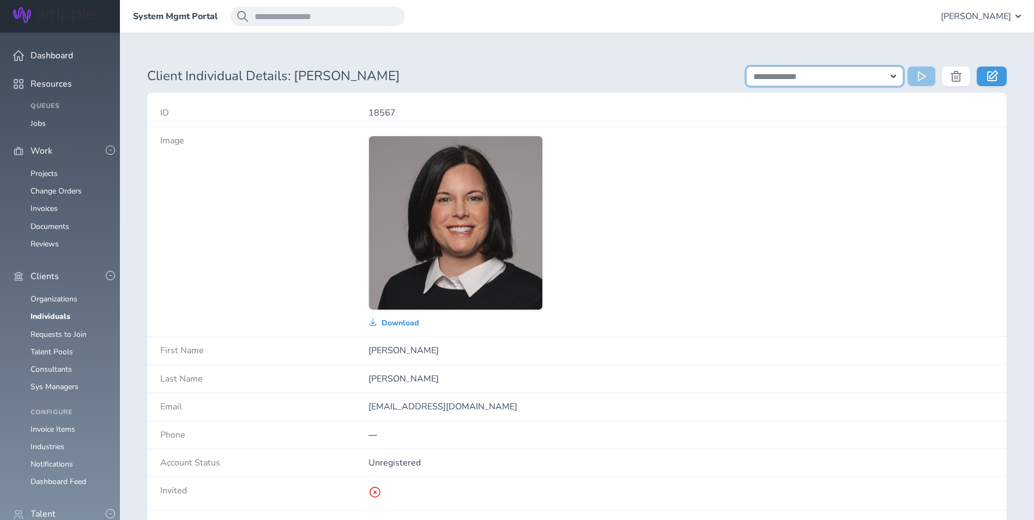
click at [870, 81] on select "**********" at bounding box center [824, 77] width 157 height 20
click at [752, 325] on p "Download" at bounding box center [681, 322] width 625 height 11
click at [58, 311] on link "Individuals" at bounding box center [51, 316] width 40 height 10
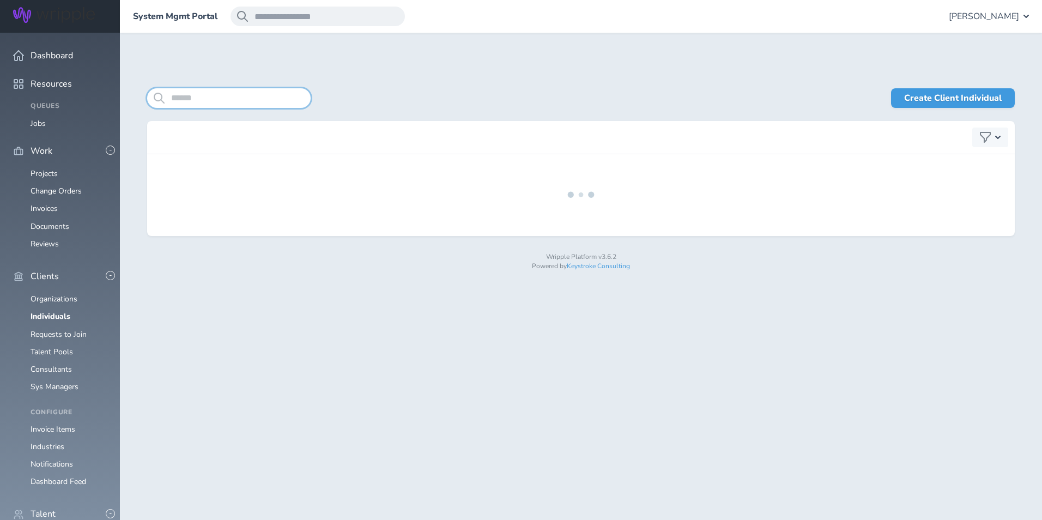
click at [266, 103] on input "search" at bounding box center [229, 98] width 164 height 20
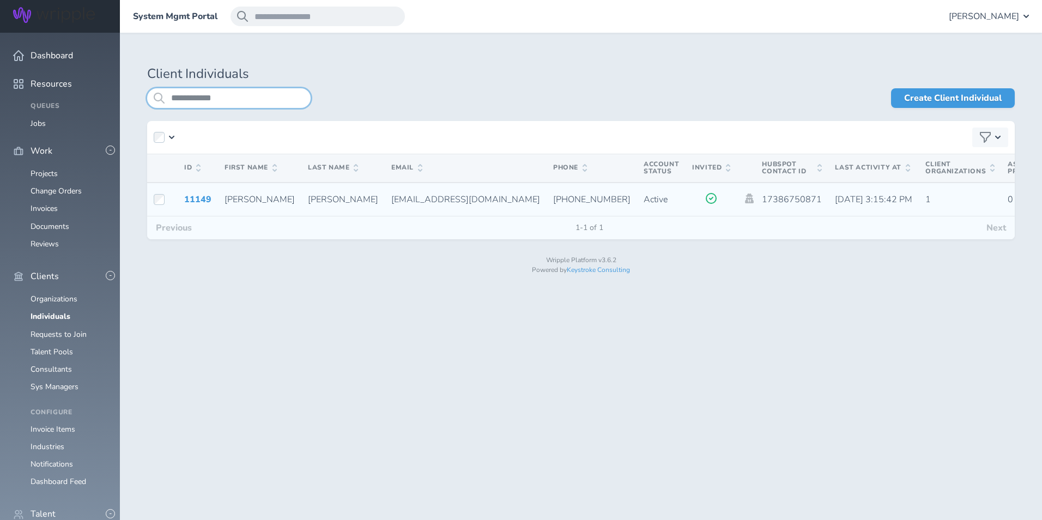
type input "**********"
click at [308, 194] on span "[PERSON_NAME]" at bounding box center [343, 200] width 70 height 12
click at [189, 200] on link "11149" at bounding box center [197, 200] width 27 height 12
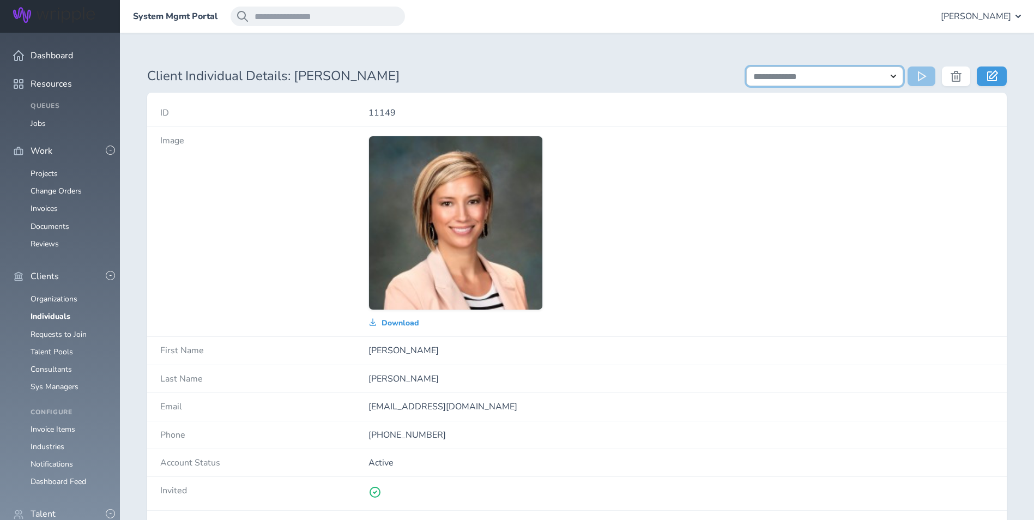
click at [883, 80] on select "**********" at bounding box center [824, 77] width 157 height 20
click at [992, 81] on icon at bounding box center [992, 75] width 11 height 11
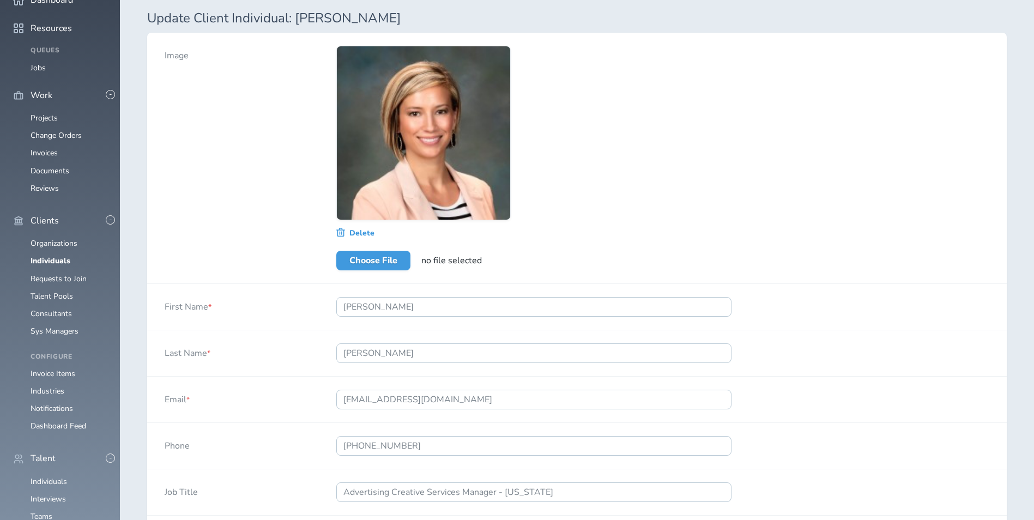
scroll to position [383, 0]
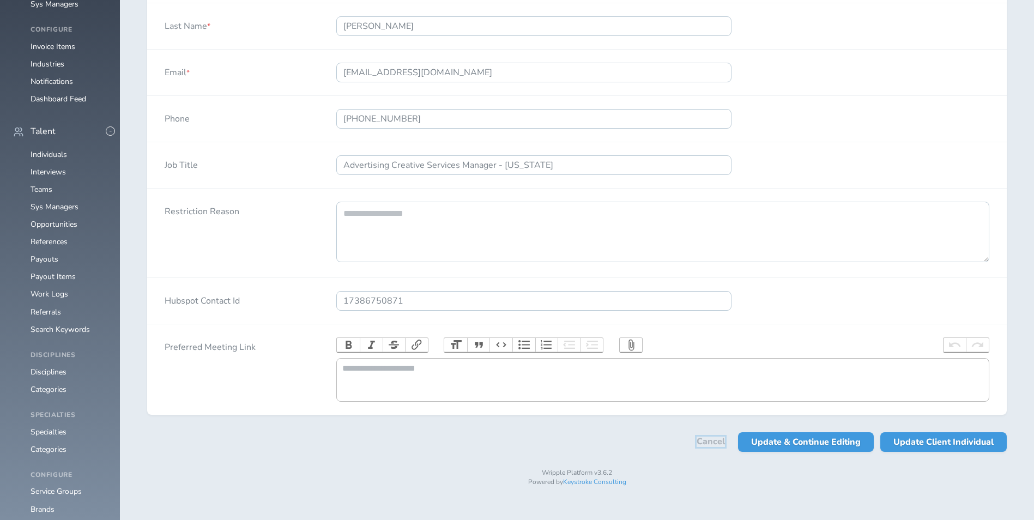
click at [716, 447] on link "Cancel" at bounding box center [711, 442] width 28 height 10
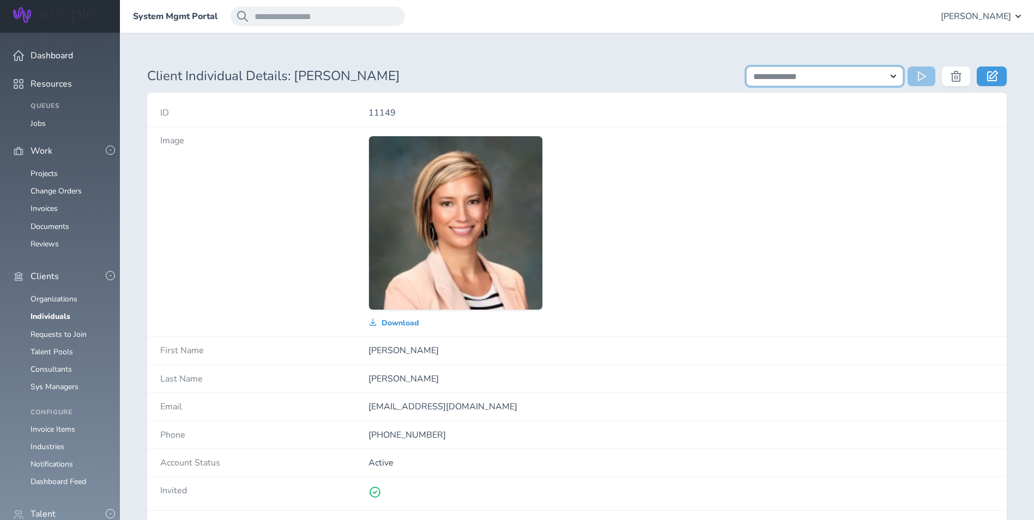
click at [823, 76] on select "**********" at bounding box center [824, 77] width 157 height 20
click at [46, 53] on span "Dashboard" at bounding box center [52, 56] width 43 height 10
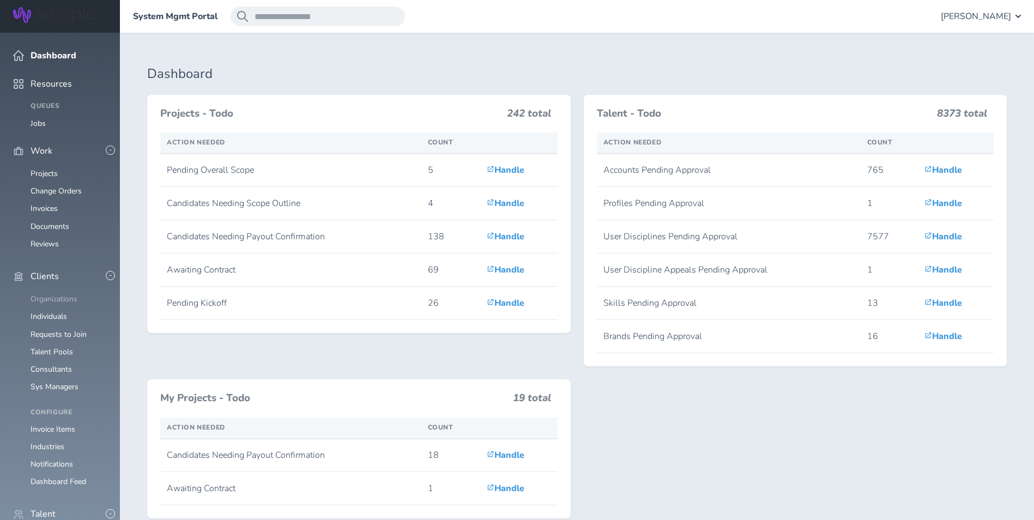
click at [70, 294] on link "Organizations" at bounding box center [54, 299] width 47 height 10
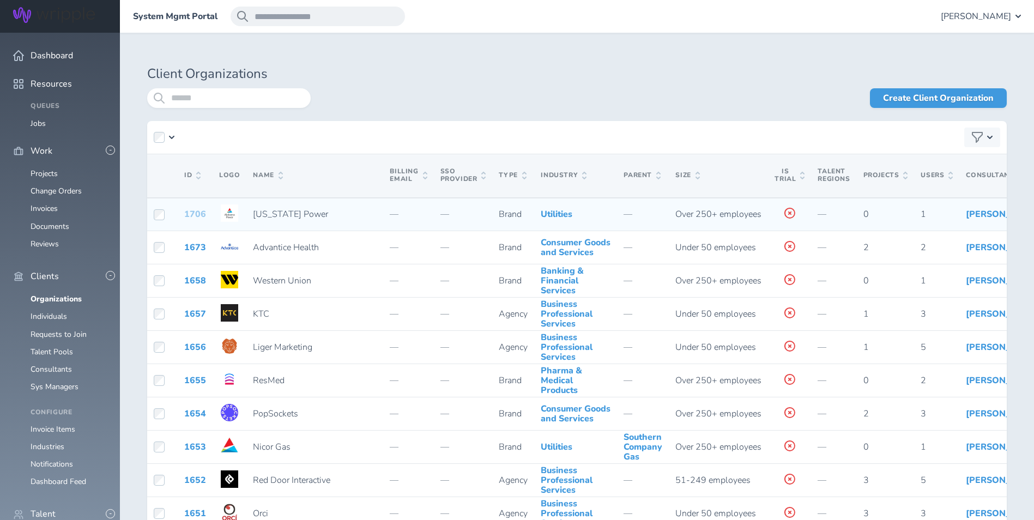
click at [184, 220] on link "1706" at bounding box center [195, 214] width 22 height 12
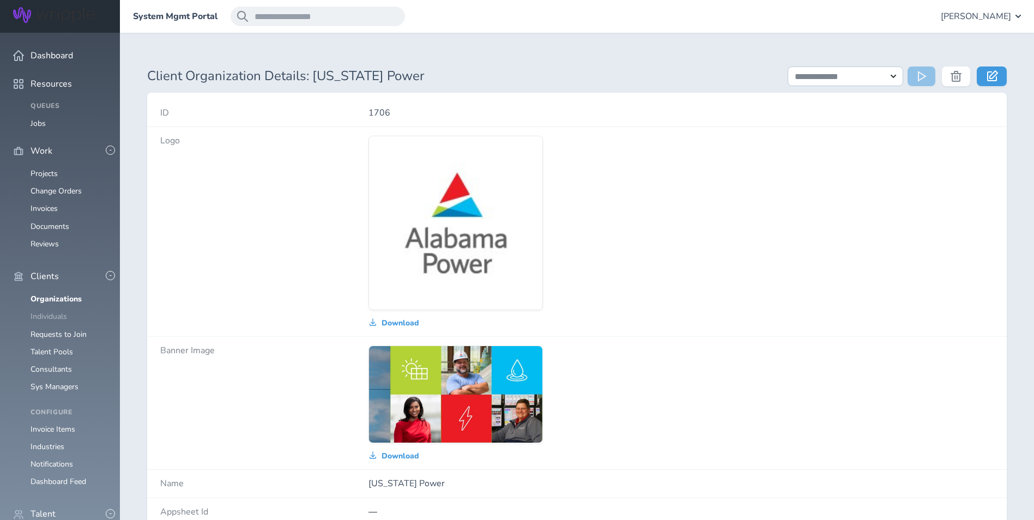
click at [47, 311] on link "Individuals" at bounding box center [49, 316] width 37 height 10
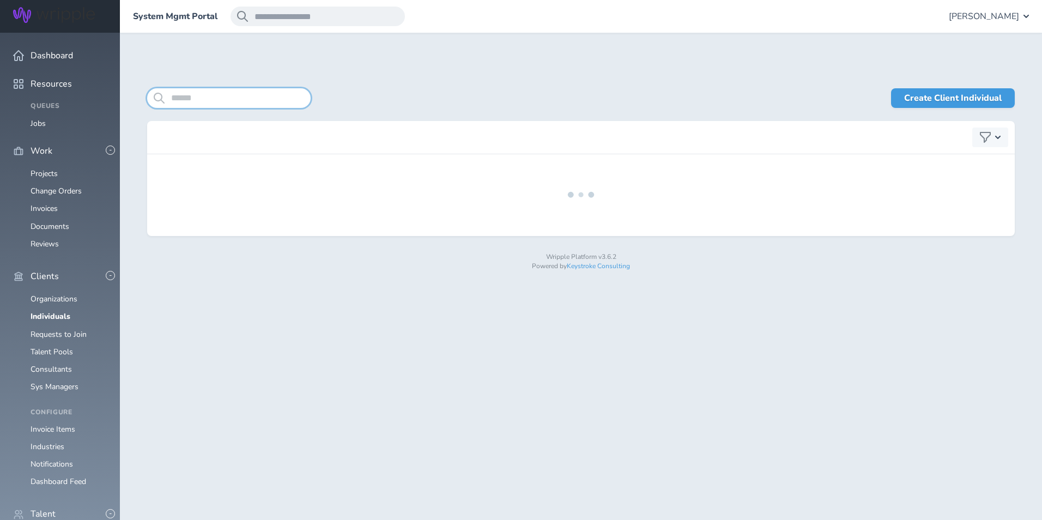
click at [257, 99] on input "search" at bounding box center [229, 98] width 164 height 20
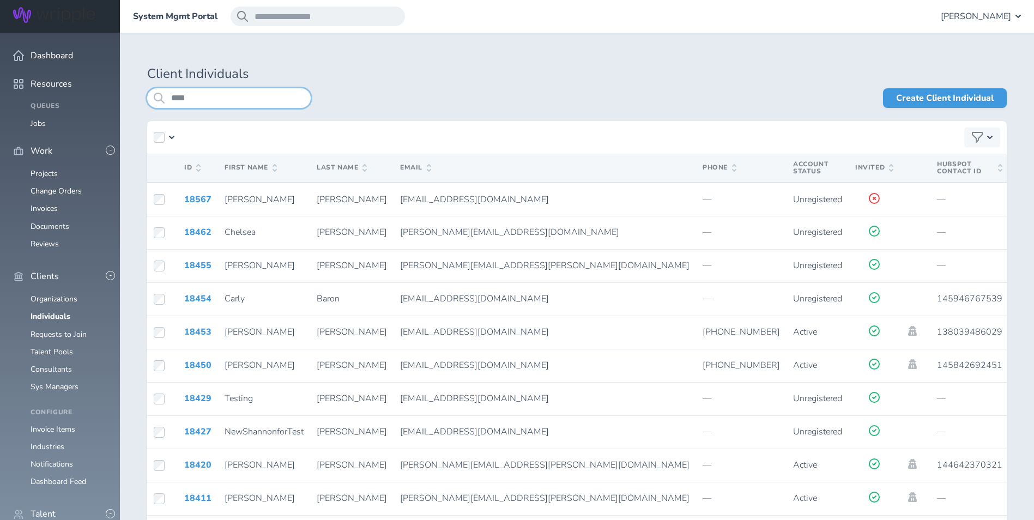
type input "****"
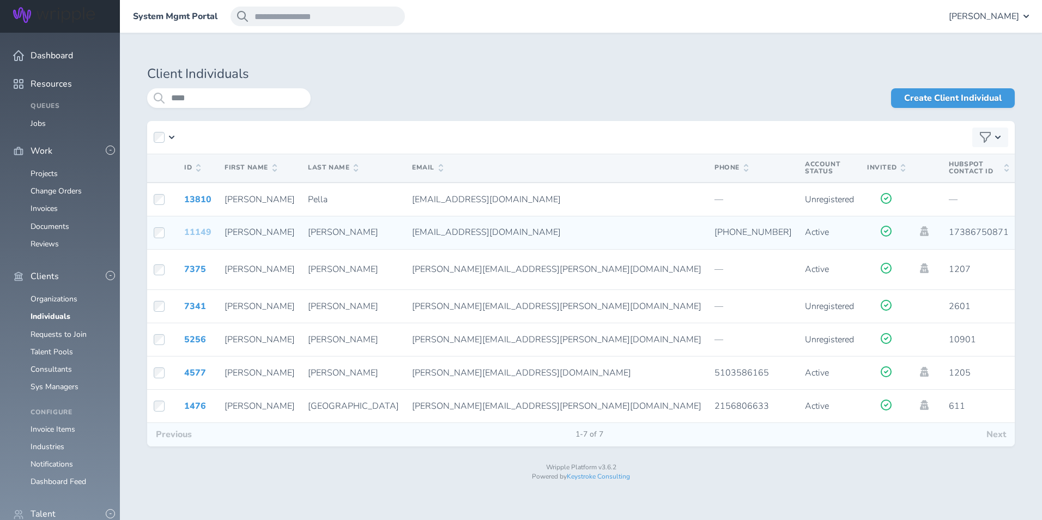
click at [185, 232] on link "11149" at bounding box center [197, 232] width 27 height 12
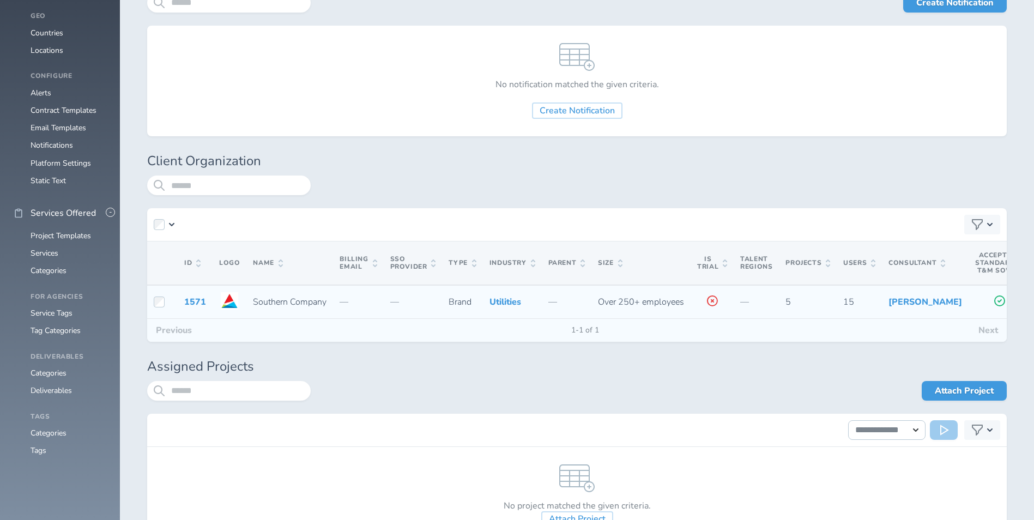
scroll to position [1254, 0]
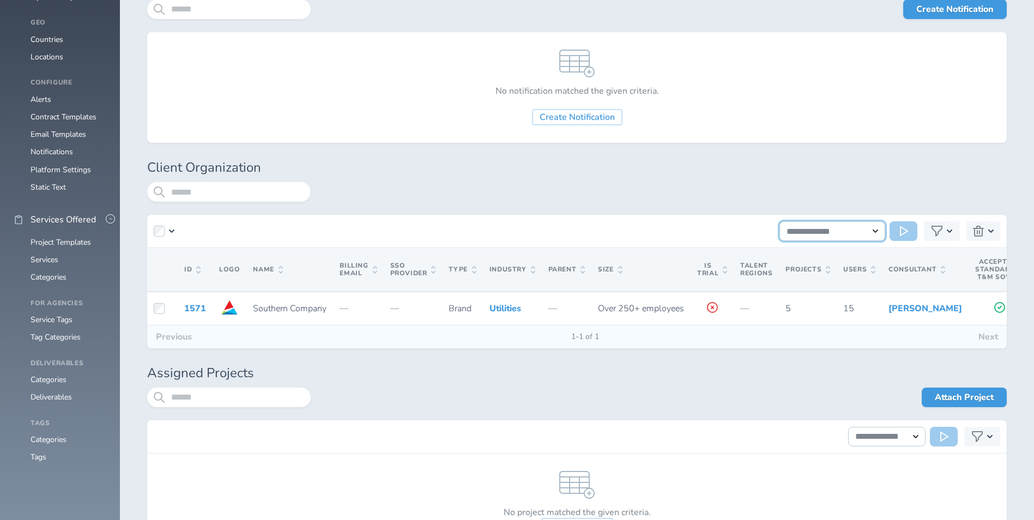
click at [827, 234] on select "**********" at bounding box center [833, 231] width 106 height 20
click at [841, 230] on select "**********" at bounding box center [833, 231] width 106 height 20
click at [993, 236] on div "button" at bounding box center [984, 231] width 34 height 20
click at [931, 255] on button "Detach Selected (1)" at bounding box center [932, 254] width 122 height 13
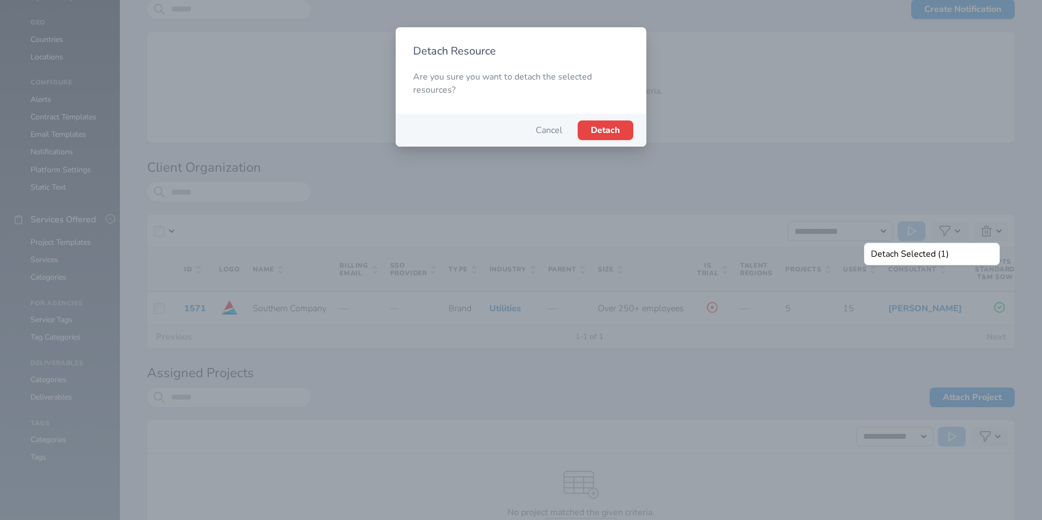
click at [608, 129] on span "Detach" at bounding box center [605, 130] width 29 height 12
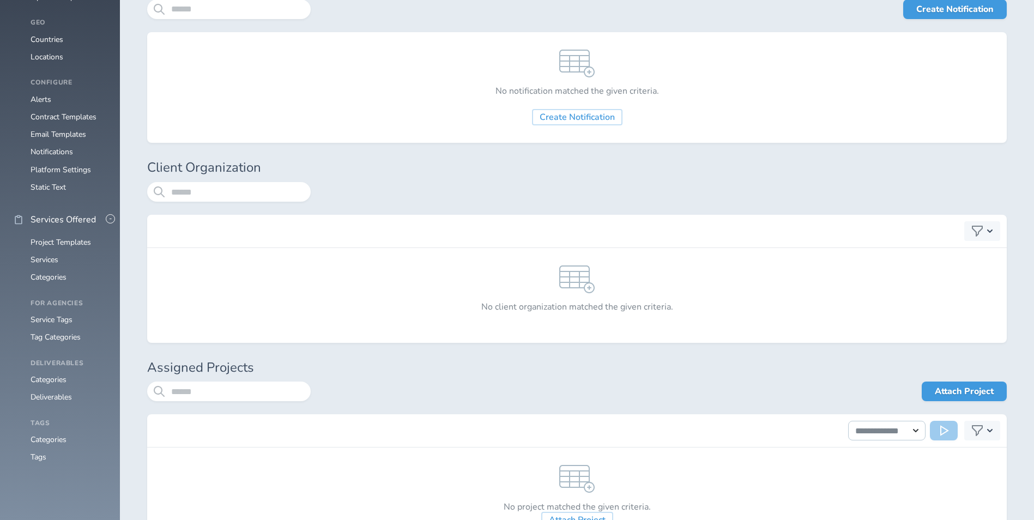
click at [873, 203] on div at bounding box center [659, 198] width 696 height 33
click at [986, 233] on div "button" at bounding box center [982, 231] width 36 height 20
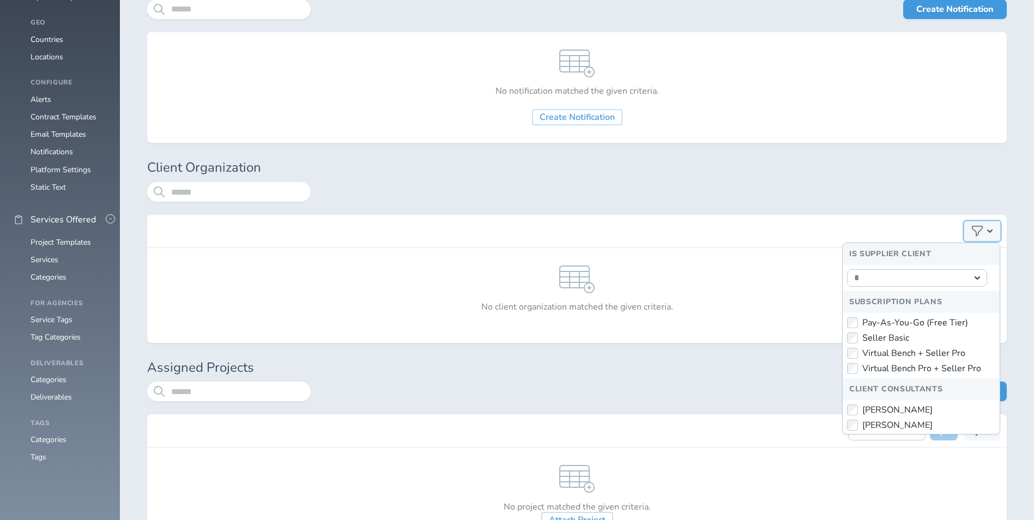
click at [986, 233] on div "button" at bounding box center [982, 231] width 36 height 20
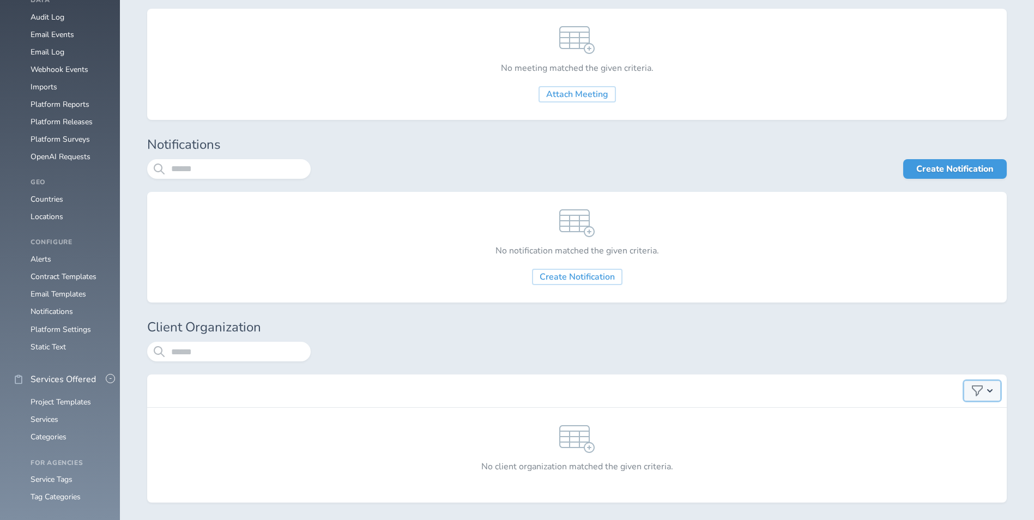
scroll to position [1090, 0]
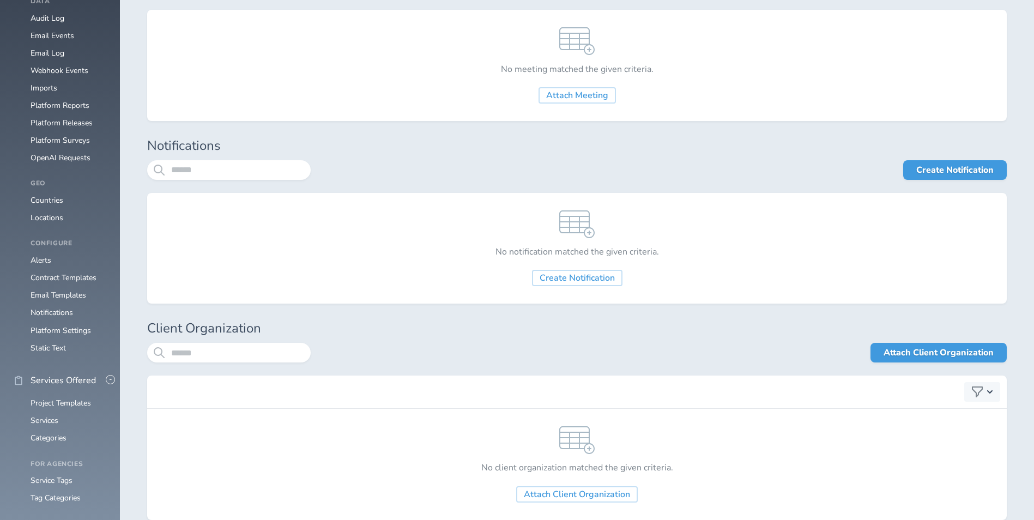
scroll to position [1145, 0]
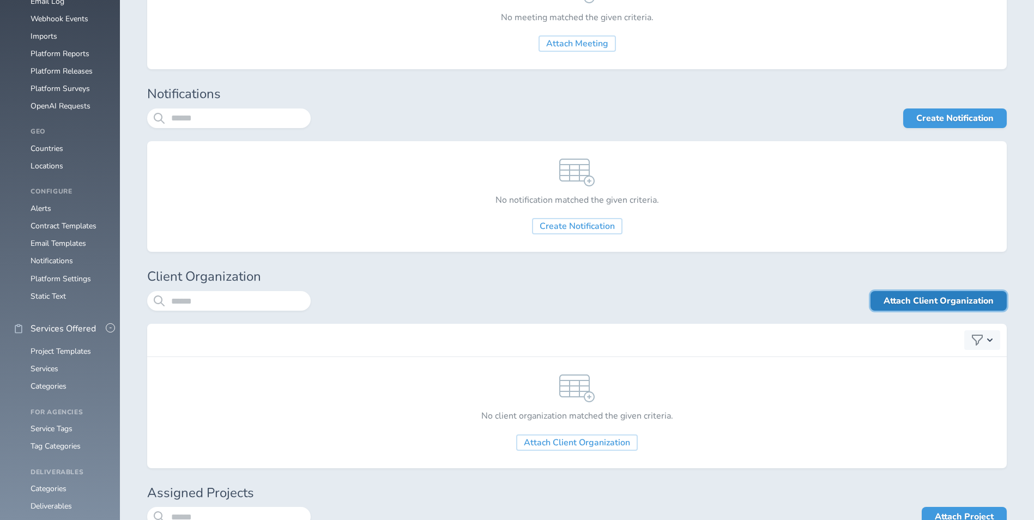
click at [885, 302] on link "Attach Client Organization" at bounding box center [939, 301] width 136 height 20
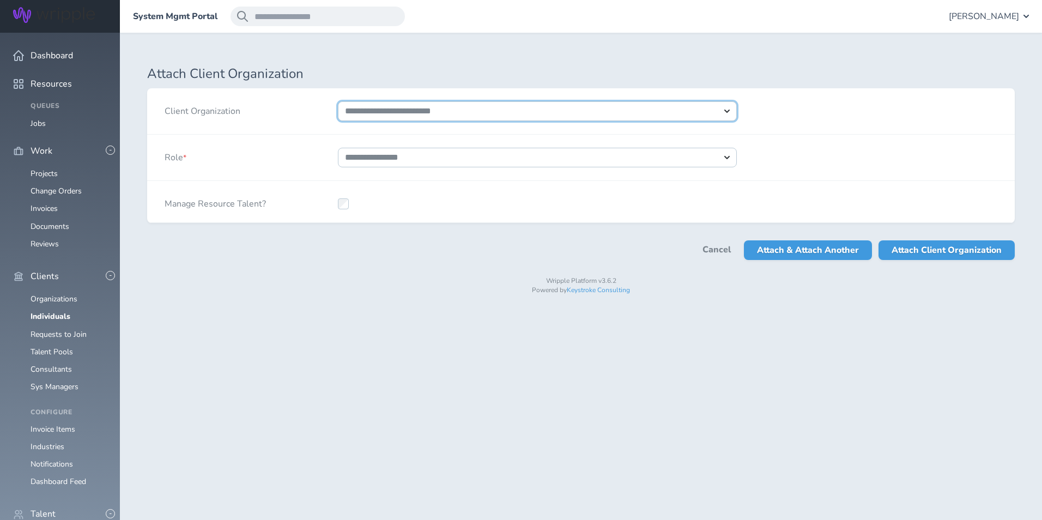
click at [411, 117] on select "**********" at bounding box center [537, 111] width 399 height 20
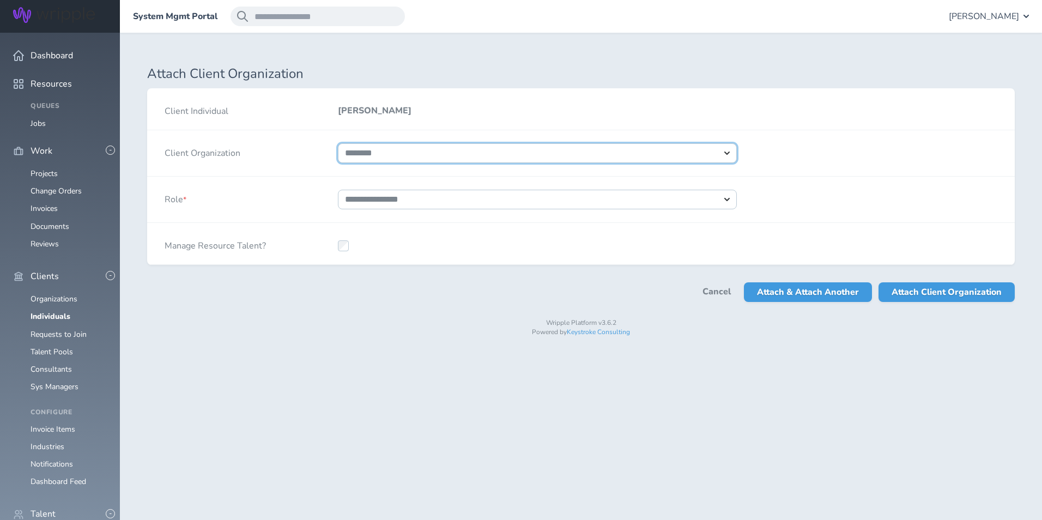
click at [338, 143] on select "**********" at bounding box center [537, 153] width 399 height 20
select select "****"
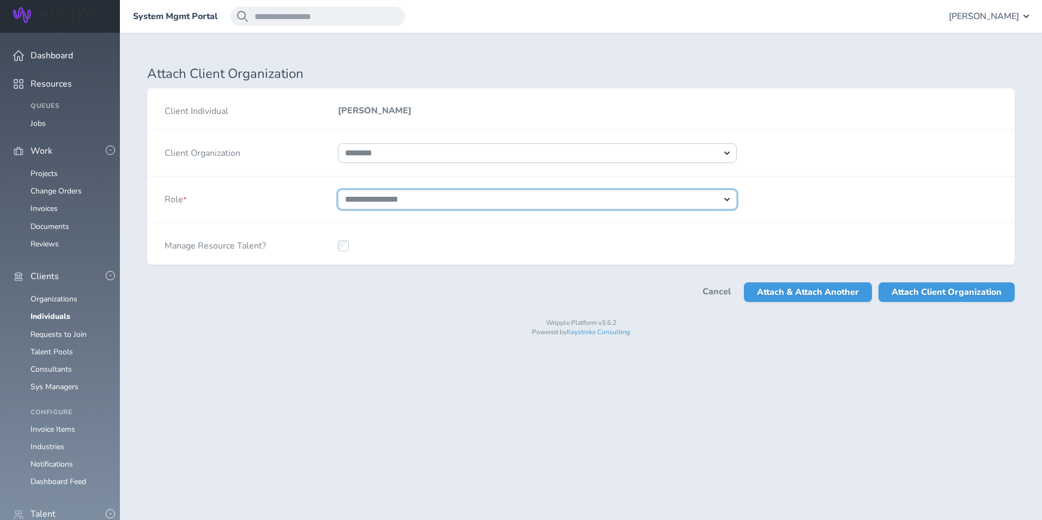
click at [405, 192] on select "**********" at bounding box center [537, 200] width 399 height 20
select select "*"
click at [338, 190] on select "**********" at bounding box center [537, 200] width 399 height 20
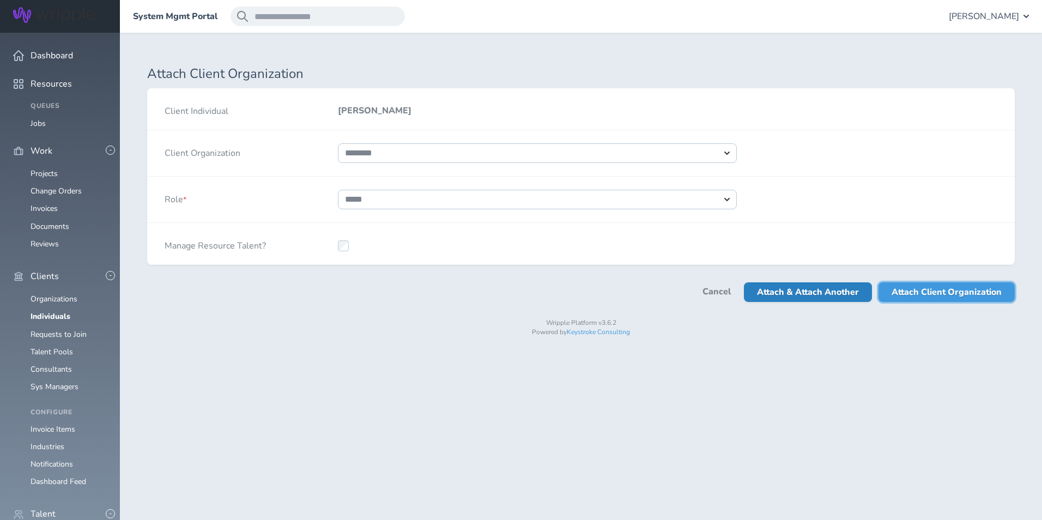
click at [913, 294] on span "Attach Client Organization" at bounding box center [947, 292] width 110 height 20
select select
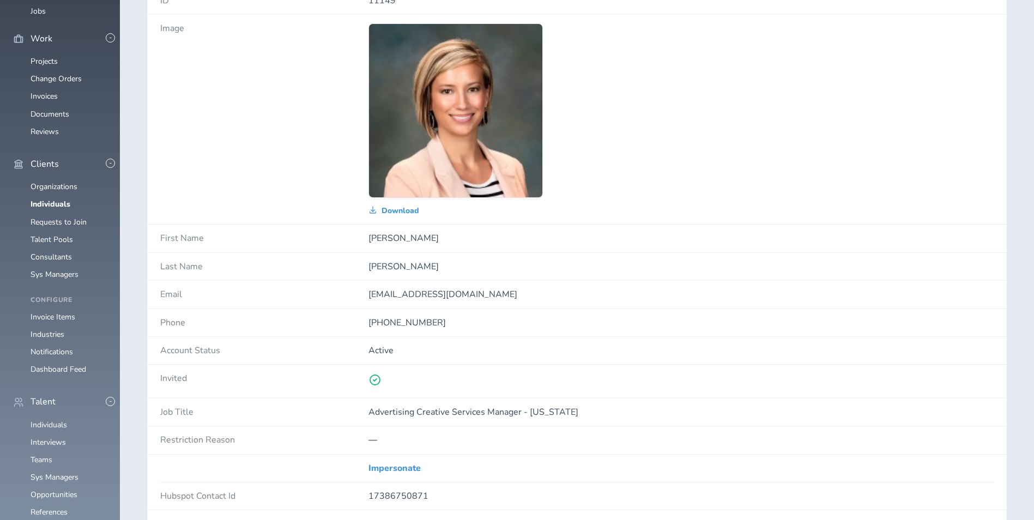
scroll to position [109, 0]
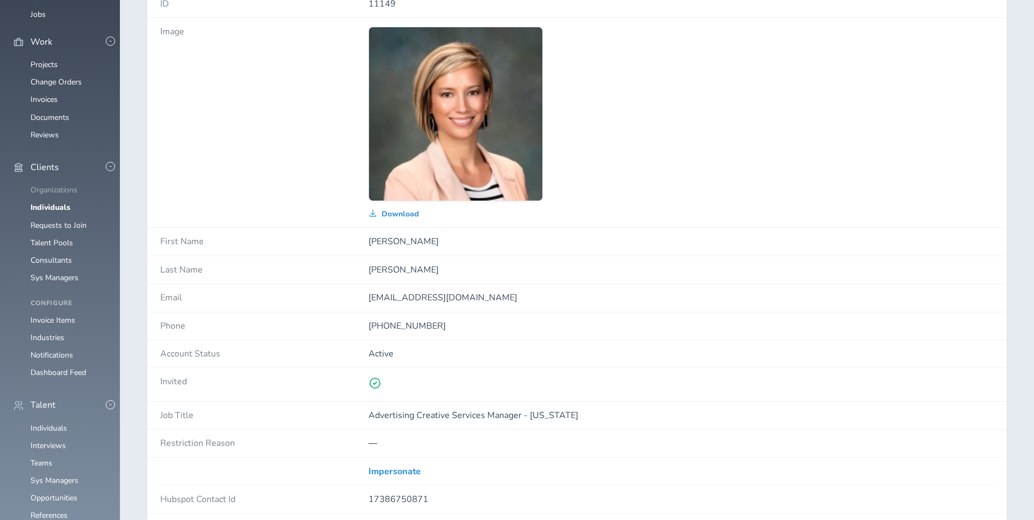
click at [61, 195] on link "Organizations" at bounding box center [54, 190] width 47 height 10
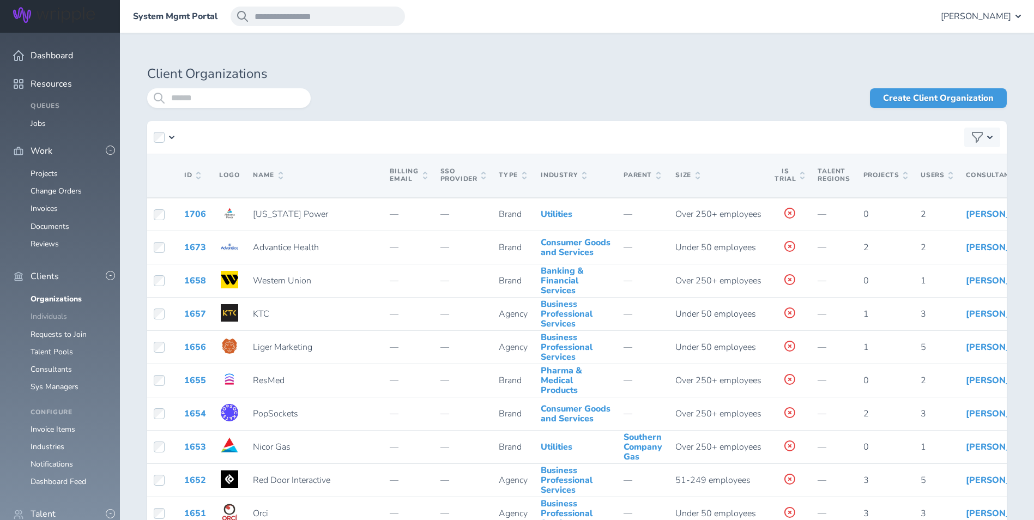
click at [55, 311] on link "Individuals" at bounding box center [49, 316] width 37 height 10
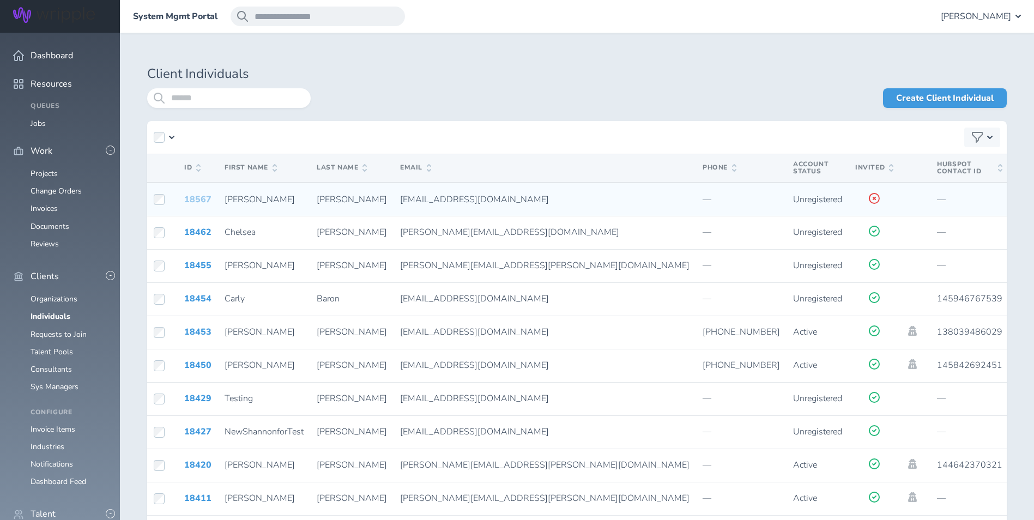
click at [206, 199] on link "18567" at bounding box center [197, 200] width 27 height 12
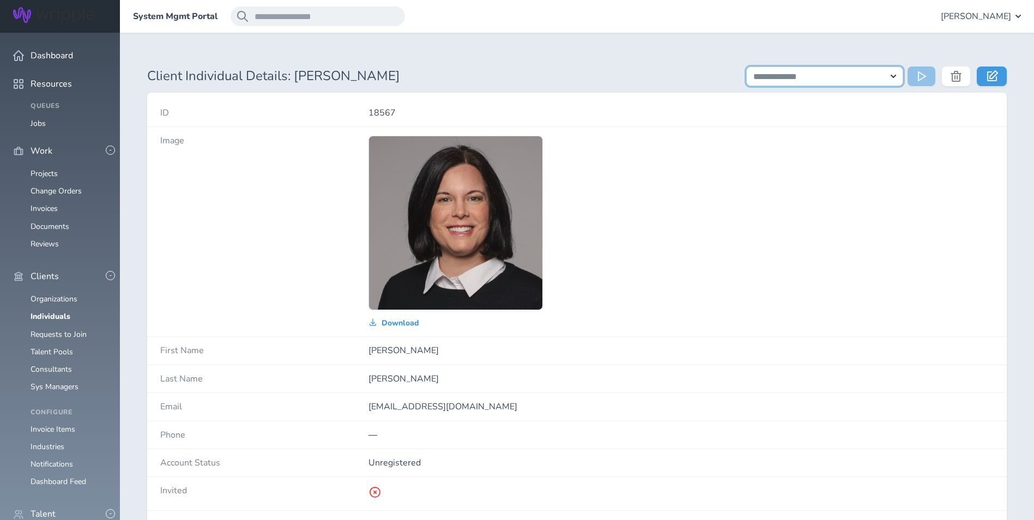
click at [855, 76] on select "**********" at bounding box center [824, 77] width 157 height 20
select select "**********"
click at [746, 67] on select "**********" at bounding box center [824, 77] width 157 height 20
click at [914, 83] on button at bounding box center [922, 77] width 28 height 20
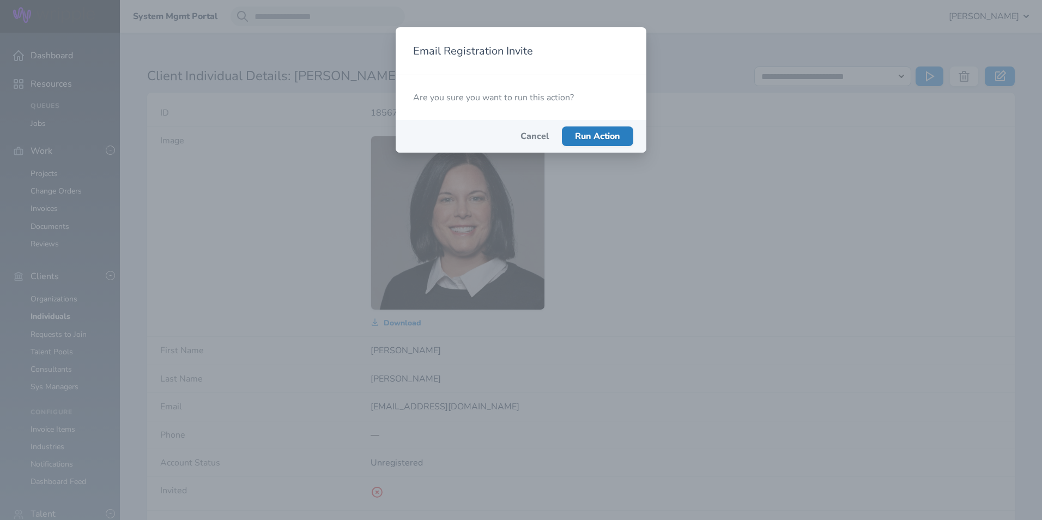
click at [599, 134] on span "Run Action" at bounding box center [597, 136] width 45 height 12
